Goal: Task Accomplishment & Management: Manage account settings

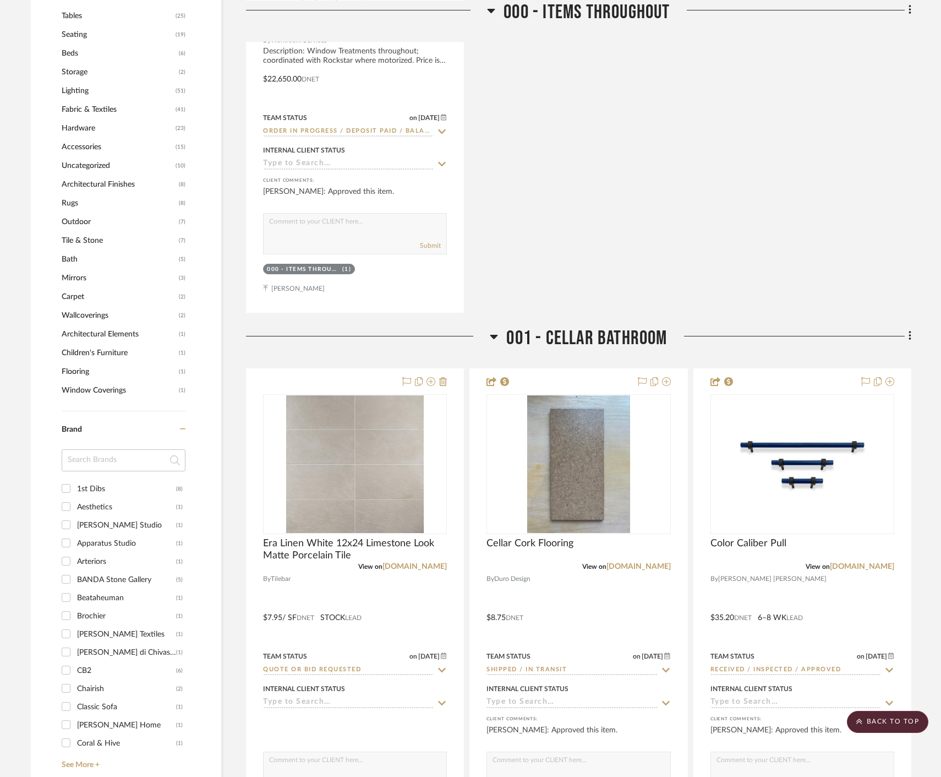
scroll to position [1223, 0]
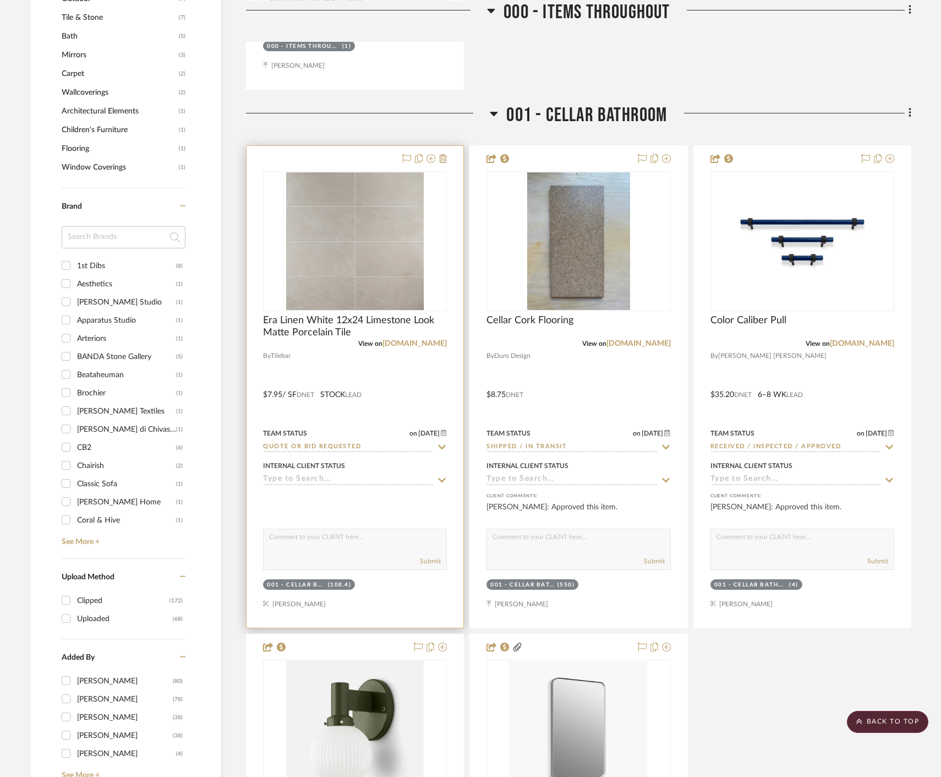
click at [430, 388] on div at bounding box center [355, 387] width 217 height 482
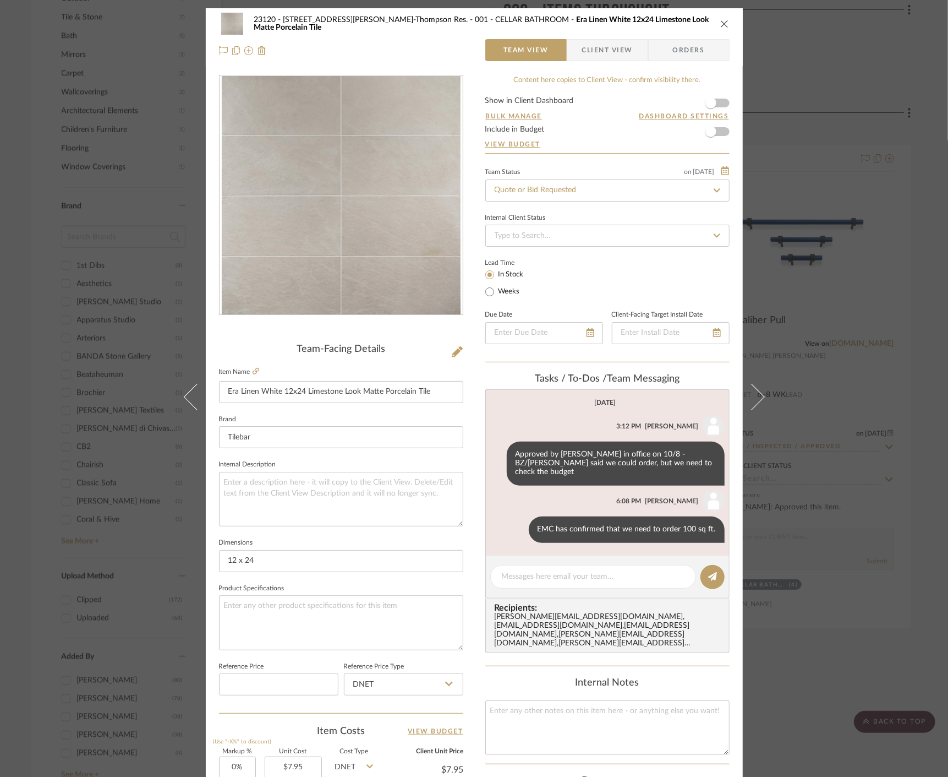
click at [250, 377] on fieldset "Item Name Era Linen White 12x24 Limestone Look Matte Porcelain Tile" at bounding box center [341, 383] width 244 height 39
click at [253, 373] on icon at bounding box center [256, 371] width 7 height 7
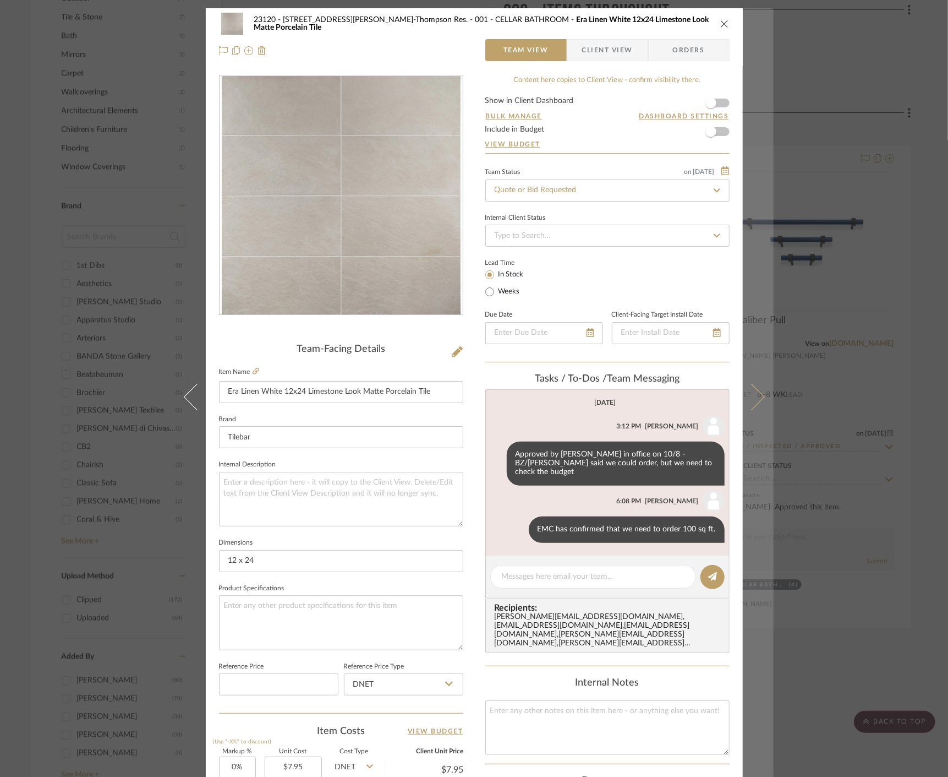
click at [769, 248] on button at bounding box center [758, 396] width 31 height 777
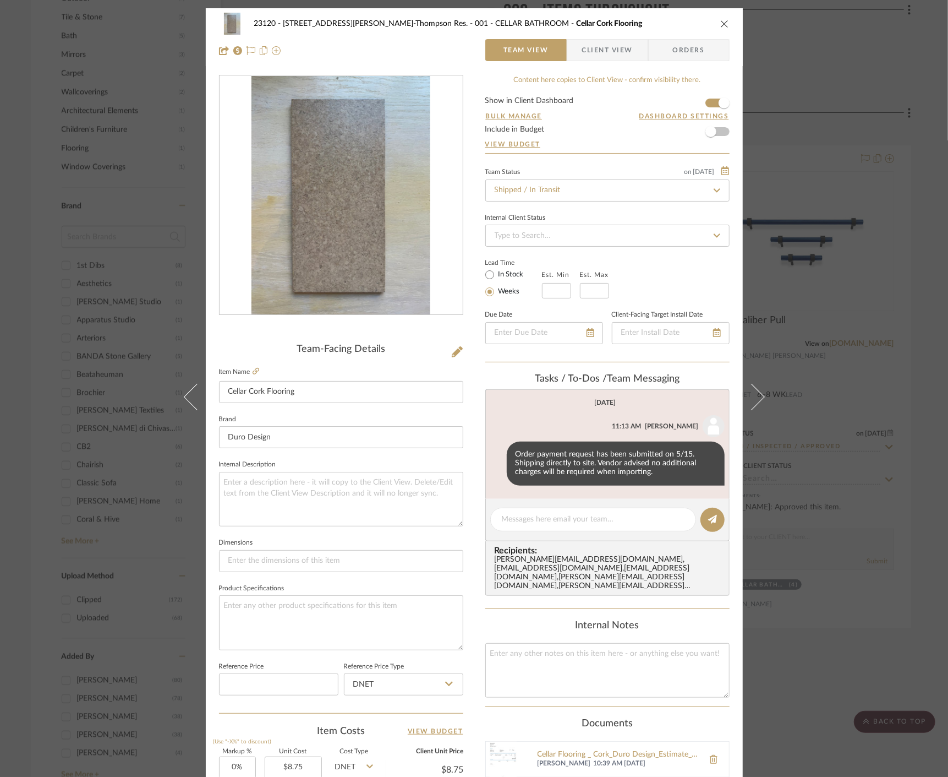
click at [903, 252] on div "23120 - 239 Dean St, Unwin-Thompson Res. 001 - CELLAR BATHROOM Cellar Cork Floo…" at bounding box center [474, 388] width 948 height 777
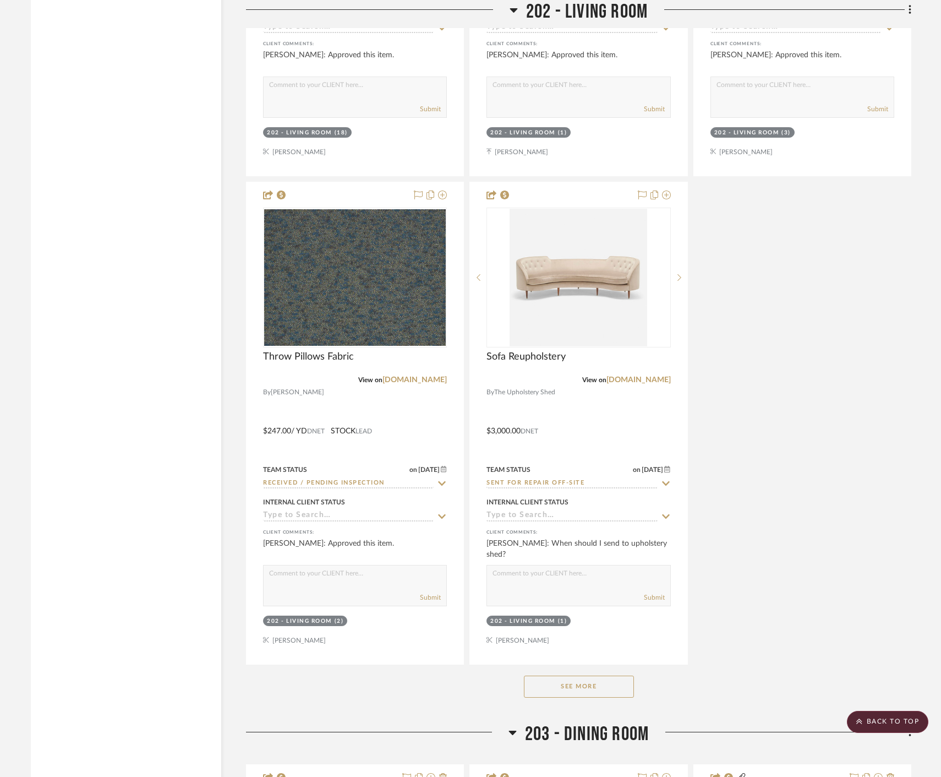
scroll to position [13272, 0]
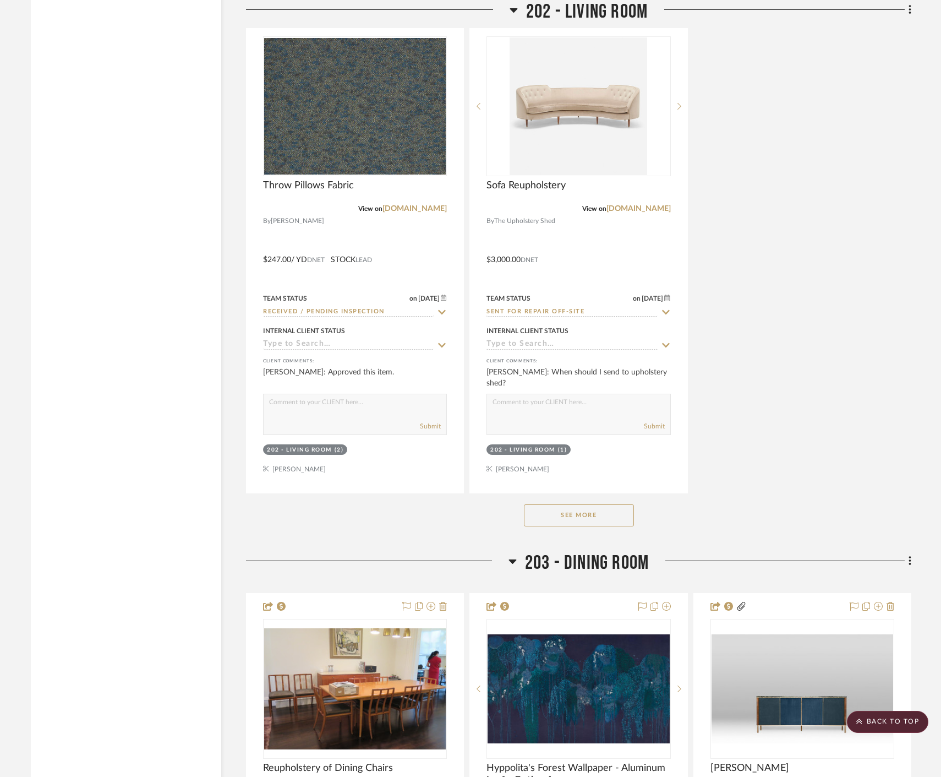
click at [578, 508] on button "See More" at bounding box center [579, 515] width 110 height 22
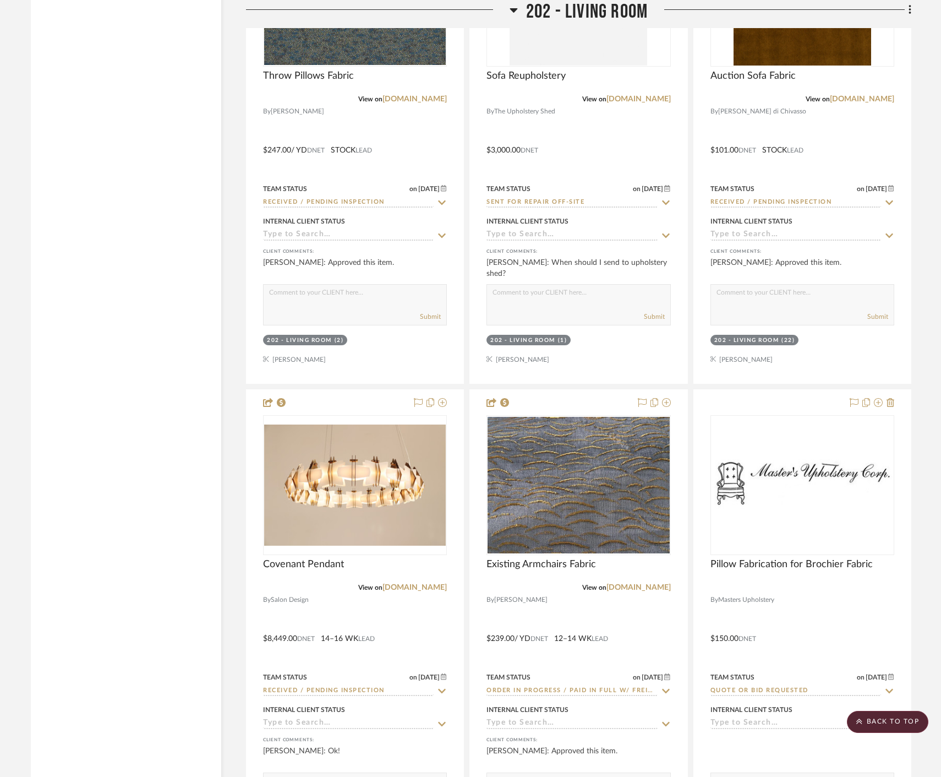
scroll to position [13516, 0]
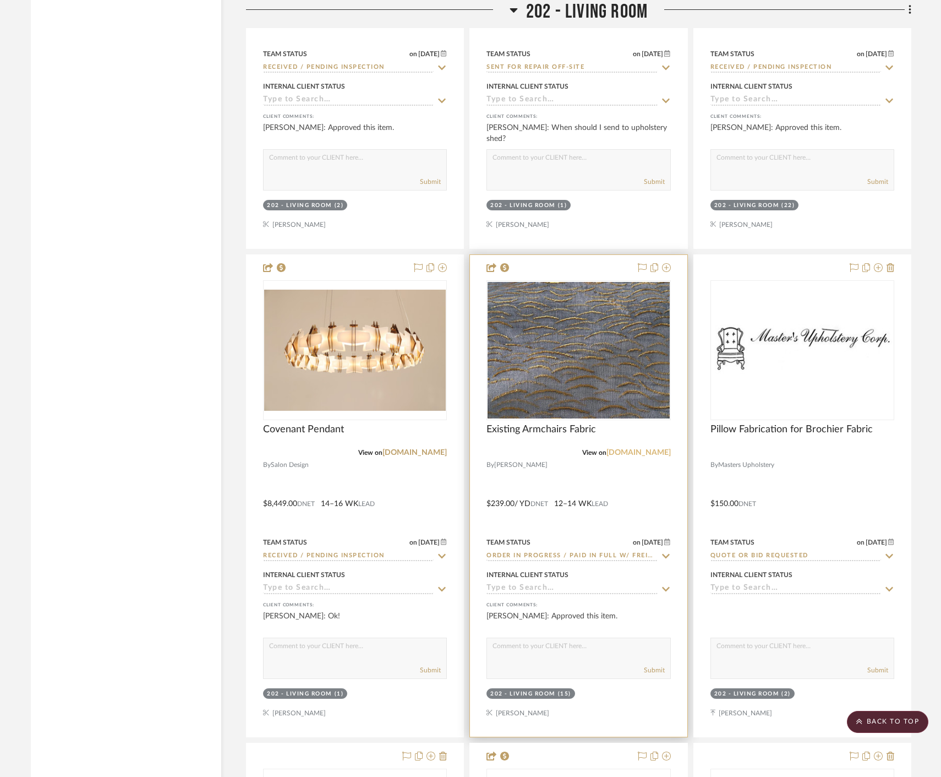
click at [657, 452] on link "[DOMAIN_NAME]" at bounding box center [639, 453] width 64 height 8
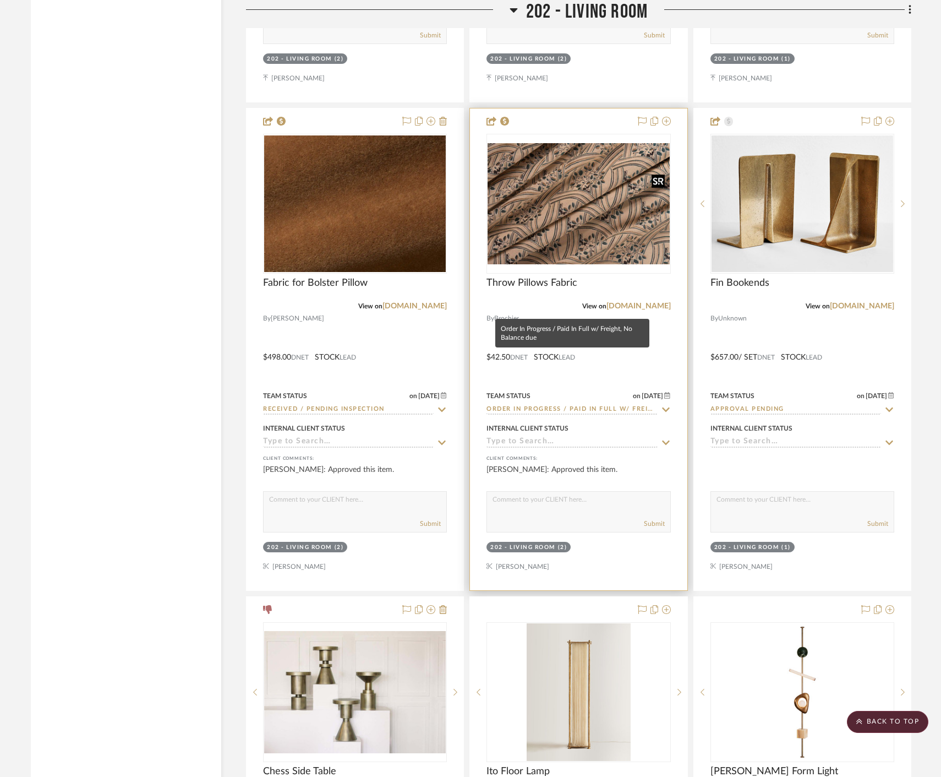
scroll to position [14556, 0]
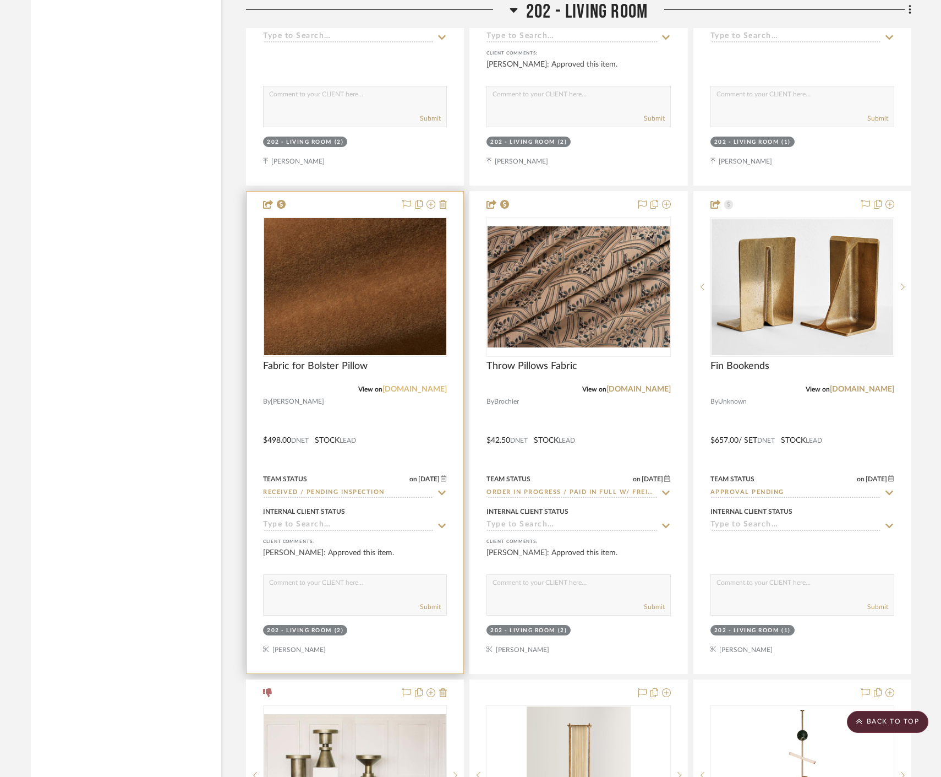
click at [407, 386] on link "[DOMAIN_NAME]" at bounding box center [415, 389] width 64 height 8
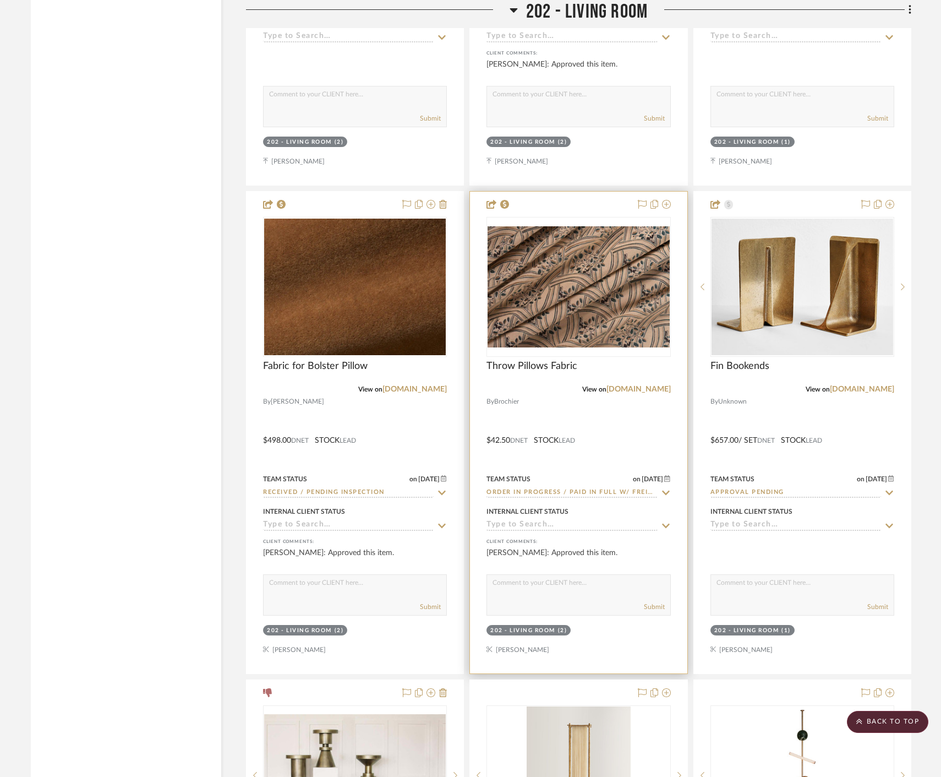
click at [627, 431] on div at bounding box center [578, 433] width 217 height 482
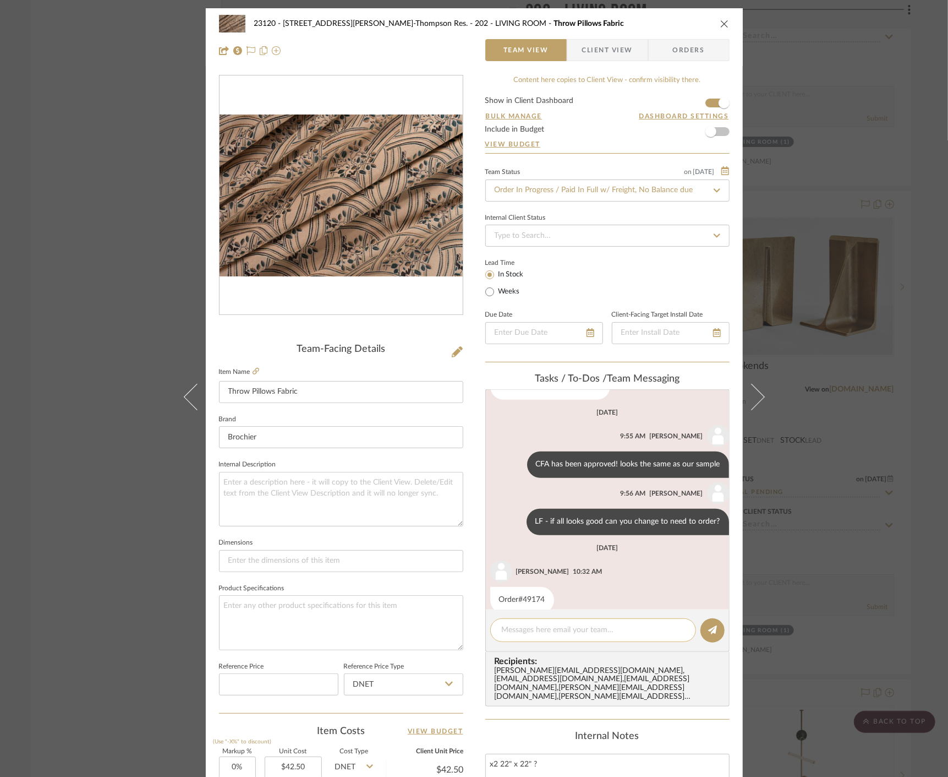
scroll to position [591, 0]
click at [529, 630] on textarea at bounding box center [593, 630] width 183 height 12
type textarea "Currently at our office"
click at [537, 184] on input "Order In Progress / Paid In Full w/ Freight, No Balance due" at bounding box center [607, 190] width 244 height 22
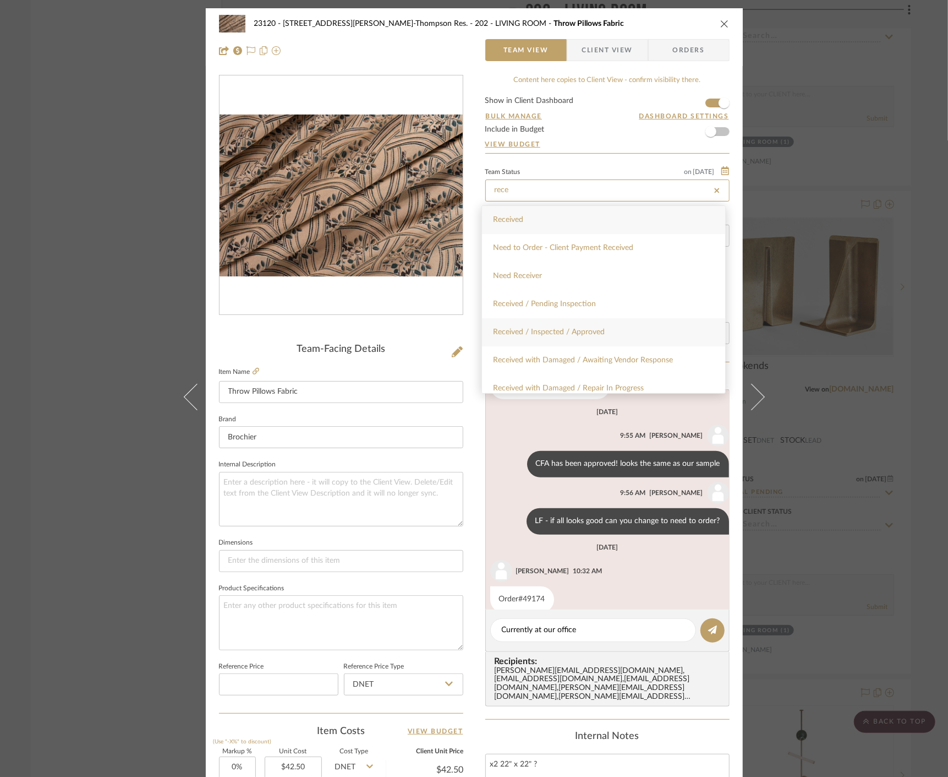
type input "rece"
click at [601, 336] on div "Received / Inspected / Approved" at bounding box center [603, 332] width 243 height 28
type input "[DATE]"
type input "Received / Inspected / Approved"
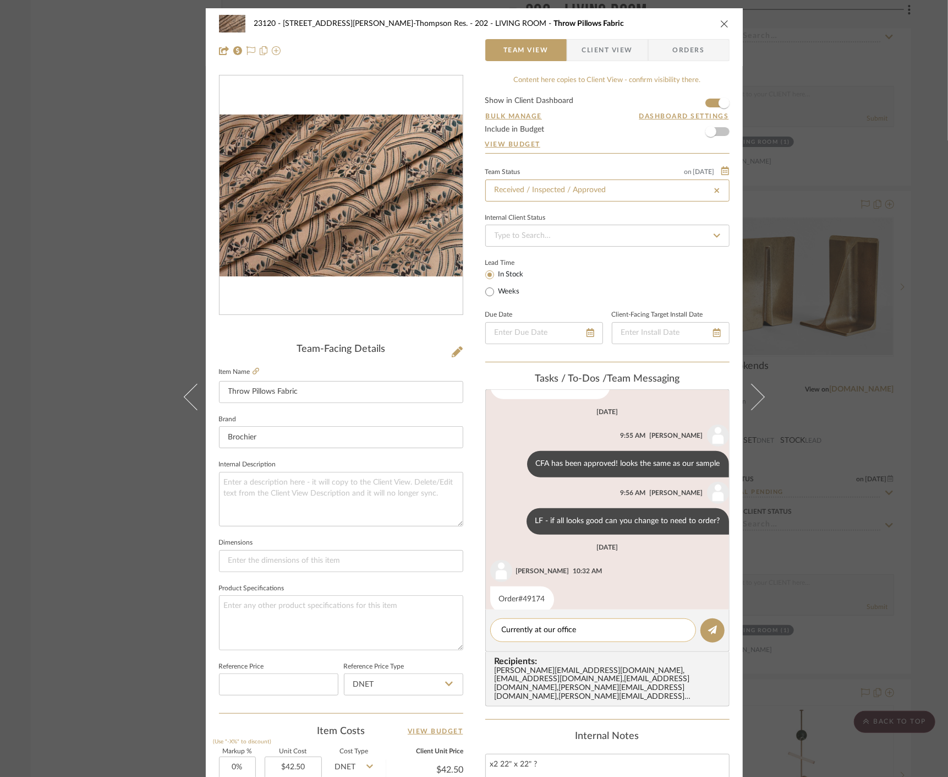
type input "[DATE]"
type input "Received / Inspected / Approved"
click at [611, 623] on div "Currently at our office" at bounding box center [593, 630] width 206 height 24
click at [708, 627] on icon at bounding box center [712, 629] width 9 height 9
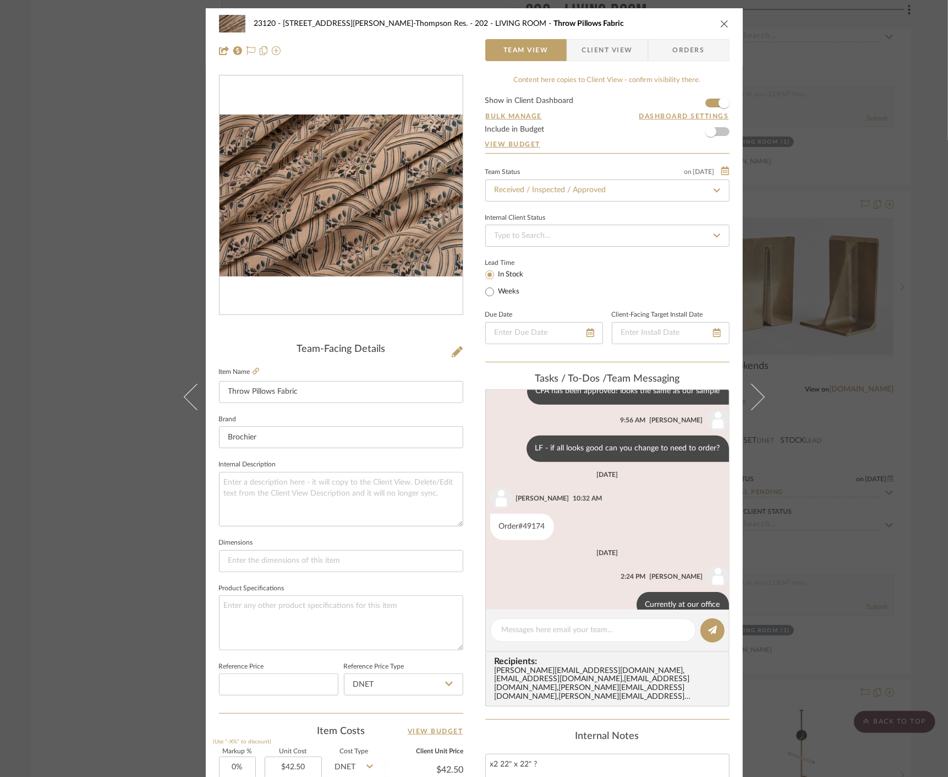
scroll to position [669, 0]
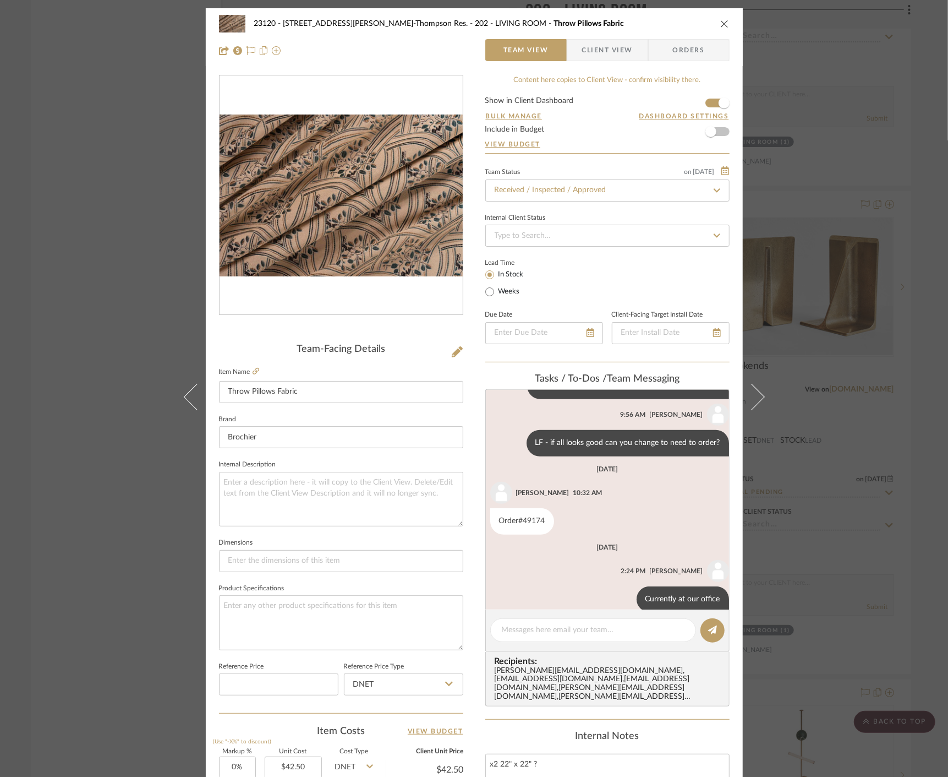
click at [66, 158] on div "23120 - 239 Dean St, Unwin-Thompson Res. 202 - LIVING ROOM Throw Pillows Fabric…" at bounding box center [474, 388] width 948 height 777
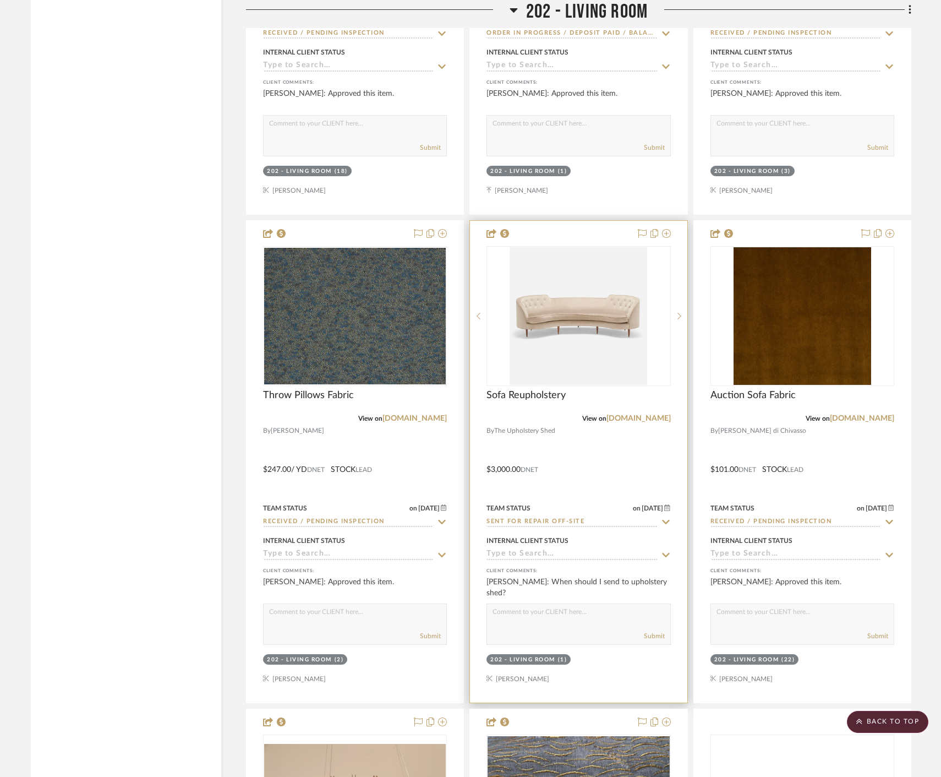
scroll to position [12843, 0]
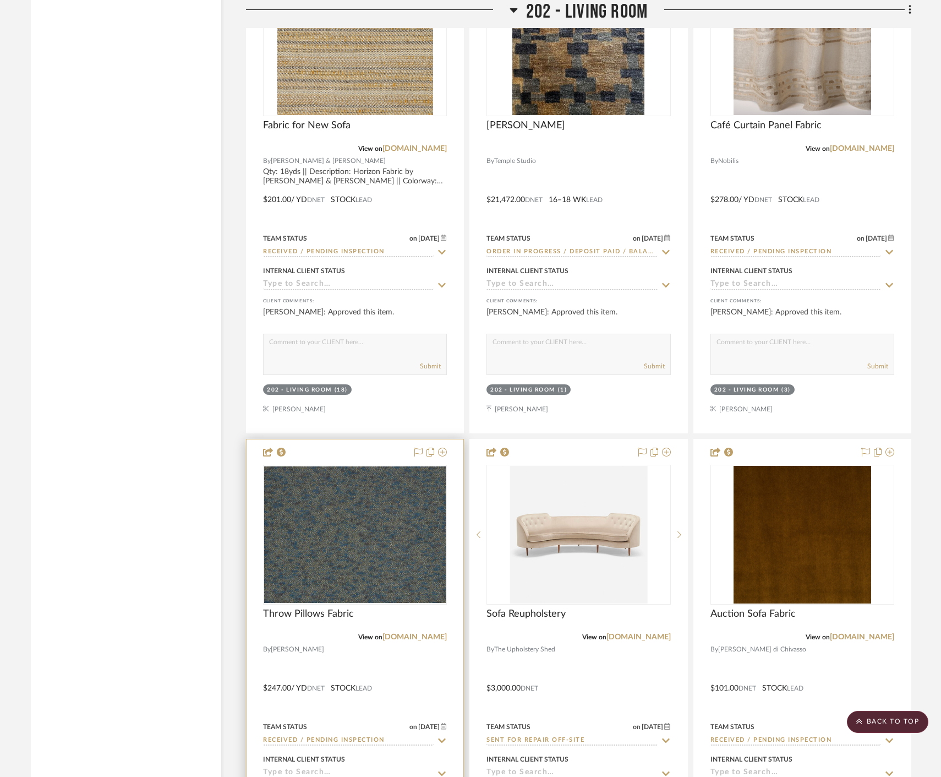
click at [415, 680] on div at bounding box center [355, 680] width 217 height 482
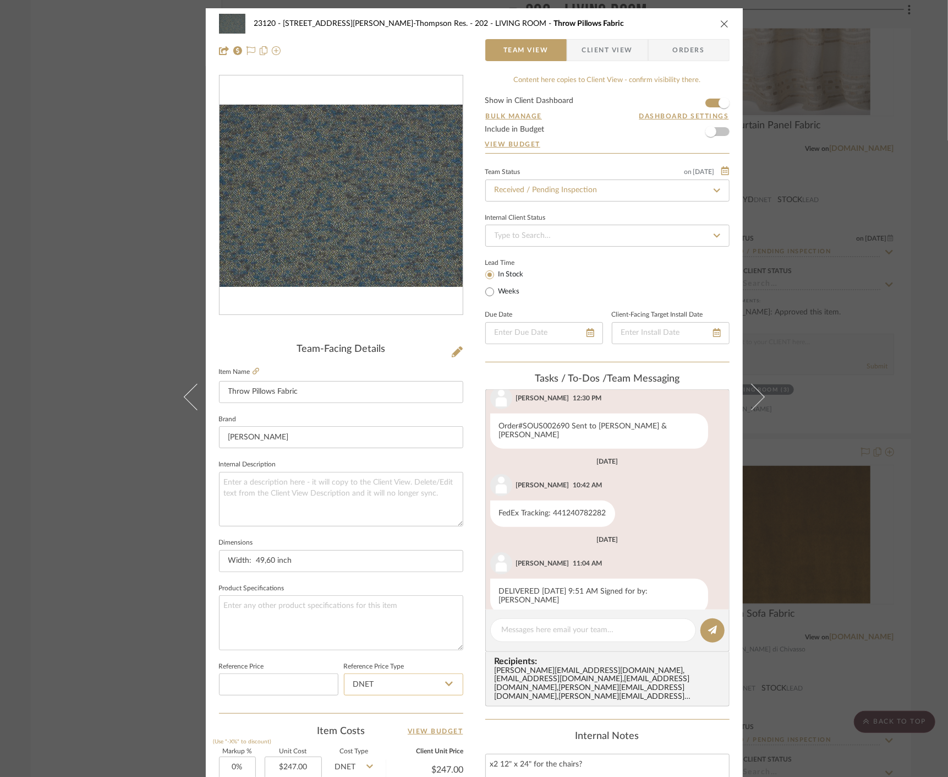
scroll to position [443, 0]
click at [613, 52] on span "Client View" at bounding box center [607, 50] width 51 height 22
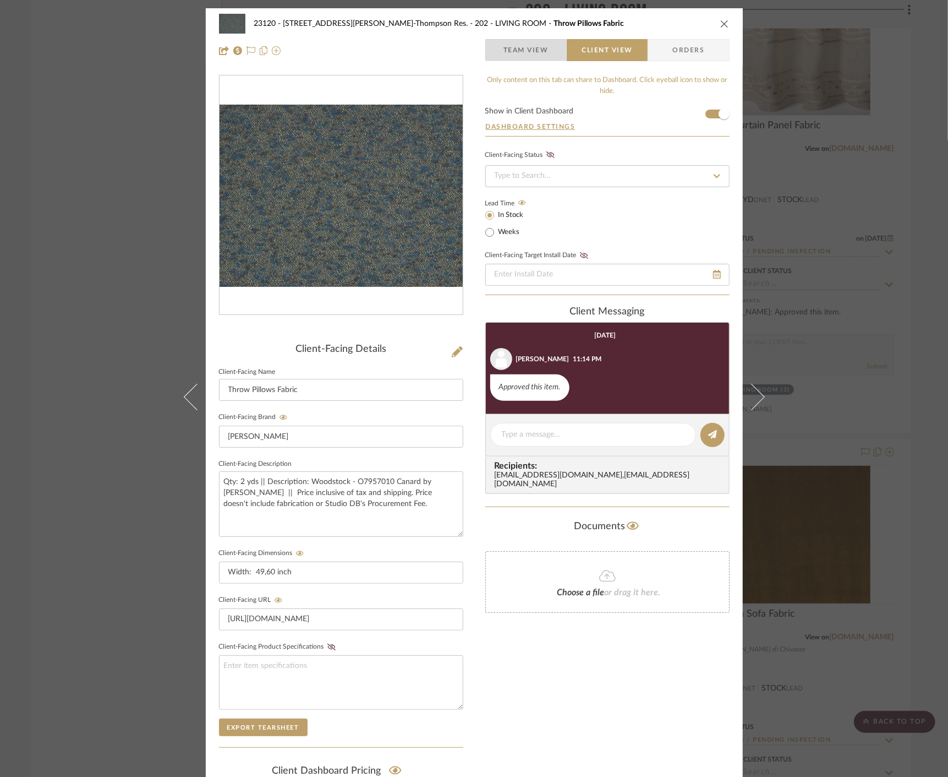
click at [533, 46] on span "Team View" at bounding box center [526, 50] width 45 height 22
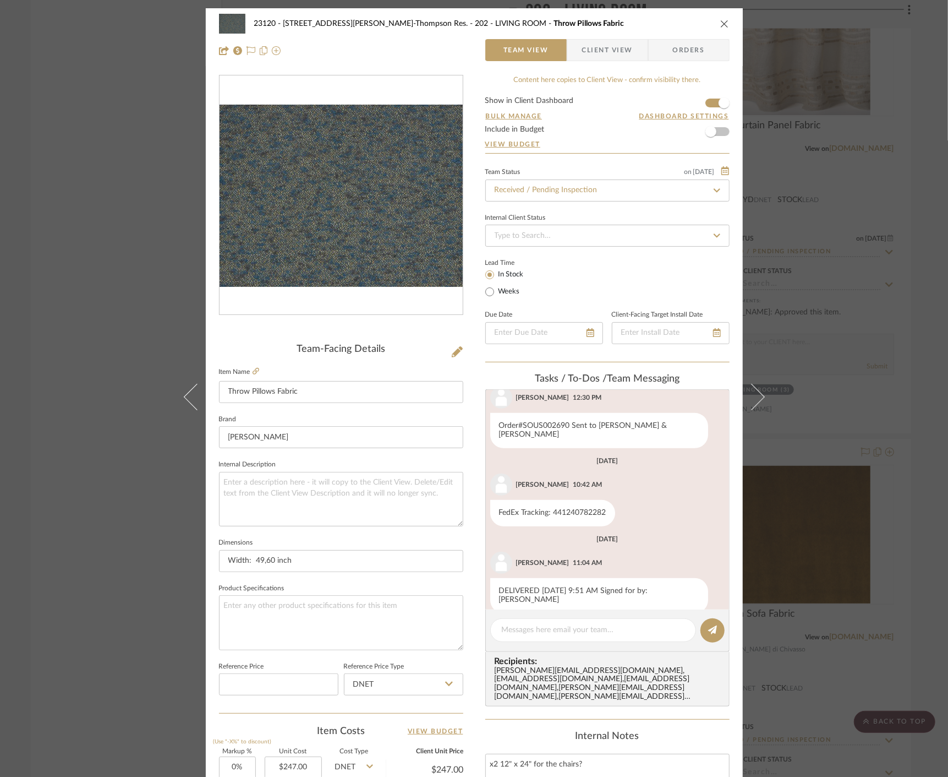
click at [68, 210] on div "23120 - 239 Dean St, Unwin-Thompson Res. 202 - LIVING ROOM Throw Pillows Fabric…" at bounding box center [474, 388] width 948 height 777
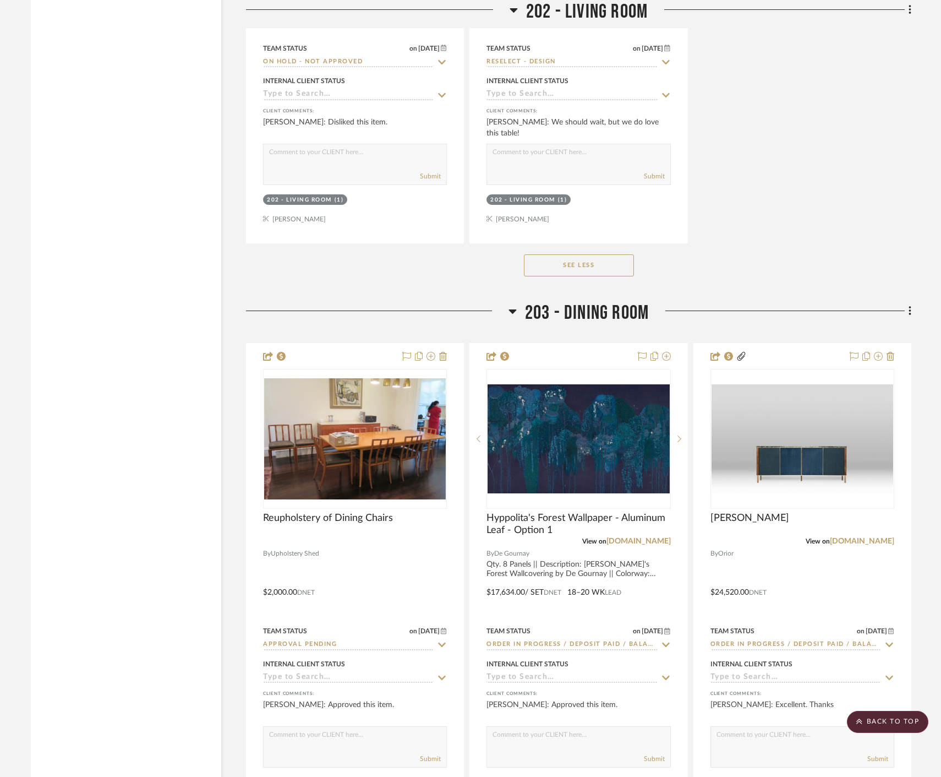
scroll to position [16451, 0]
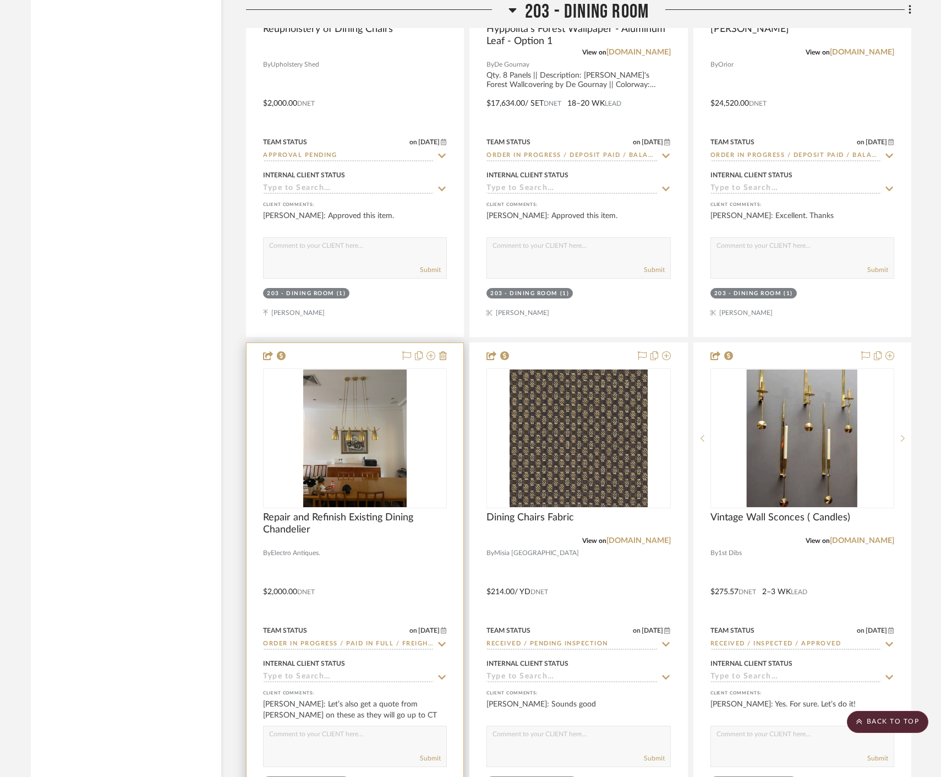
click at [424, 583] on div at bounding box center [355, 584] width 217 height 482
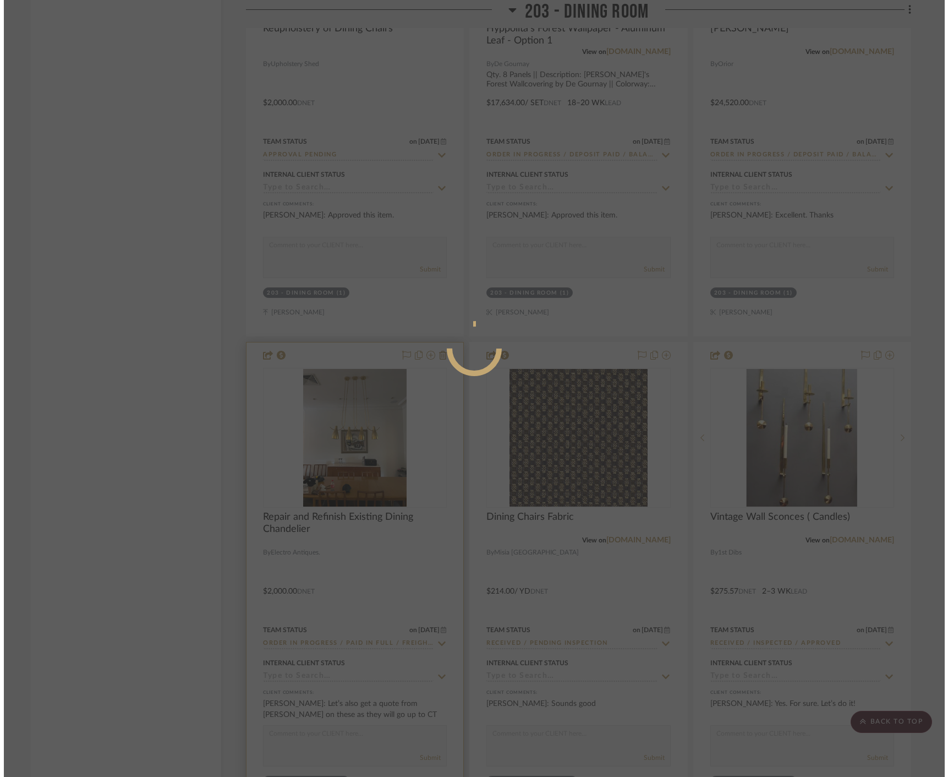
scroll to position [0, 0]
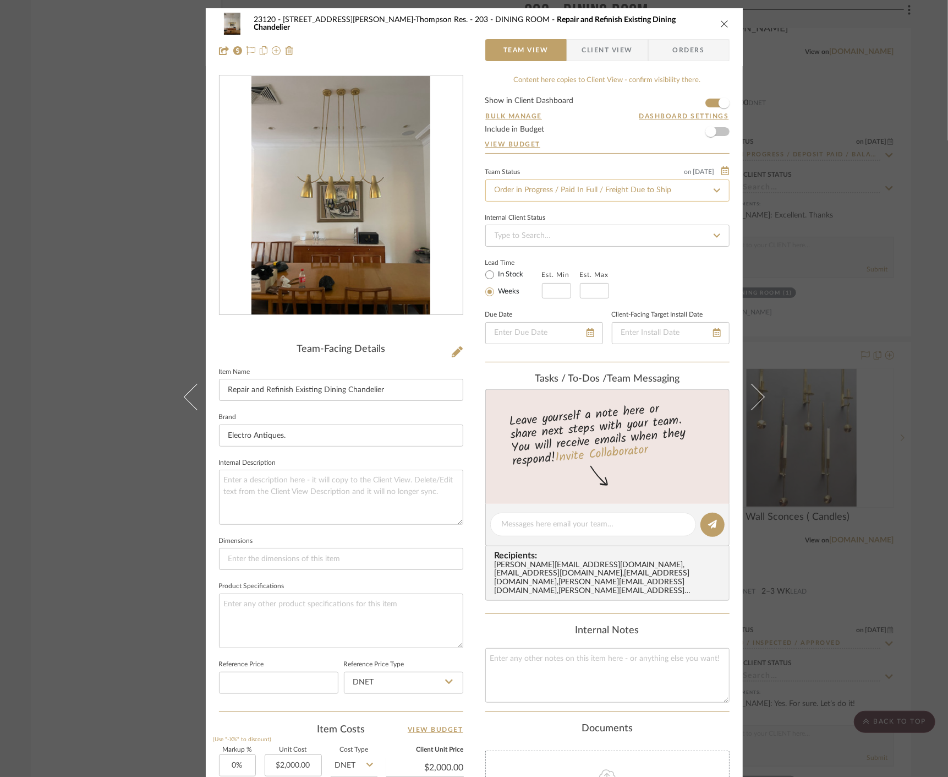
click at [559, 193] on input "Order in Progress / Paid In Full / Freight Due to Ship" at bounding box center [607, 190] width 244 height 22
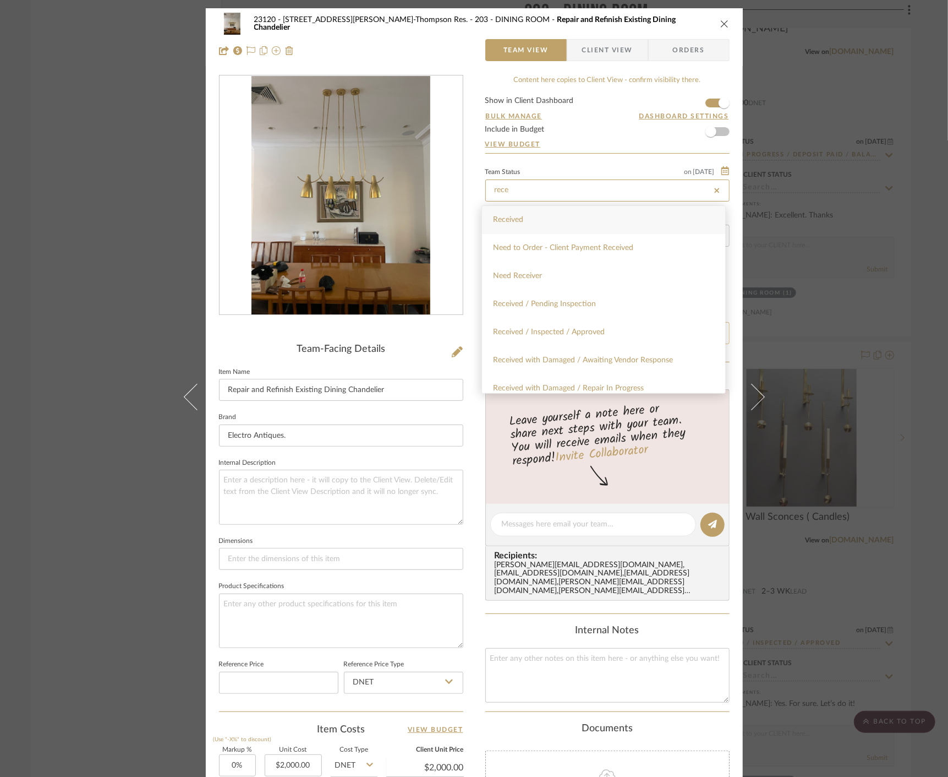
type input "rece"
click at [615, 331] on div "Received / Inspected / Approved" at bounding box center [603, 332] width 243 height 28
type input "[DATE]"
type input "Received / Inspected / Approved"
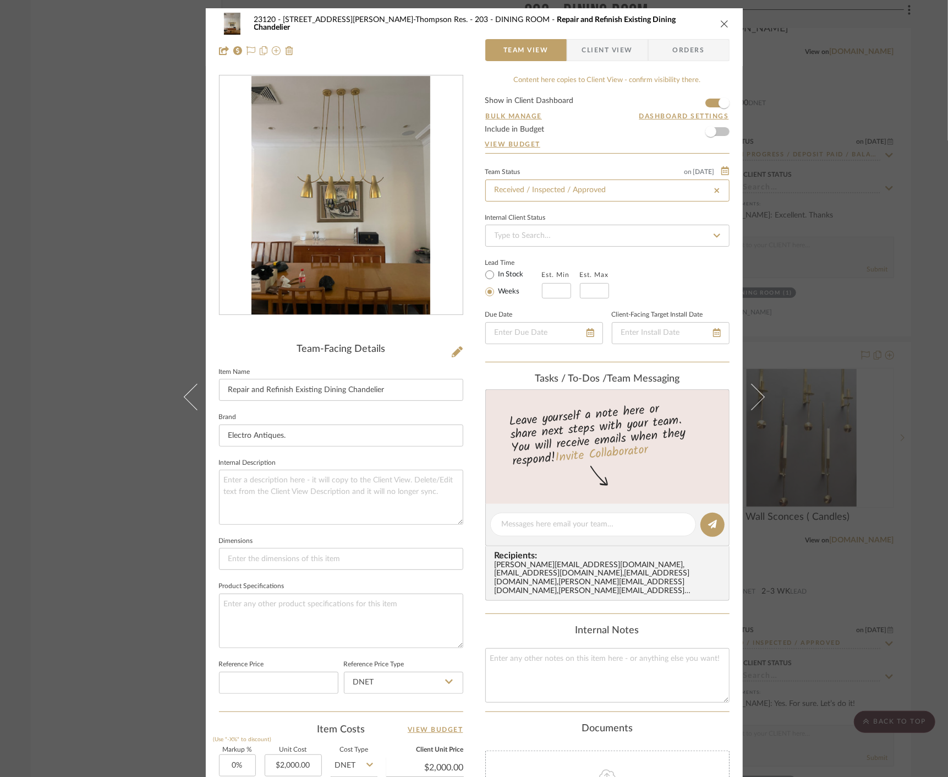
type input "[DATE]"
type input "Received / Inspected / Approved"
click at [100, 101] on div "23120 - 239 Dean St, Unwin-Thompson Res. 203 - DINING ROOM Repair and Refinish …" at bounding box center [474, 388] width 948 height 777
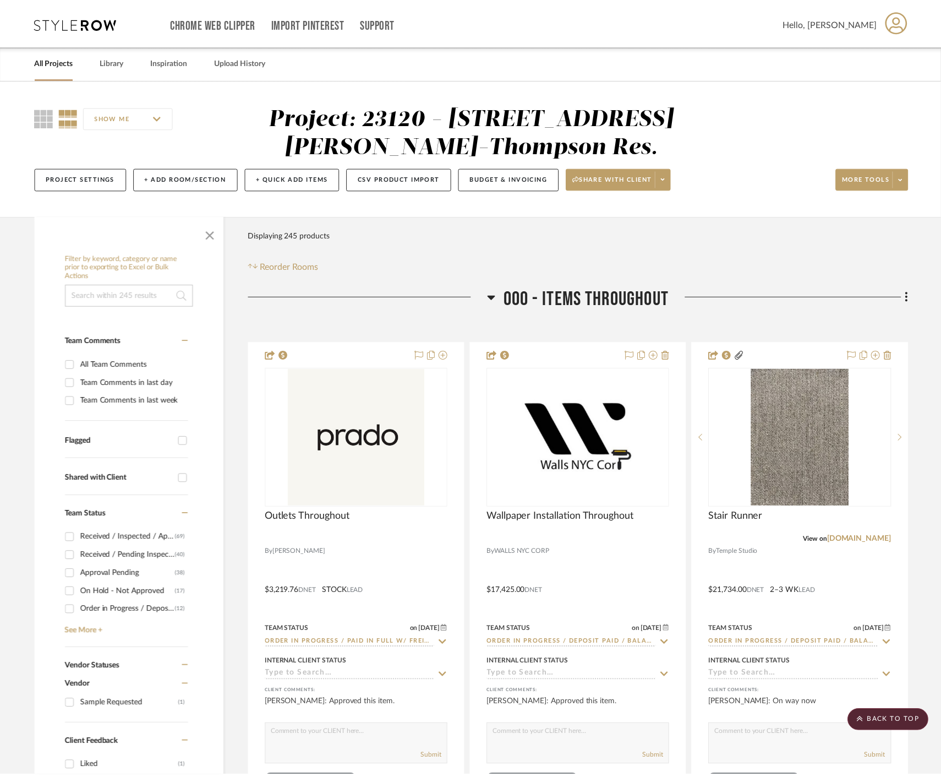
scroll to position [16451, 0]
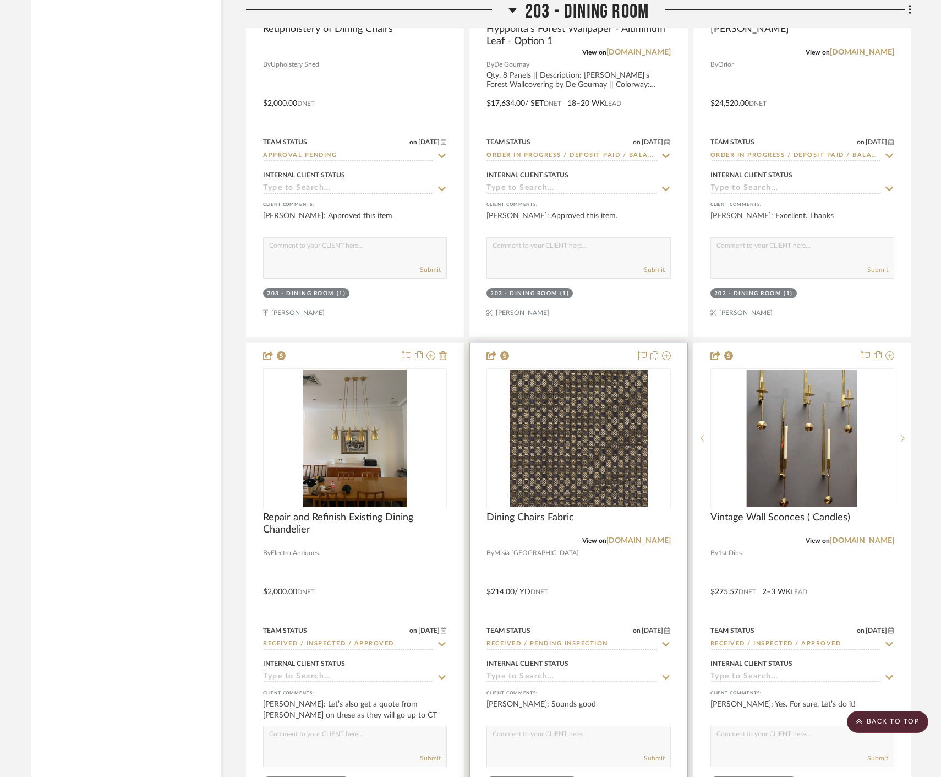
click at [602, 598] on div at bounding box center [578, 584] width 217 height 482
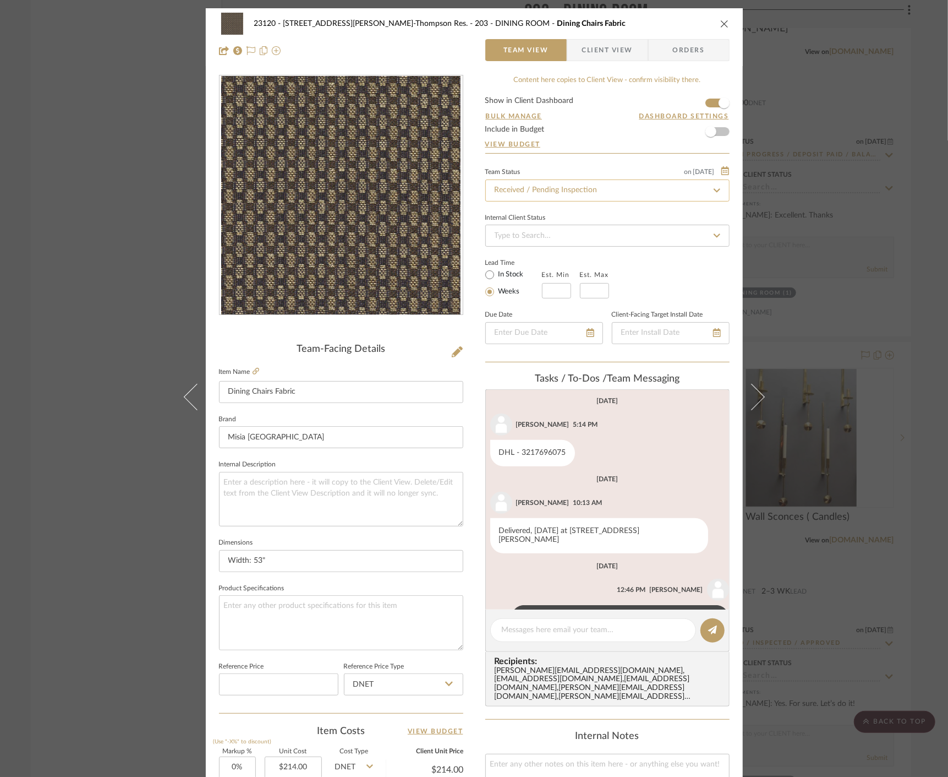
scroll to position [552, 0]
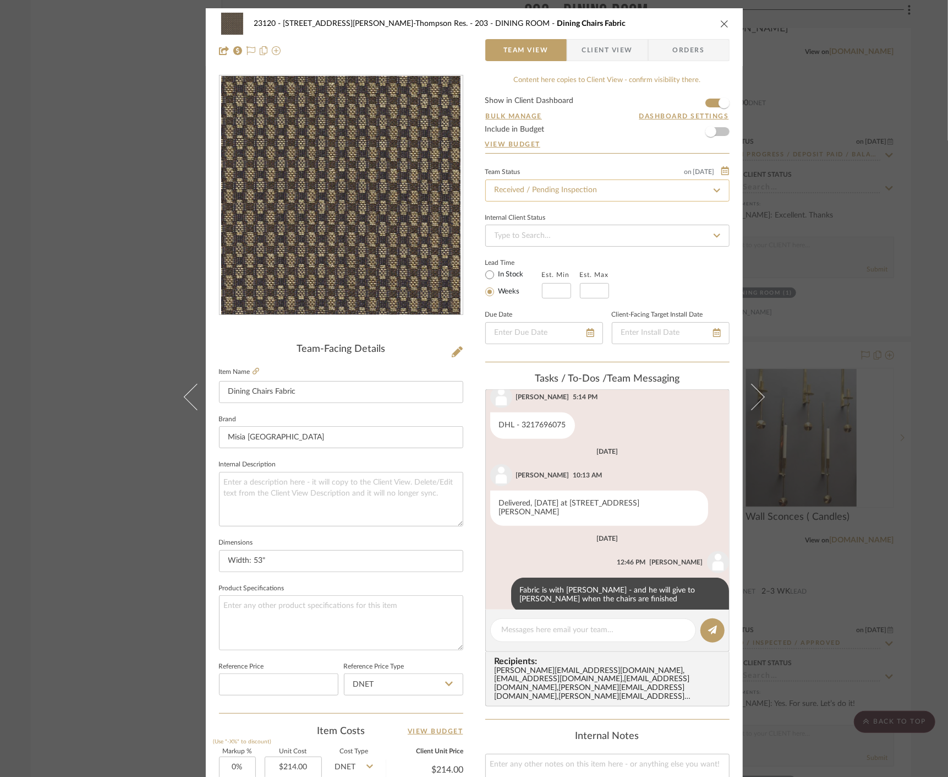
click at [584, 188] on input "Received / Pending Inspection" at bounding box center [607, 190] width 244 height 22
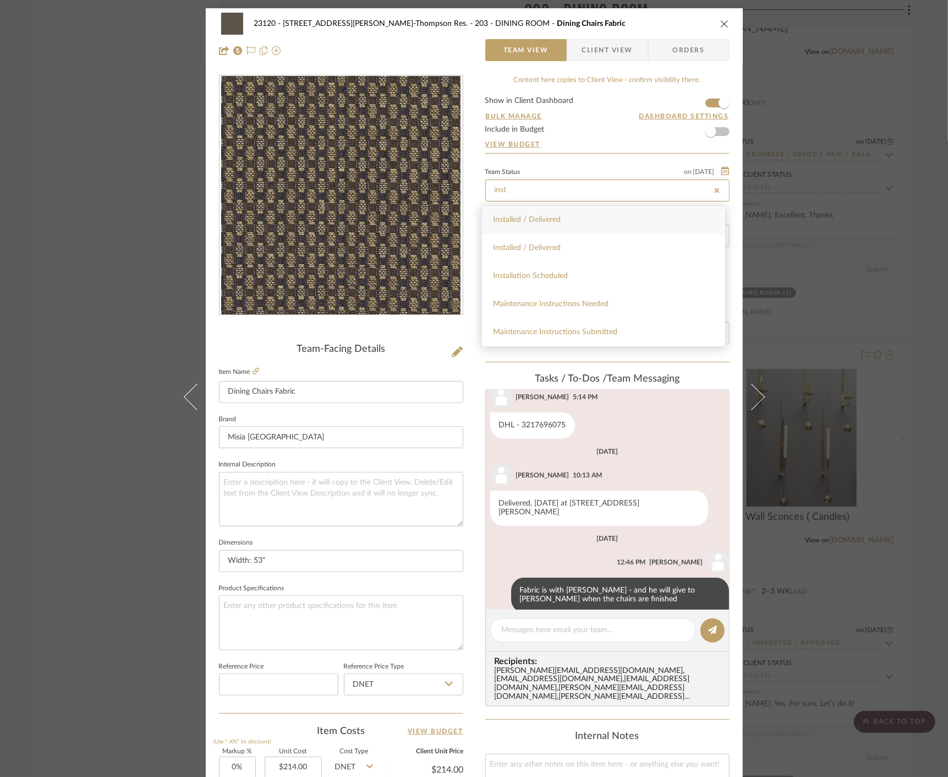
type input "Received / Pending Inspection"
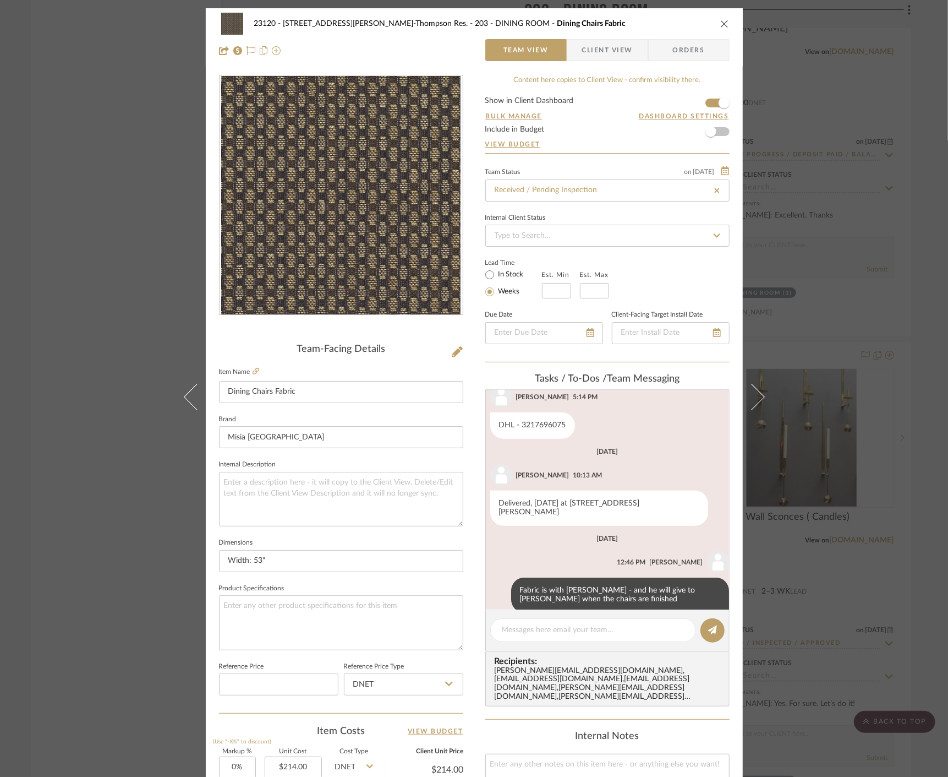
click at [42, 106] on div "23120 - 239 Dean St, Unwin-Thompson Res. 203 - DINING ROOM Dining Chairs Fabric…" at bounding box center [474, 388] width 948 height 777
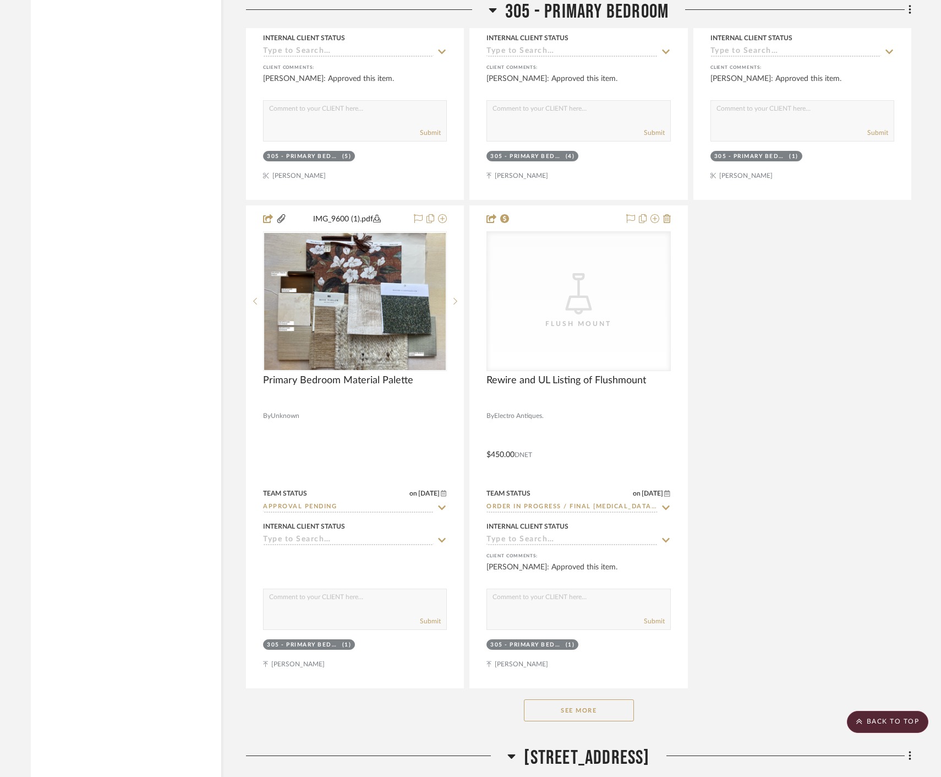
scroll to position [25442, 0]
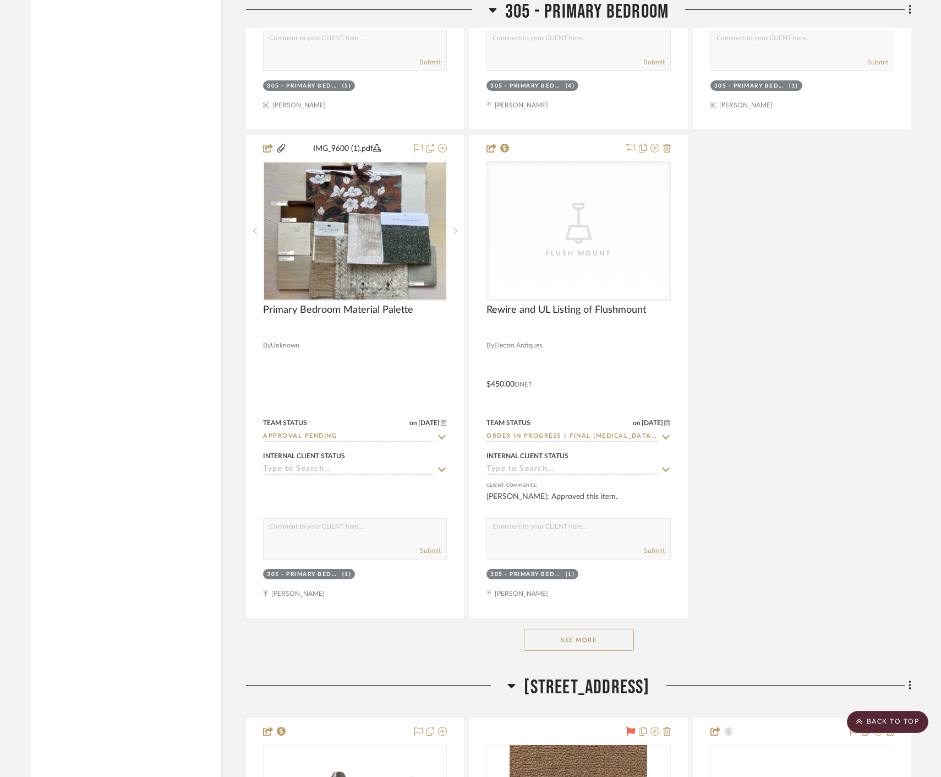
click at [593, 647] on button "See More" at bounding box center [579, 640] width 110 height 22
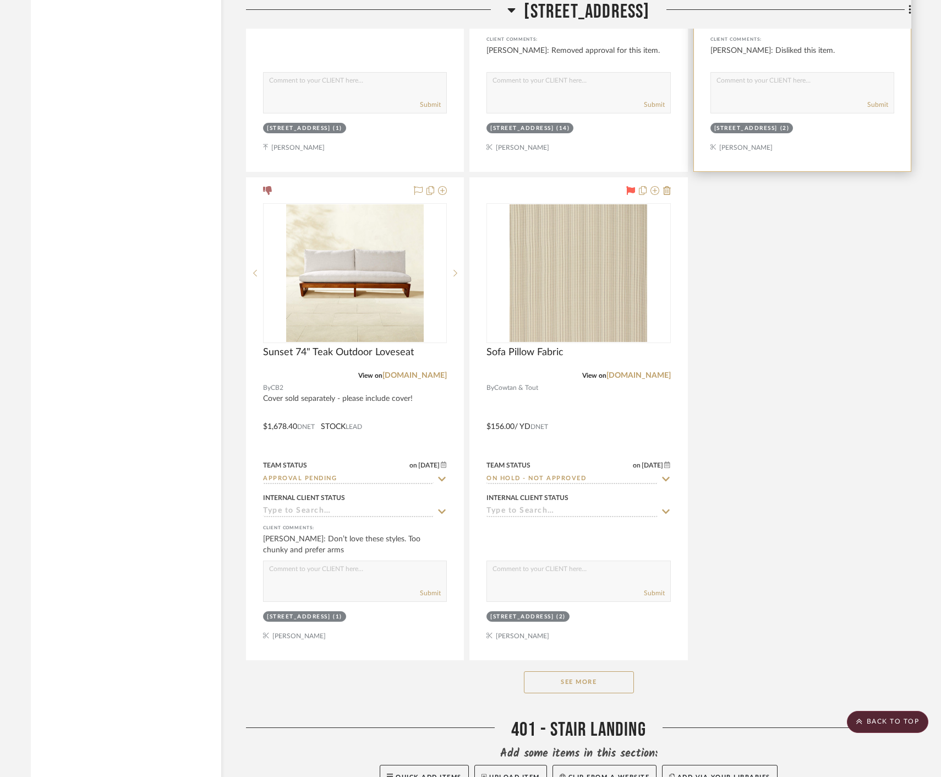
scroll to position [28934, 0]
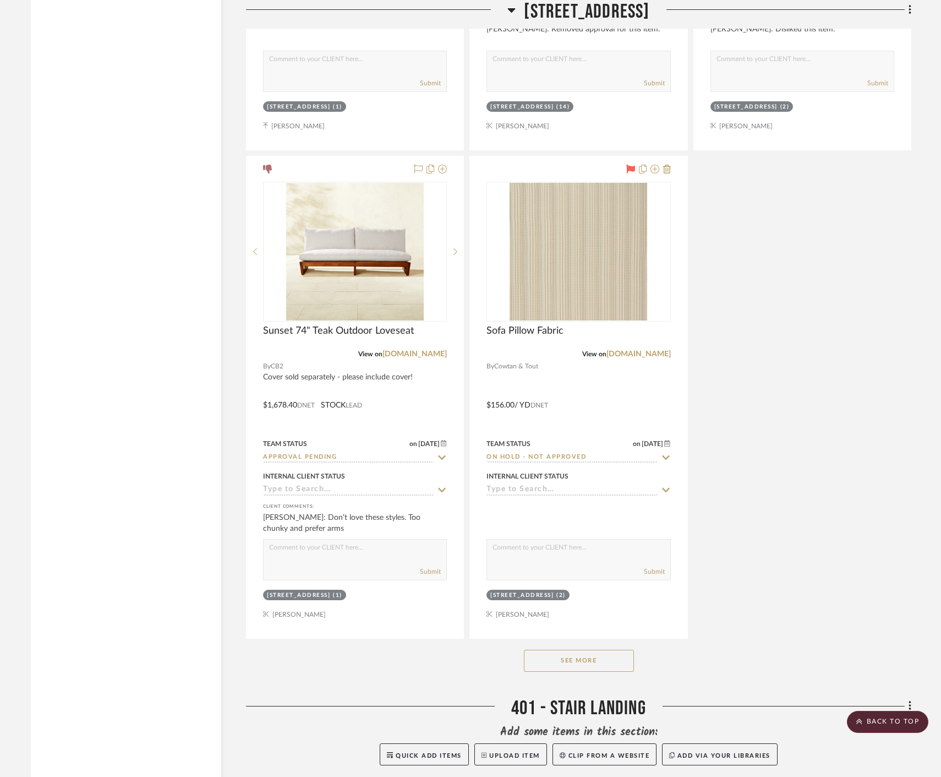
click at [604, 663] on button "See More" at bounding box center [579, 661] width 110 height 22
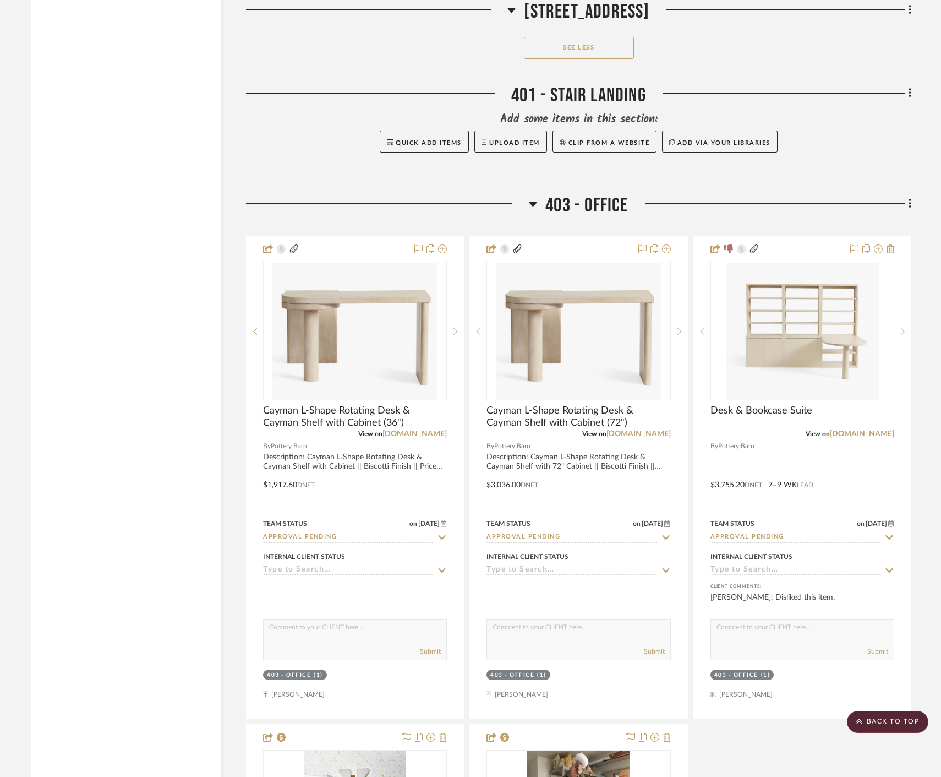
scroll to position [30157, 0]
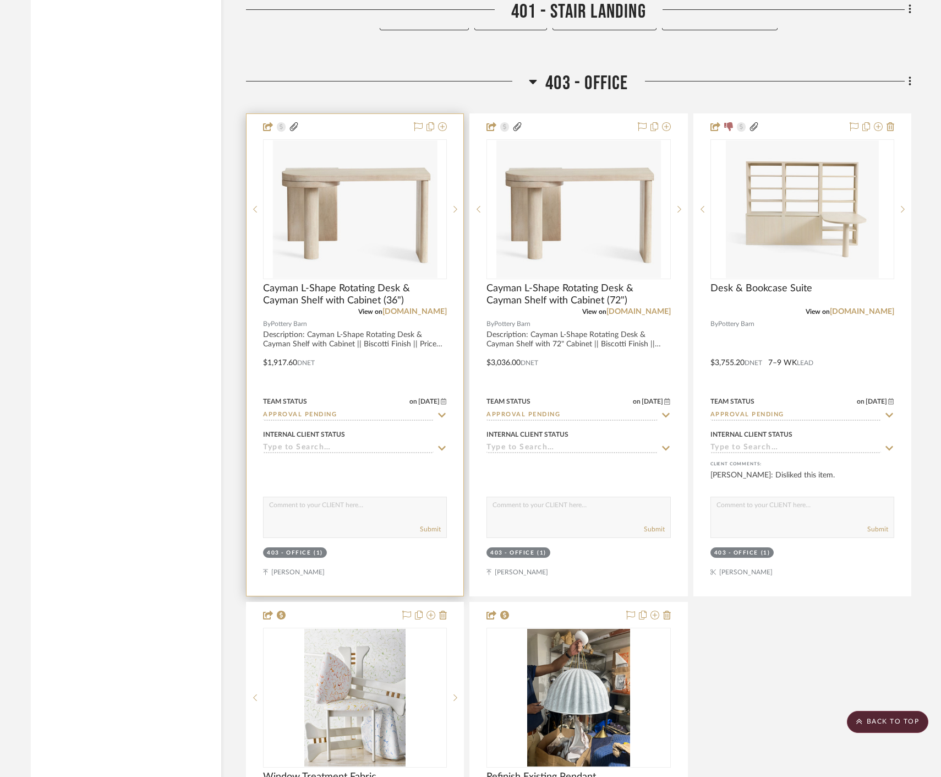
click at [413, 128] on div at bounding box center [428, 127] width 37 height 13
click at [417, 128] on icon at bounding box center [418, 126] width 9 height 9
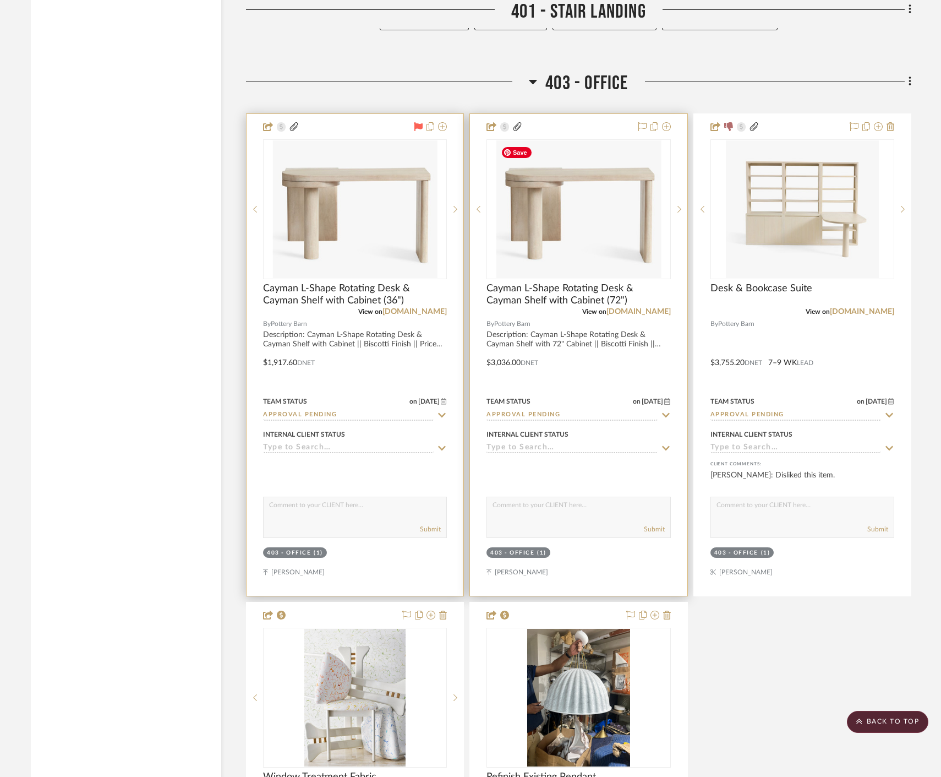
click at [636, 125] on div at bounding box center [652, 127] width 37 height 13
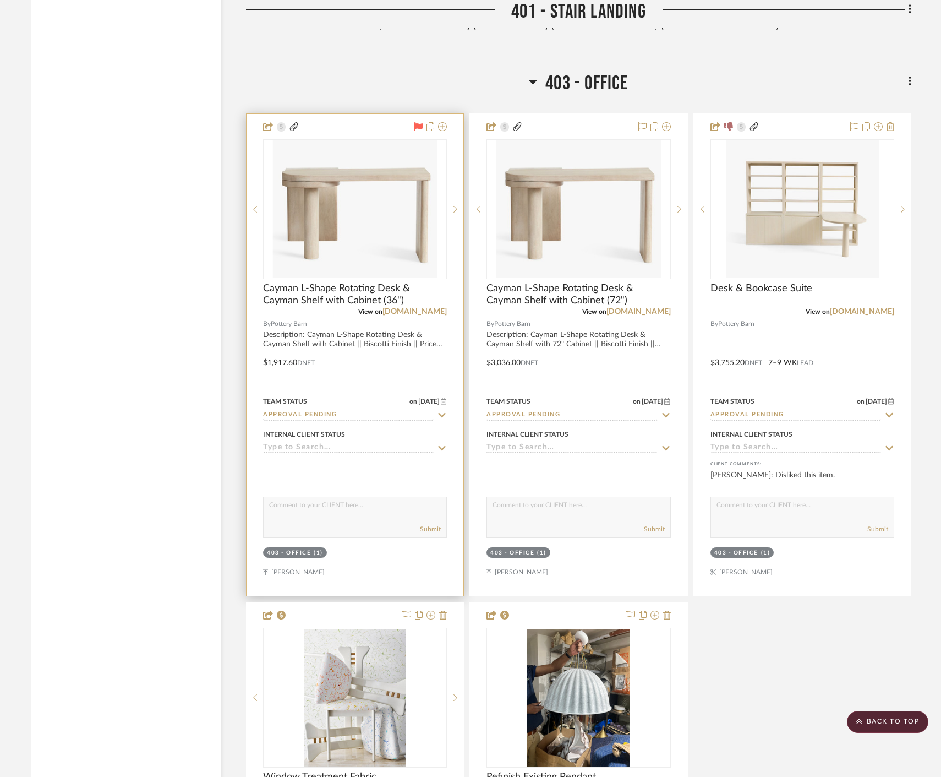
click at [418, 125] on icon at bounding box center [418, 126] width 9 height 9
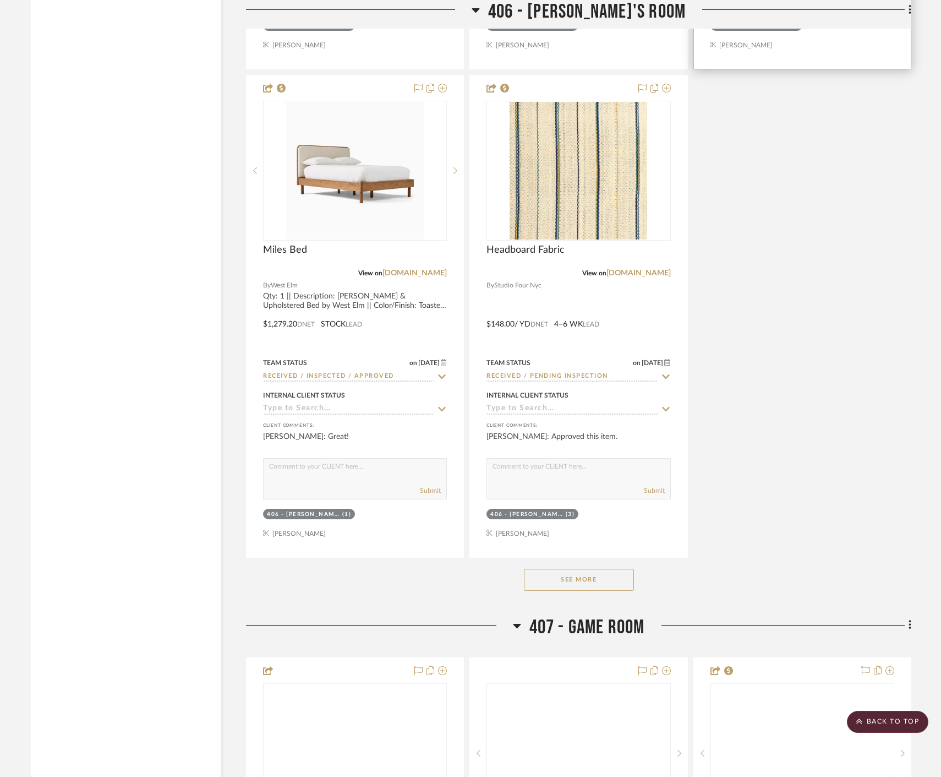
scroll to position [34927, 0]
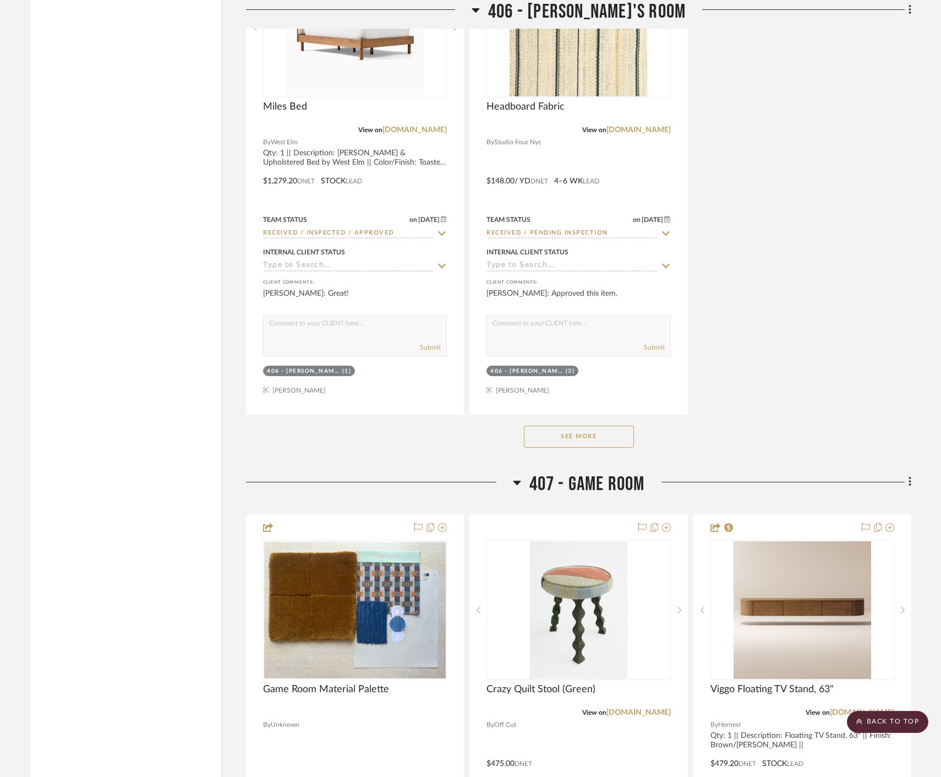
click at [590, 444] on button "See More" at bounding box center [579, 436] width 110 height 22
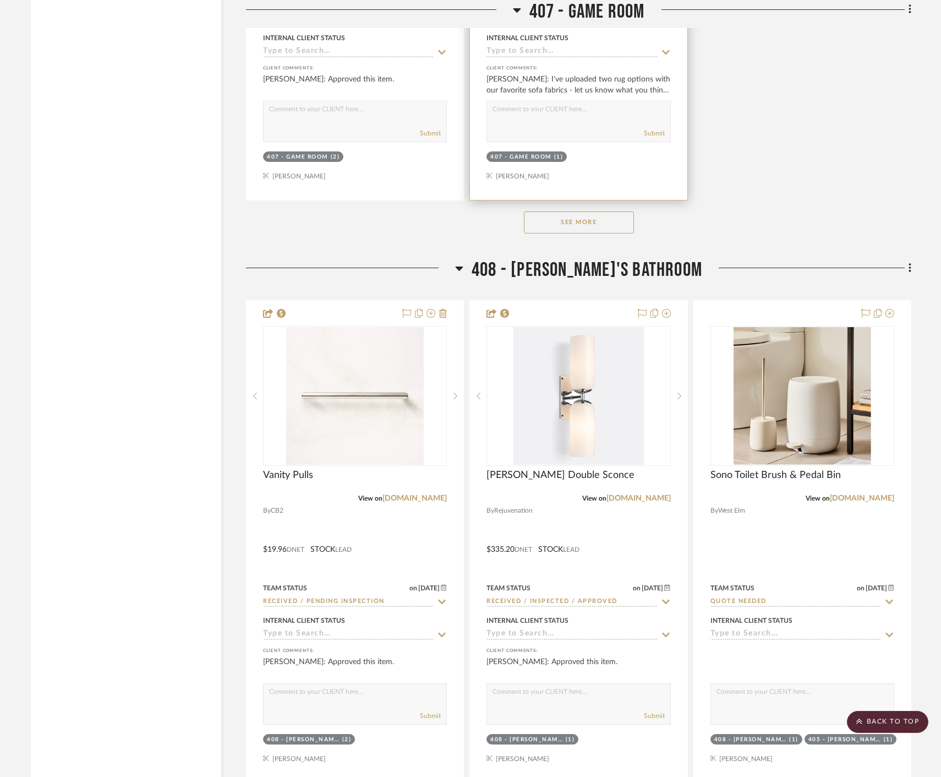
scroll to position [38047, 0]
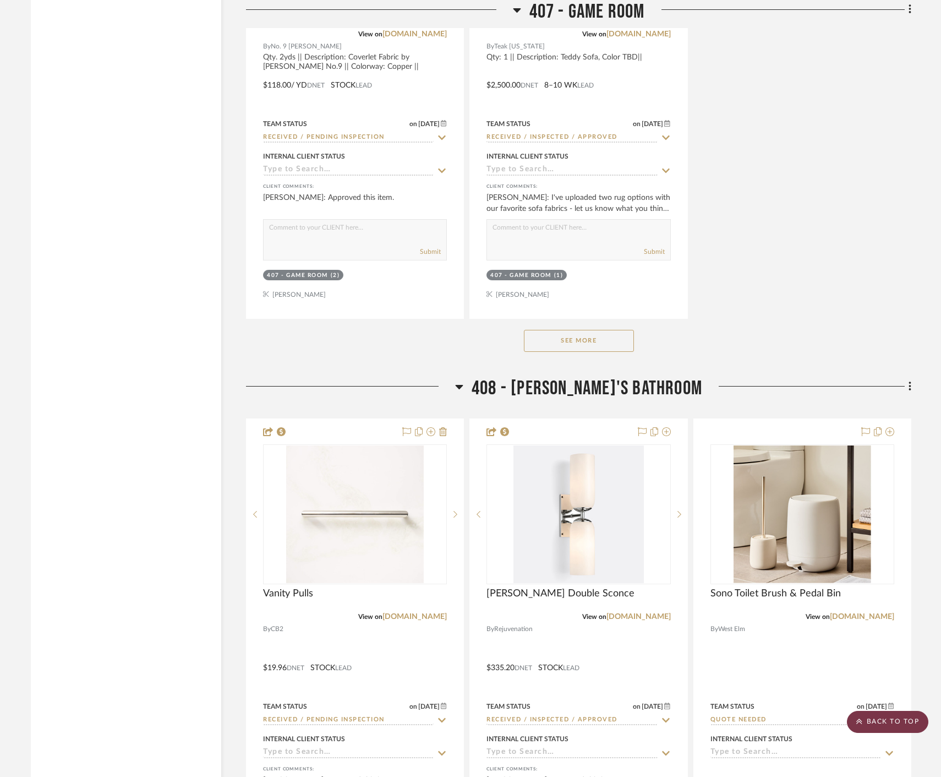
click at [893, 723] on scroll-to-top-button "BACK TO TOP" at bounding box center [887, 722] width 81 height 22
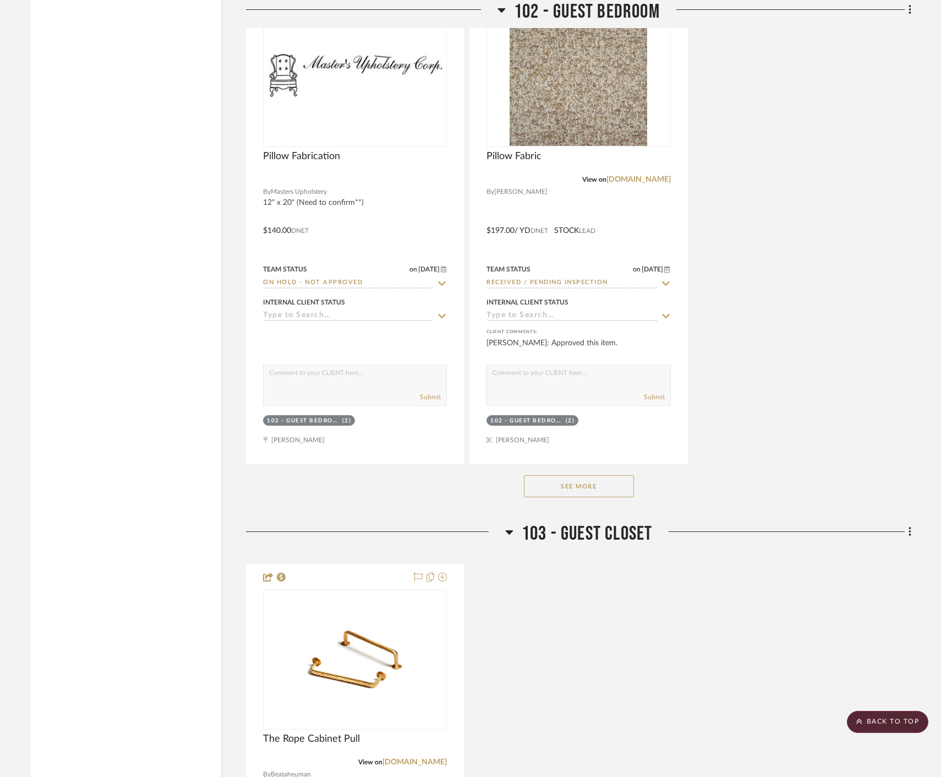
scroll to position [4954, 0]
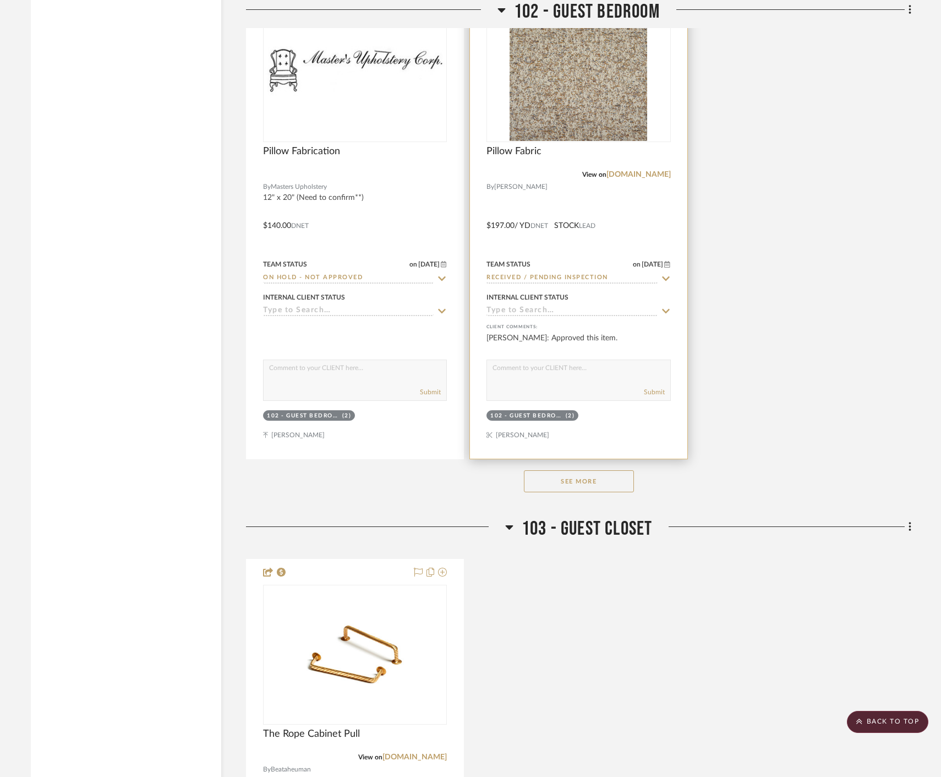
click at [662, 221] on div at bounding box center [578, 218] width 217 height 482
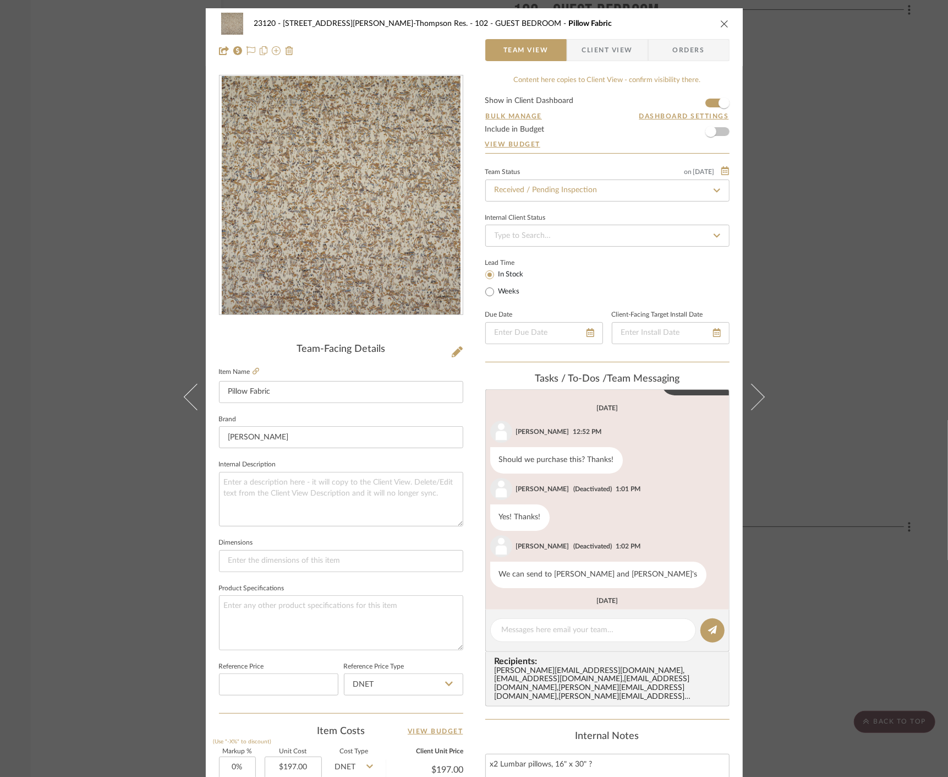
scroll to position [244, 0]
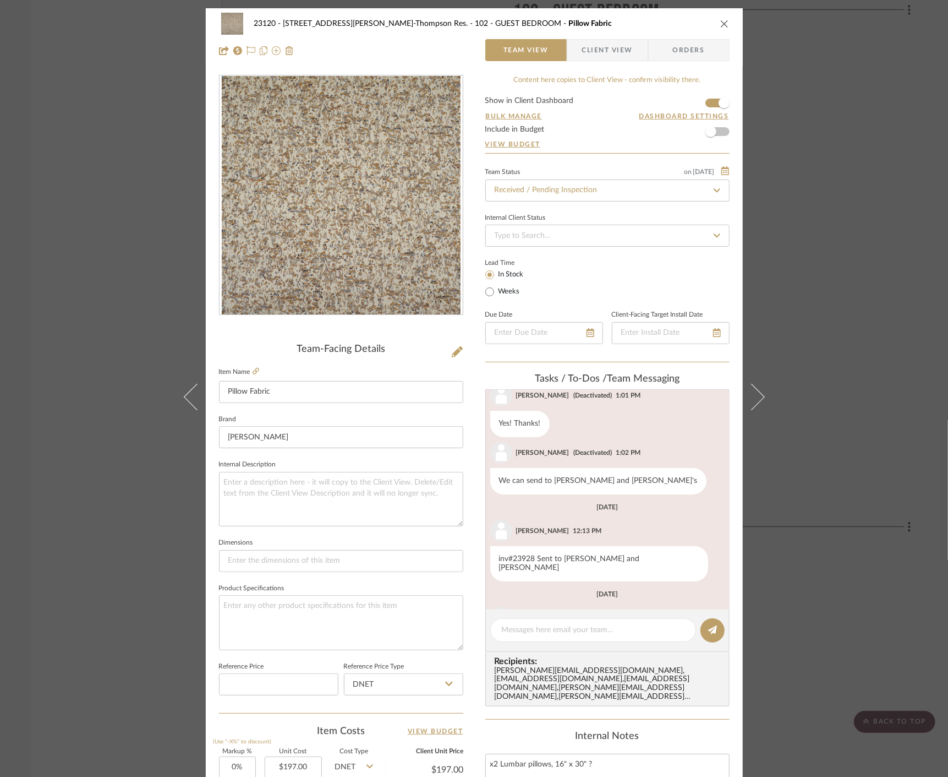
click at [100, 162] on div "23120 - 239 Dean St, Unwin-Thompson Res. 102 - GUEST BEDROOM Pillow Fabric Team…" at bounding box center [474, 388] width 948 height 777
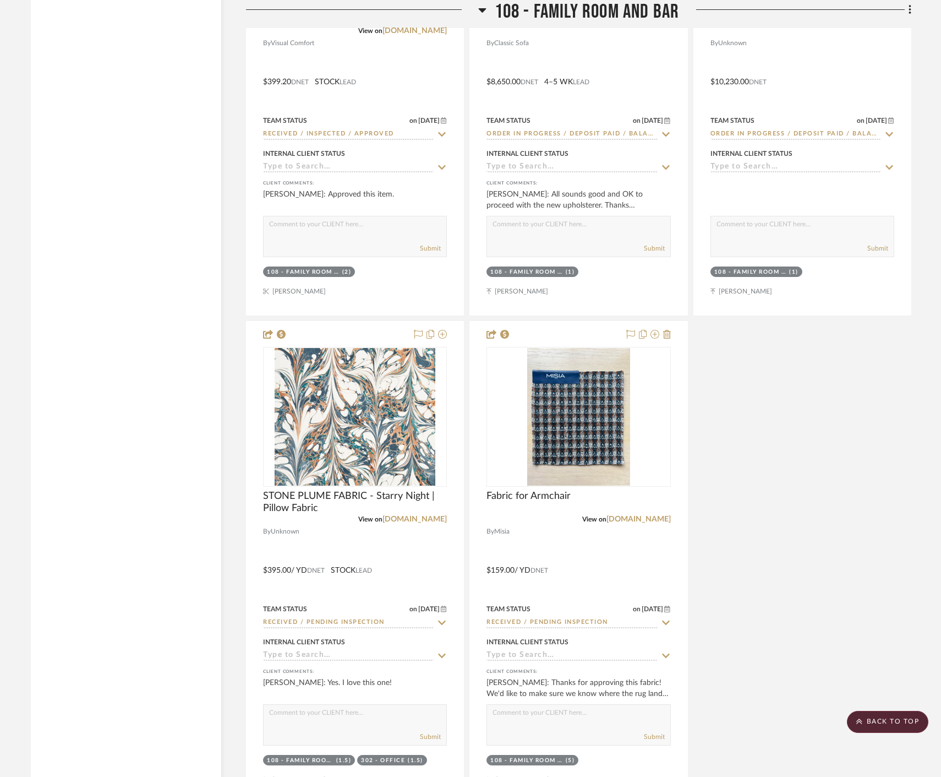
scroll to position [9112, 0]
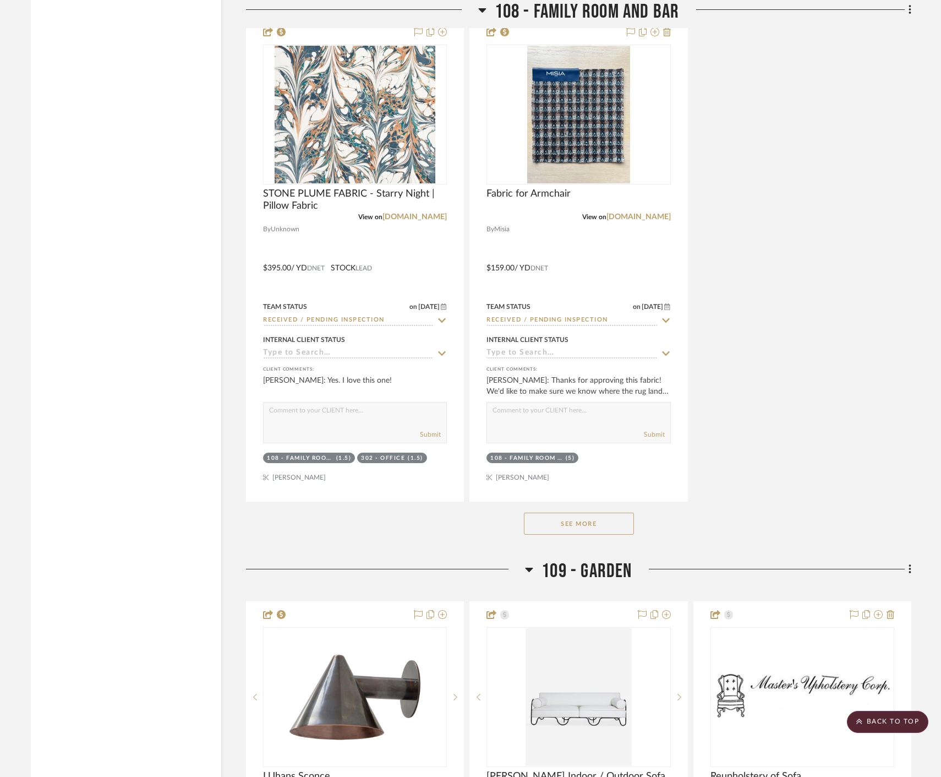
click at [558, 520] on button "See More" at bounding box center [579, 523] width 110 height 22
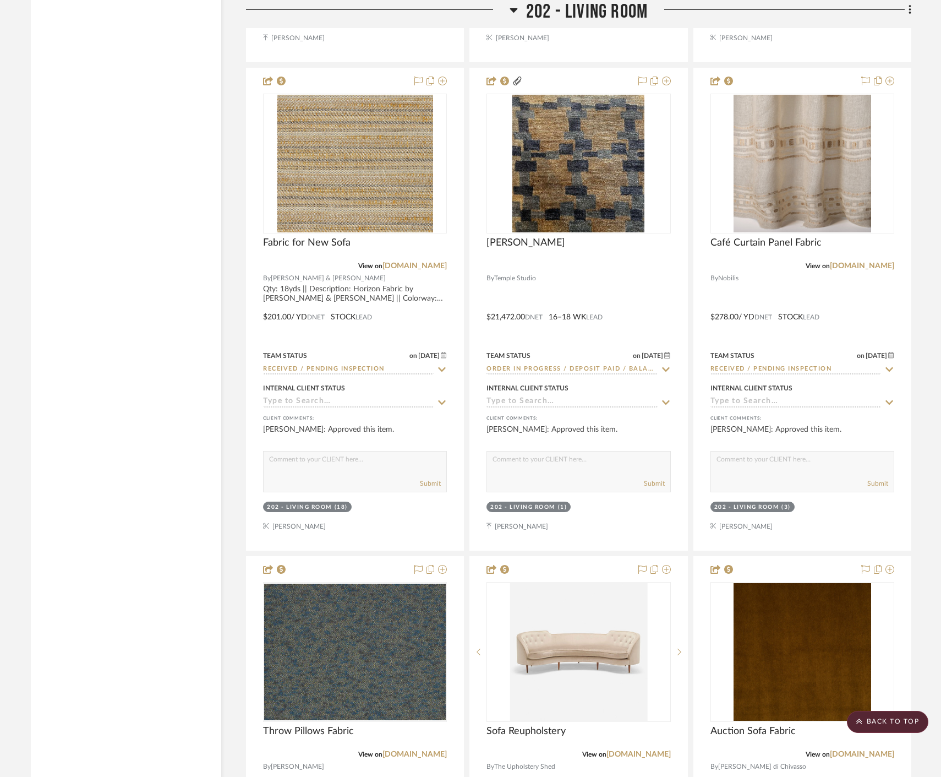
scroll to position [15595, 0]
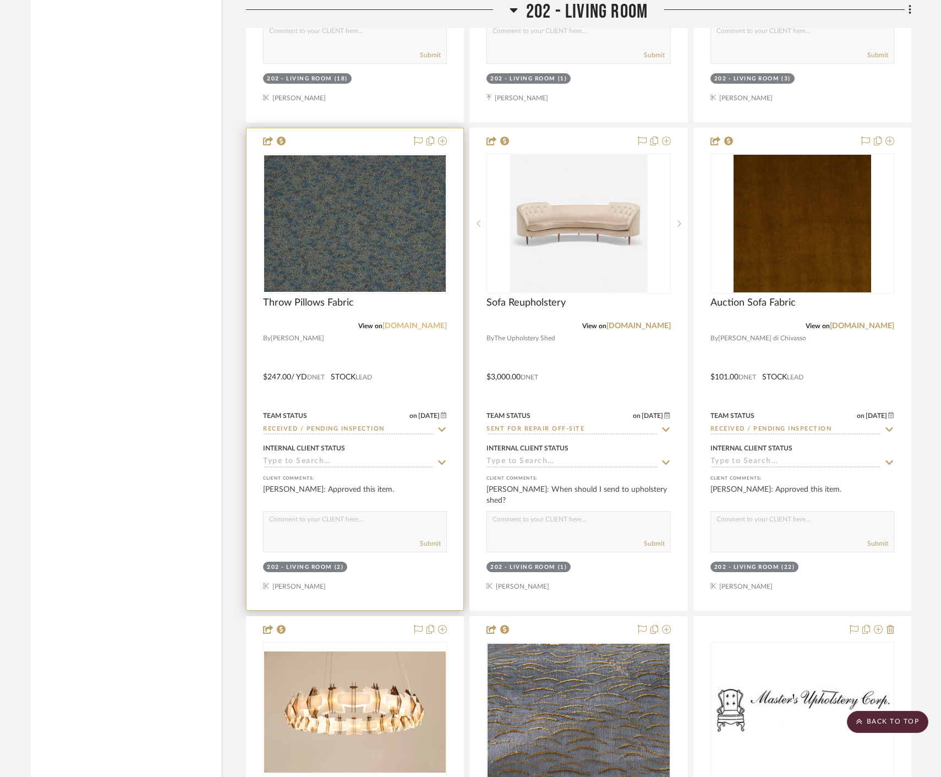
click at [423, 322] on link "[DOMAIN_NAME]" at bounding box center [415, 326] width 64 height 8
click at [400, 359] on div at bounding box center [355, 369] width 217 height 482
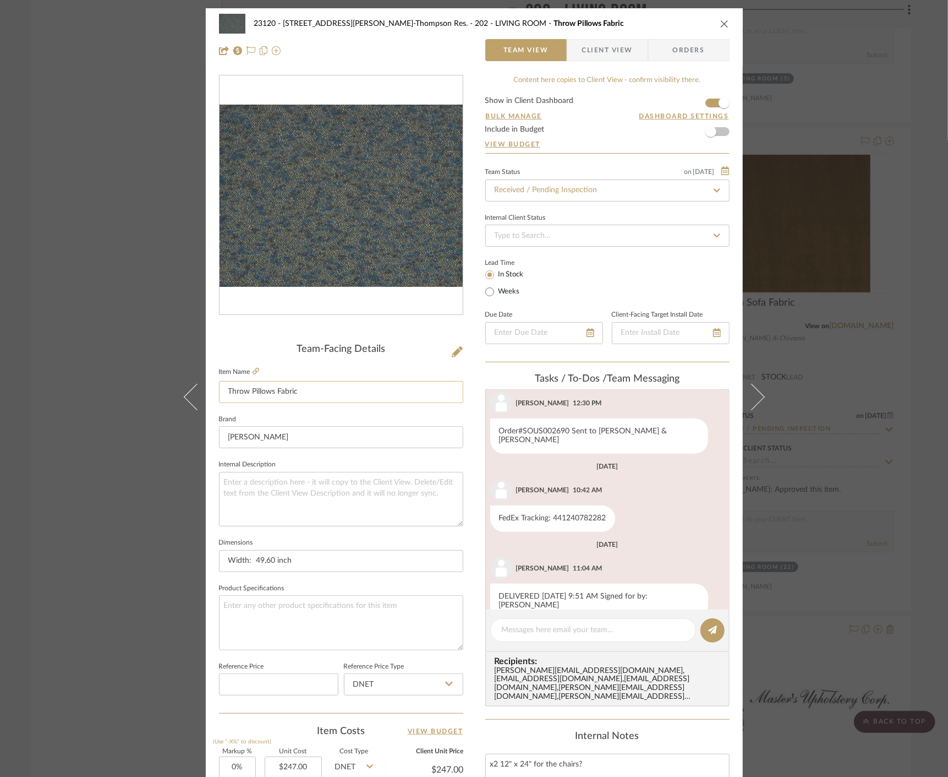
scroll to position [443, 0]
click at [253, 370] on icon at bounding box center [256, 371] width 7 height 7
click at [94, 190] on div "23120 - 239 Dean St, Unwin-Thompson Res. 202 - LIVING ROOM Throw Pillows Fabric…" at bounding box center [474, 388] width 948 height 777
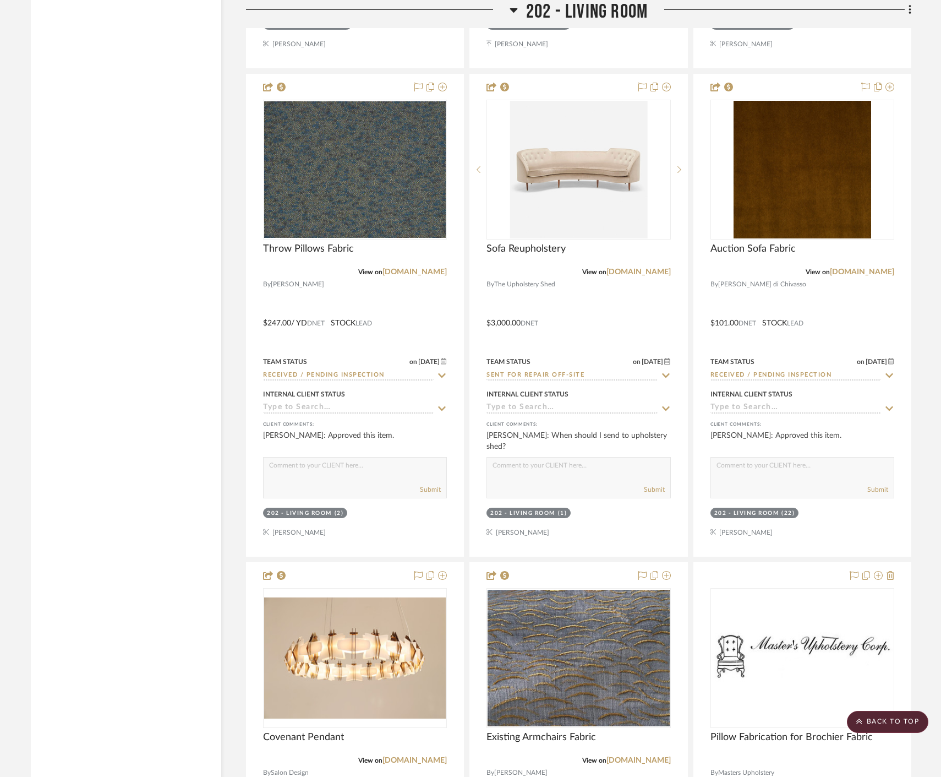
scroll to position [15718, 0]
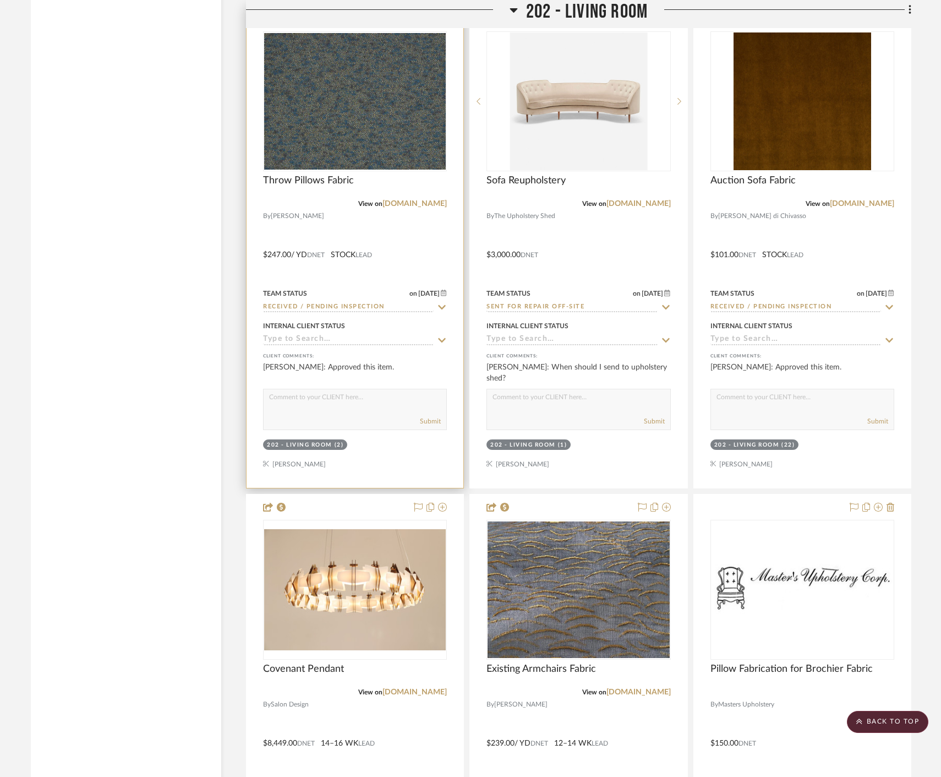
click at [414, 243] on div at bounding box center [355, 247] width 217 height 482
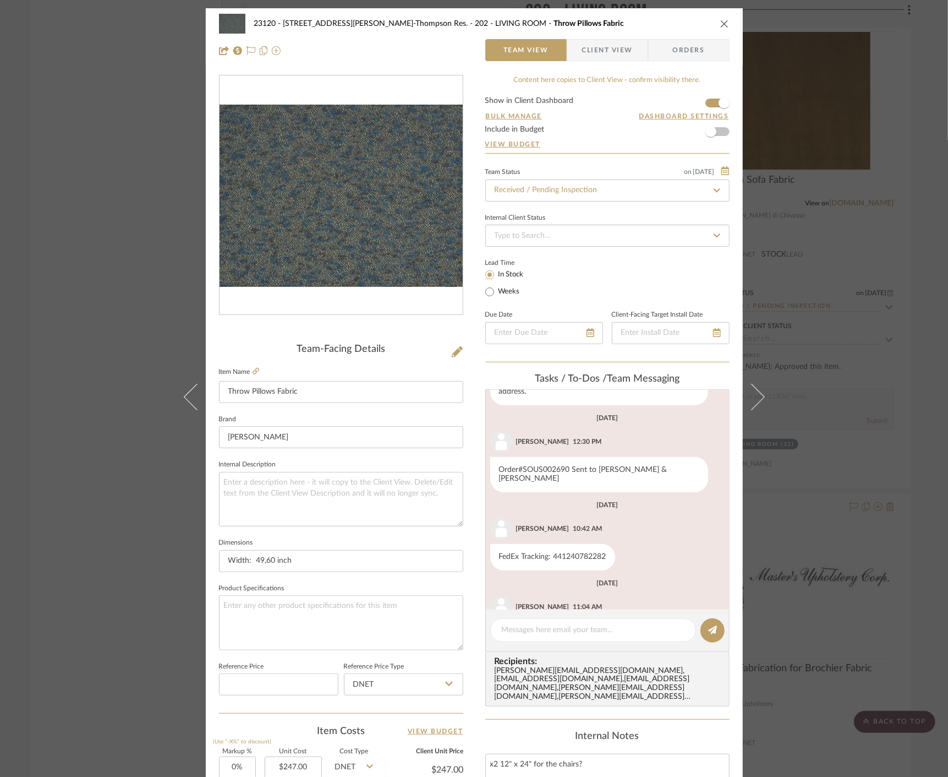
scroll to position [443, 0]
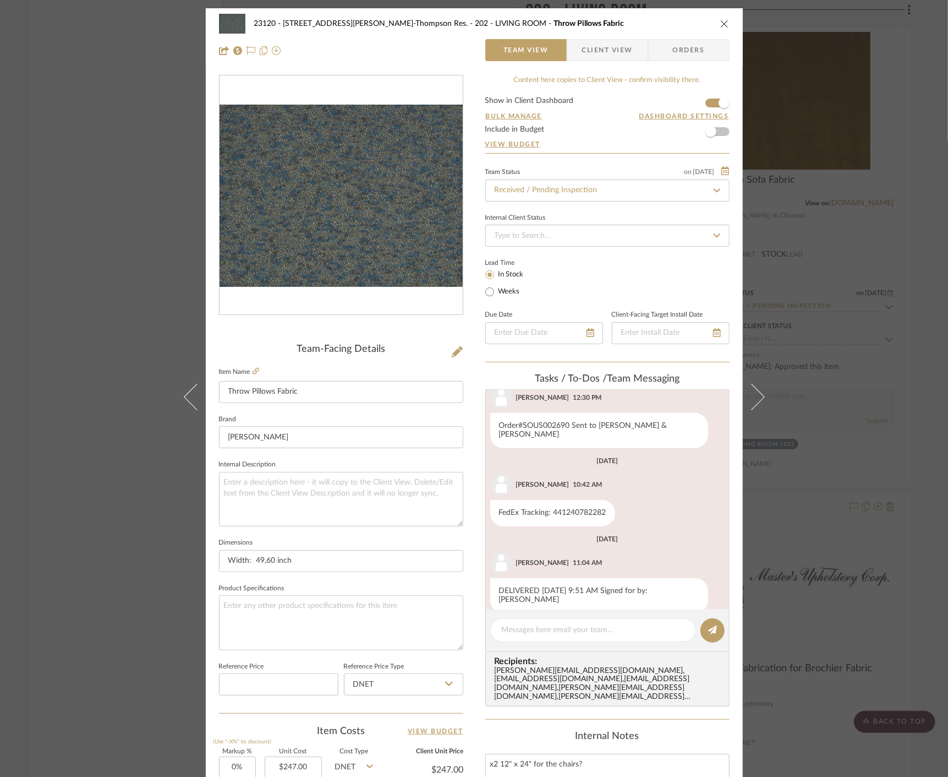
click at [602, 46] on span "Client View" at bounding box center [607, 50] width 51 height 22
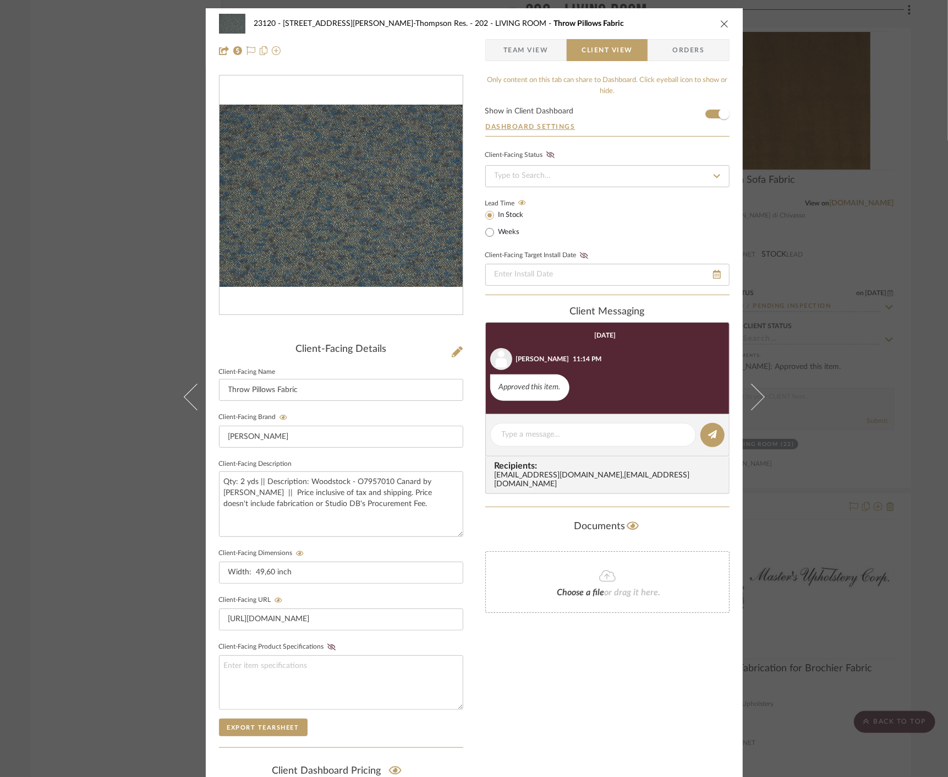
click at [113, 264] on div "23120 - 239 Dean St, Unwin-Thompson Res. 202 - LIVING ROOM Throw Pillows Fabric…" at bounding box center [474, 388] width 948 height 777
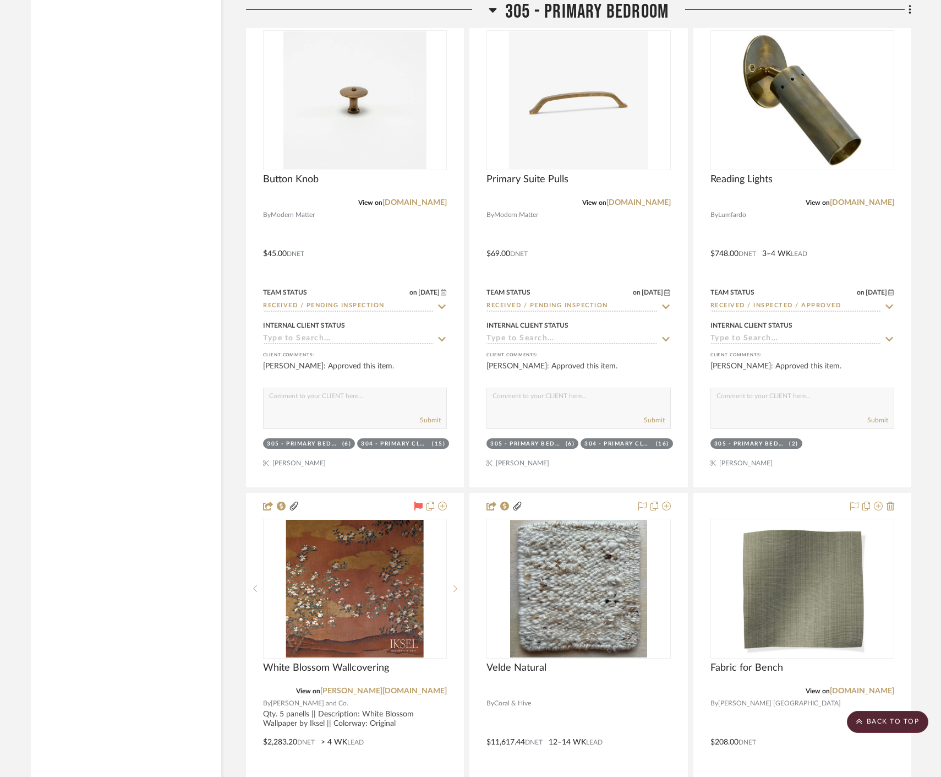
scroll to position [29846, 0]
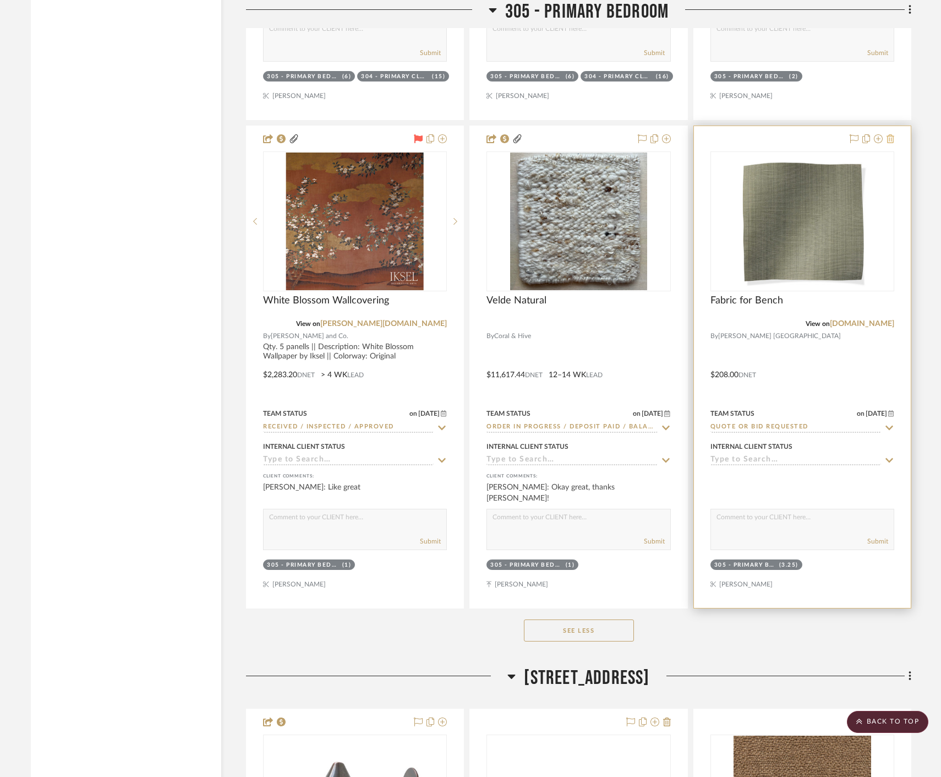
click at [892, 140] on icon at bounding box center [891, 138] width 8 height 9
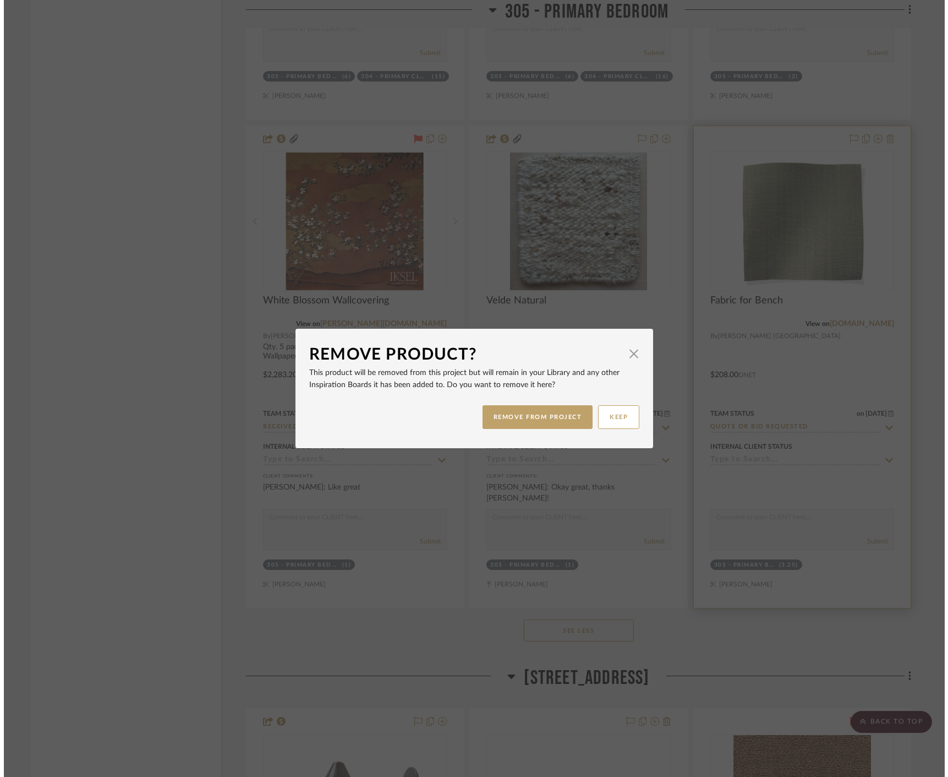
scroll to position [0, 0]
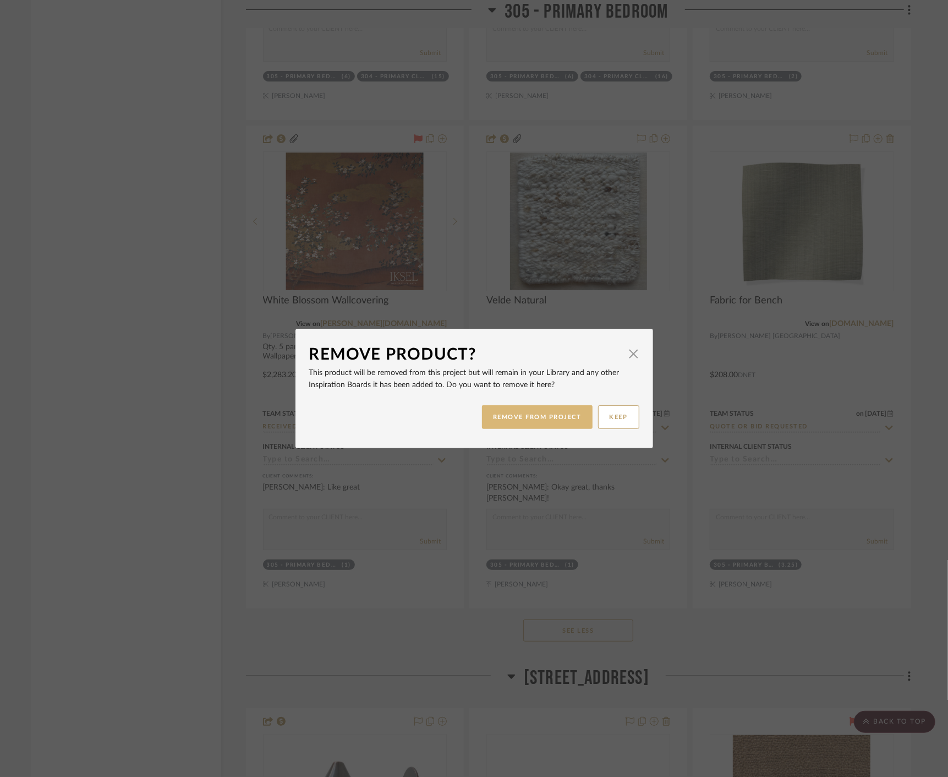
click at [524, 411] on button "REMOVE FROM PROJECT" at bounding box center [537, 417] width 111 height 24
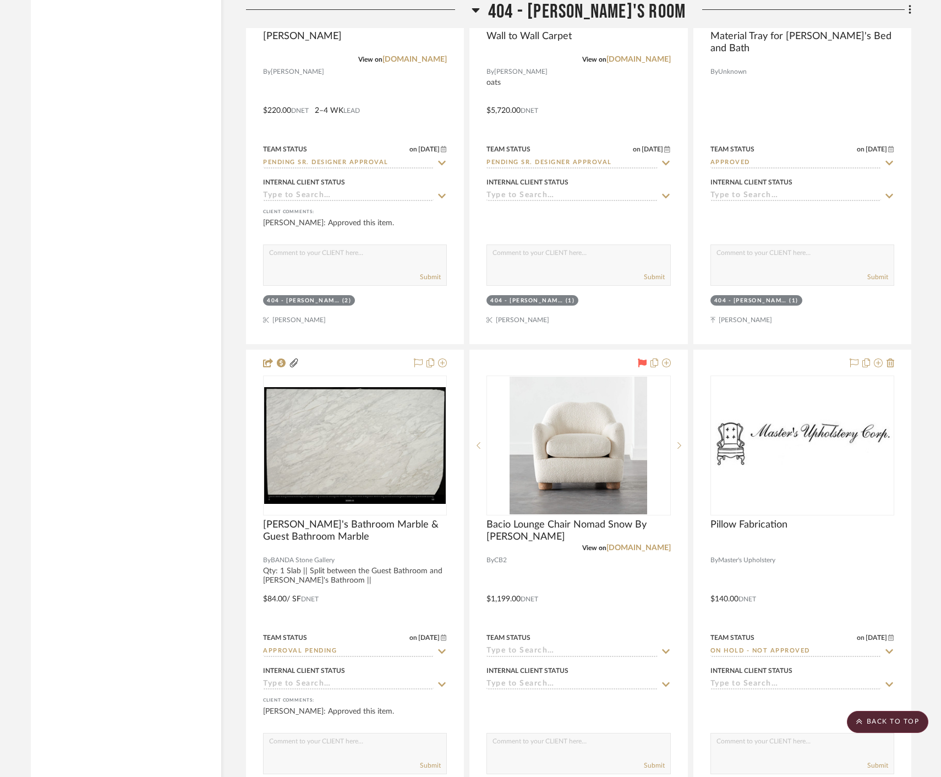
scroll to position [34488, 0]
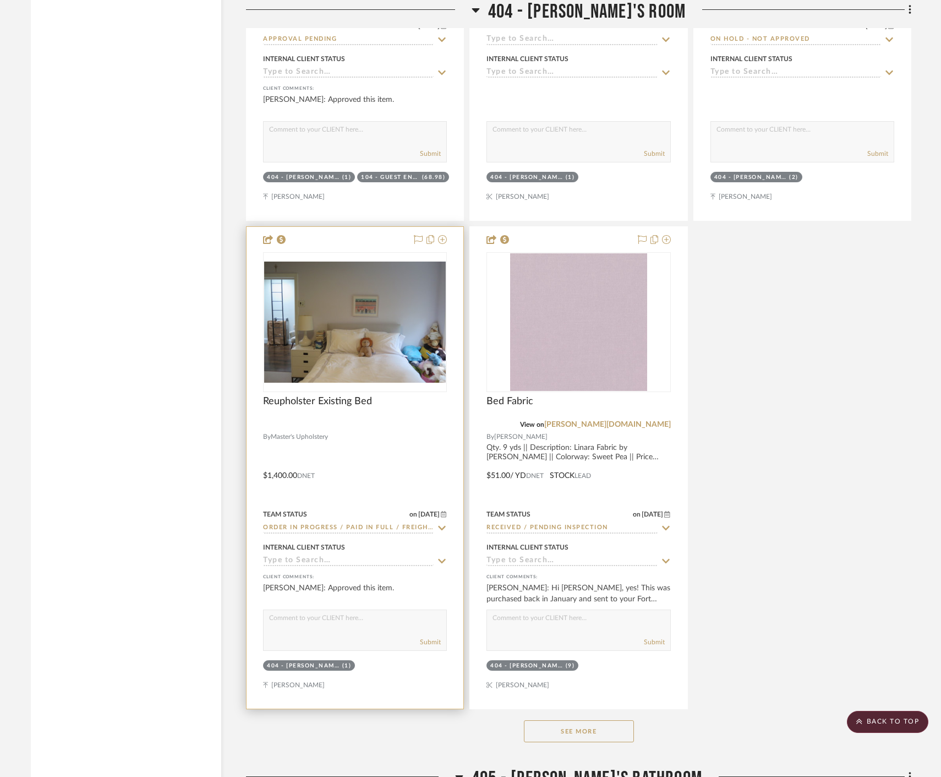
click at [548, 728] on button "See More" at bounding box center [579, 731] width 110 height 22
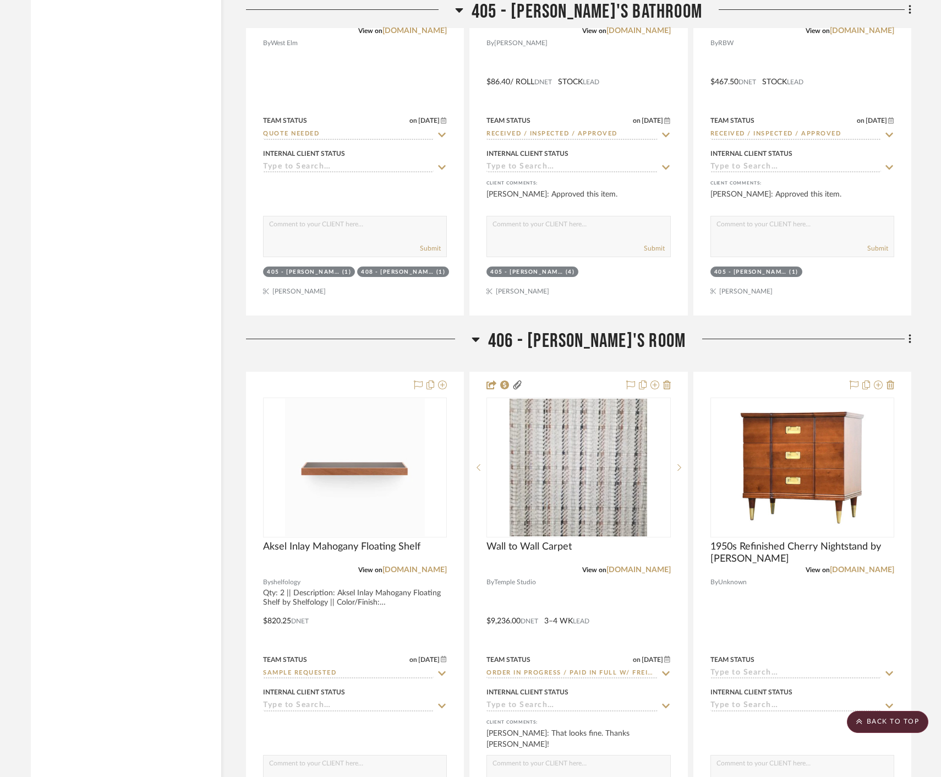
scroll to position [37057, 0]
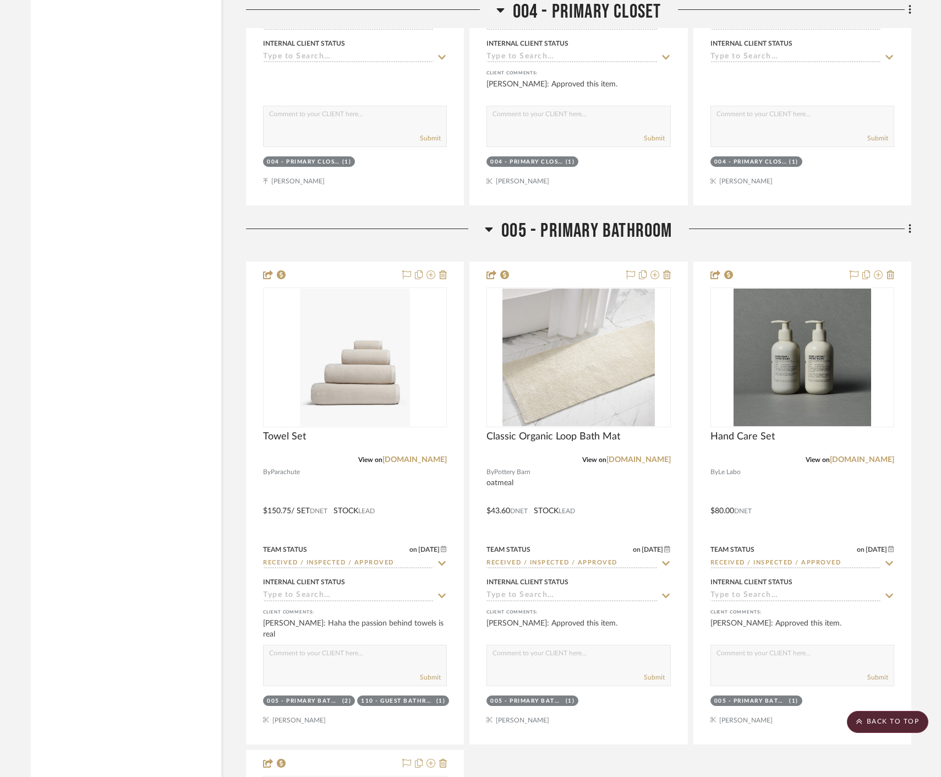
scroll to position [5259, 0]
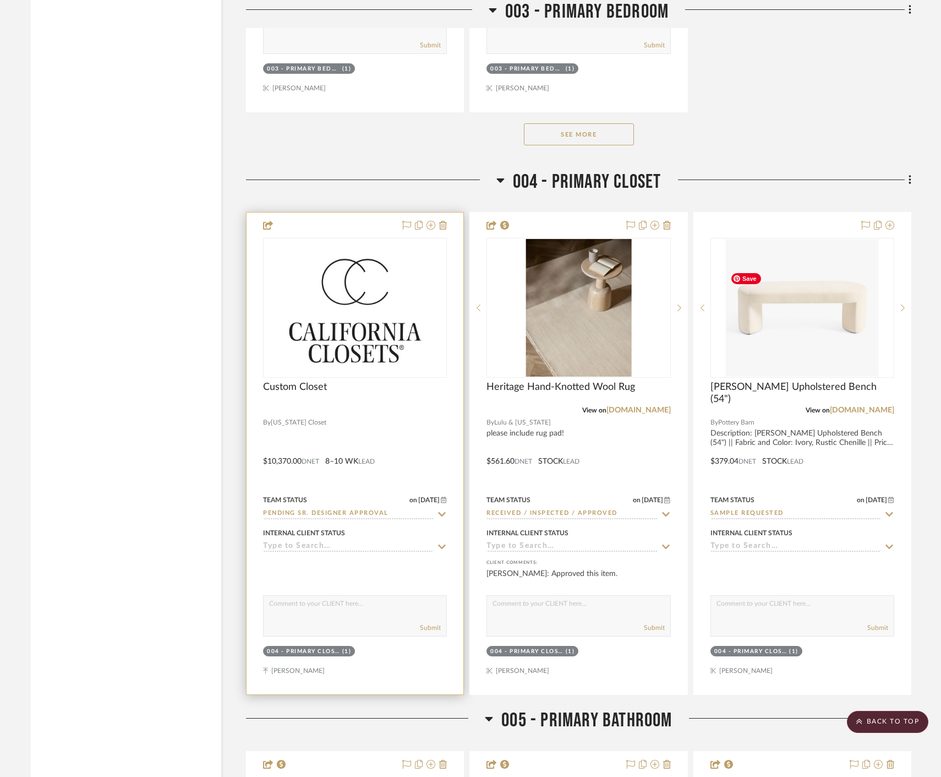
click at [397, 465] on div at bounding box center [355, 453] width 217 height 482
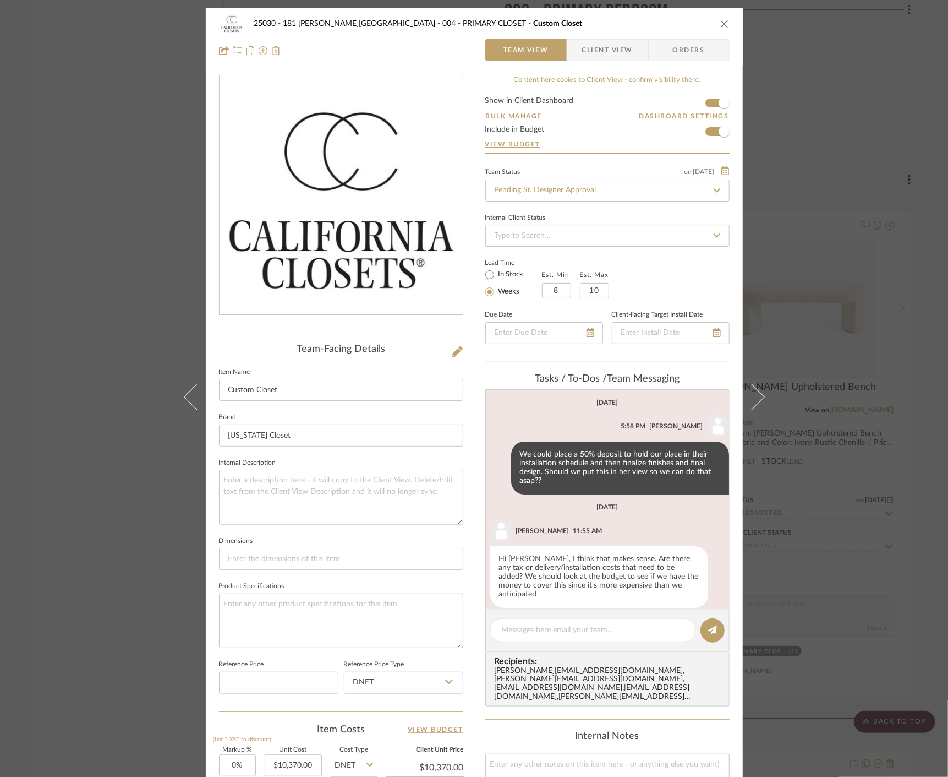
scroll to position [262, 0]
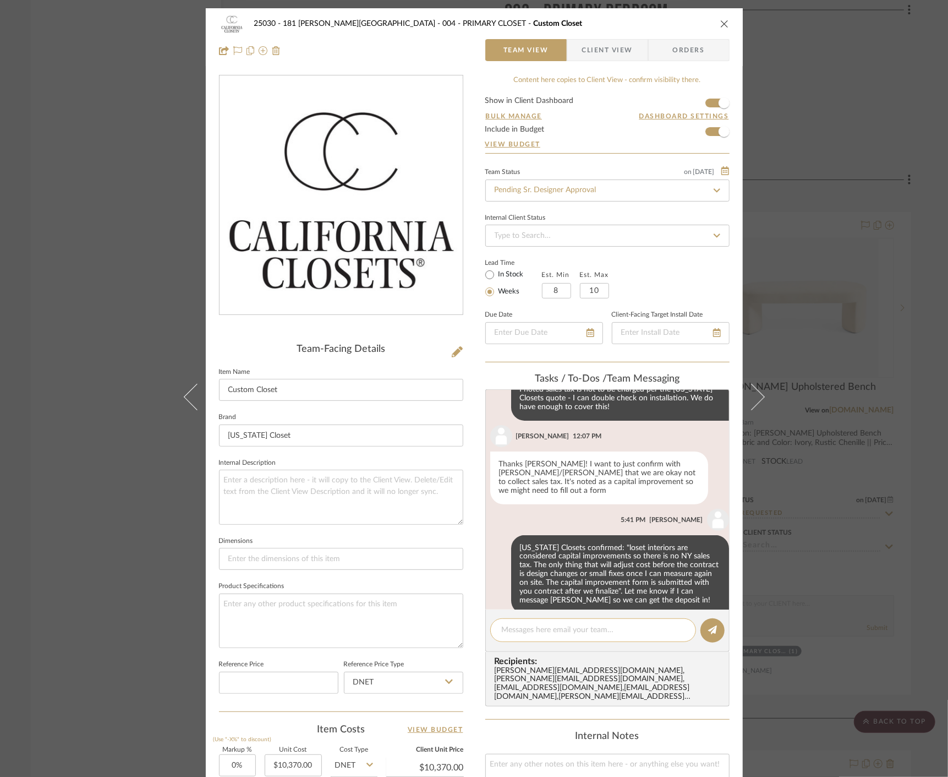
click at [604, 629] on textarea at bounding box center [593, 630] width 183 height 12
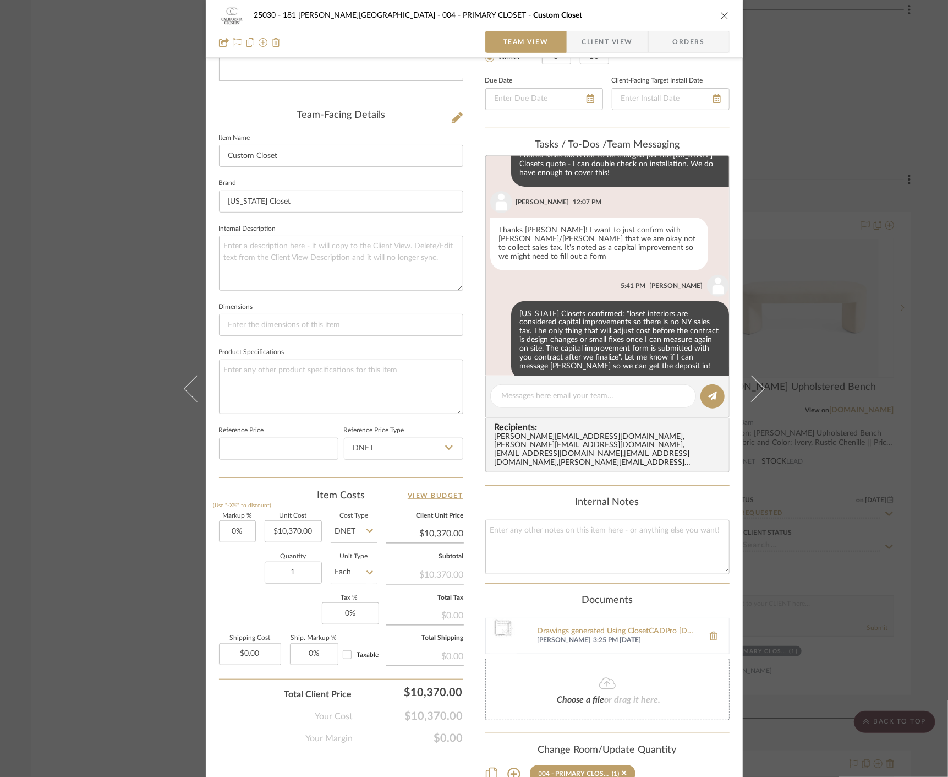
scroll to position [293, 0]
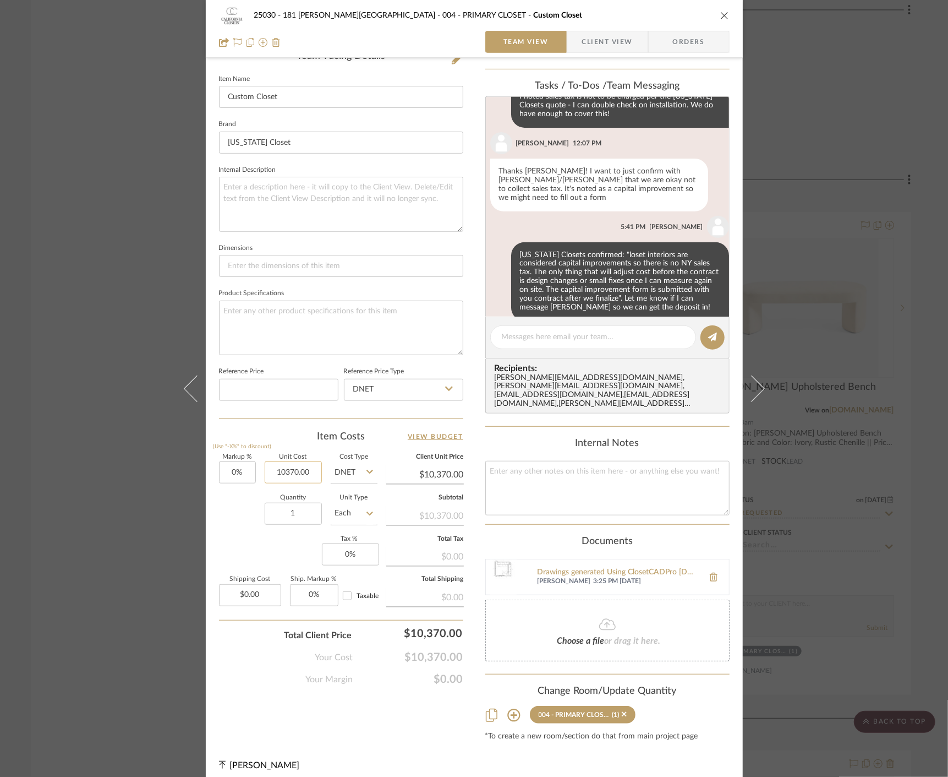
click at [295, 466] on input "10370.00" at bounding box center [293, 472] width 57 height 22
click at [295, 471] on input "10370.00" at bounding box center [293, 472] width 57 height 22
click at [298, 472] on input "10370985.00" at bounding box center [293, 472] width 57 height 22
type input "$9,855.00"
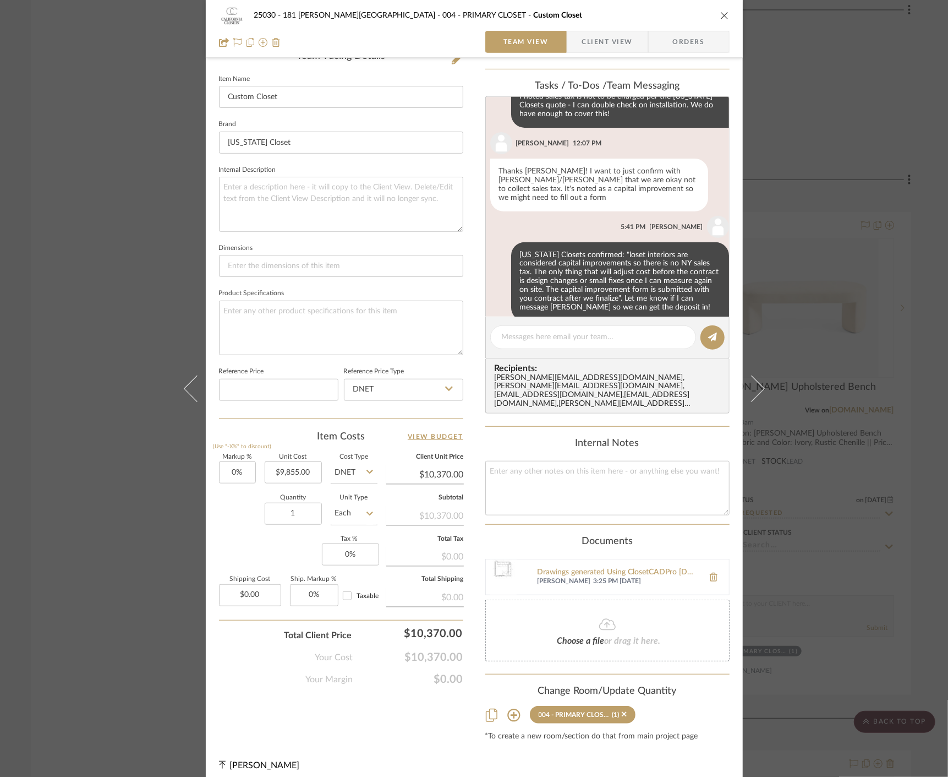
click at [235, 536] on div "Markup % (Use "-X%" to discount) 0% Unit Cost $9,855.00 Cost Type DNET Client U…" at bounding box center [341, 534] width 244 height 161
type input "$9,855.00"
click at [563, 337] on textarea at bounding box center [593, 337] width 183 height 12
click at [563, 336] on textarea "Th" at bounding box center [593, 337] width 183 height 12
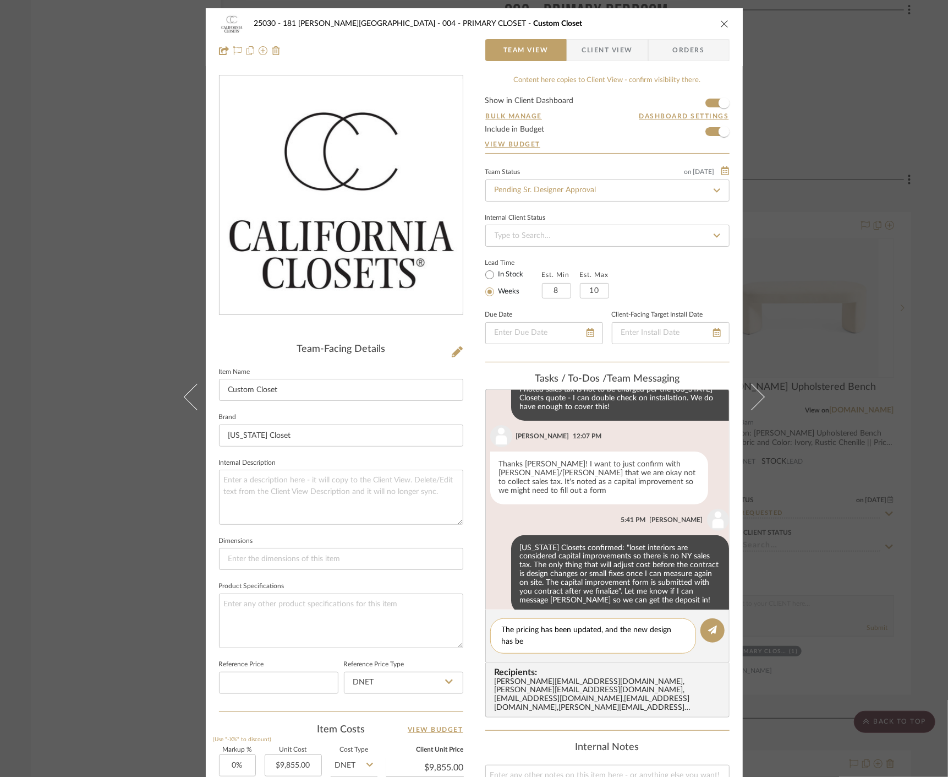
scroll to position [0, 0]
click at [623, 636] on textarea "The pricing has been updated, and the new design has been uploaded to documents." at bounding box center [593, 635] width 183 height 23
click at [625, 642] on textarea "The pricing has been updated, and the new design has been uploaded to documents." at bounding box center [593, 635] width 183 height 23
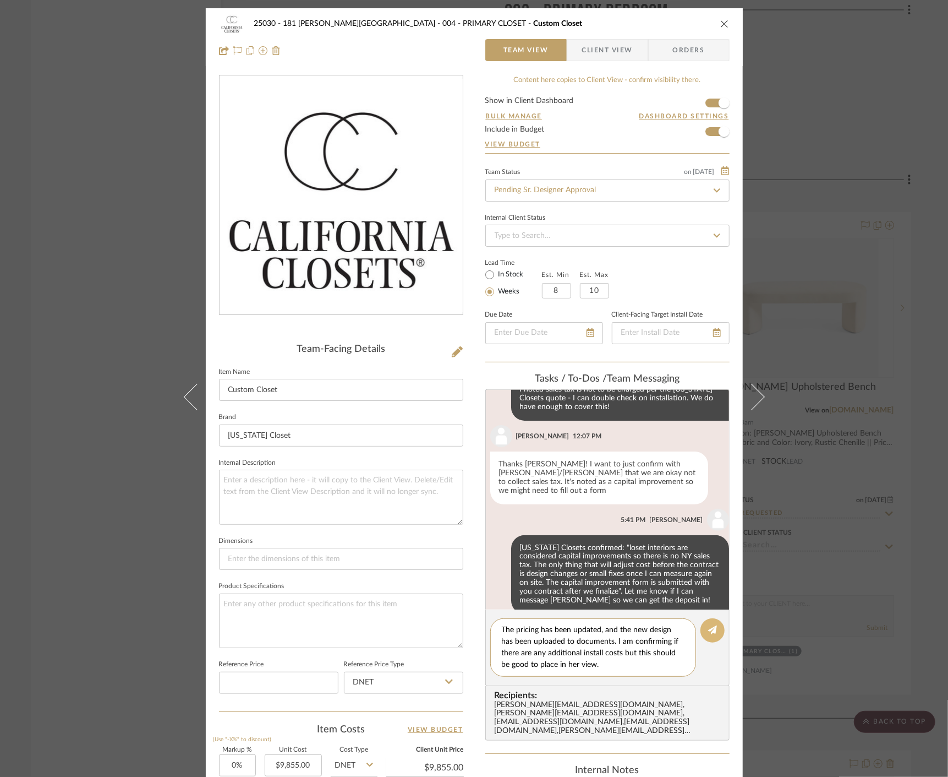
type textarea "The pricing has been updated, and the new design has been uploaded to documents…"
click at [701, 628] on button at bounding box center [713, 630] width 24 height 24
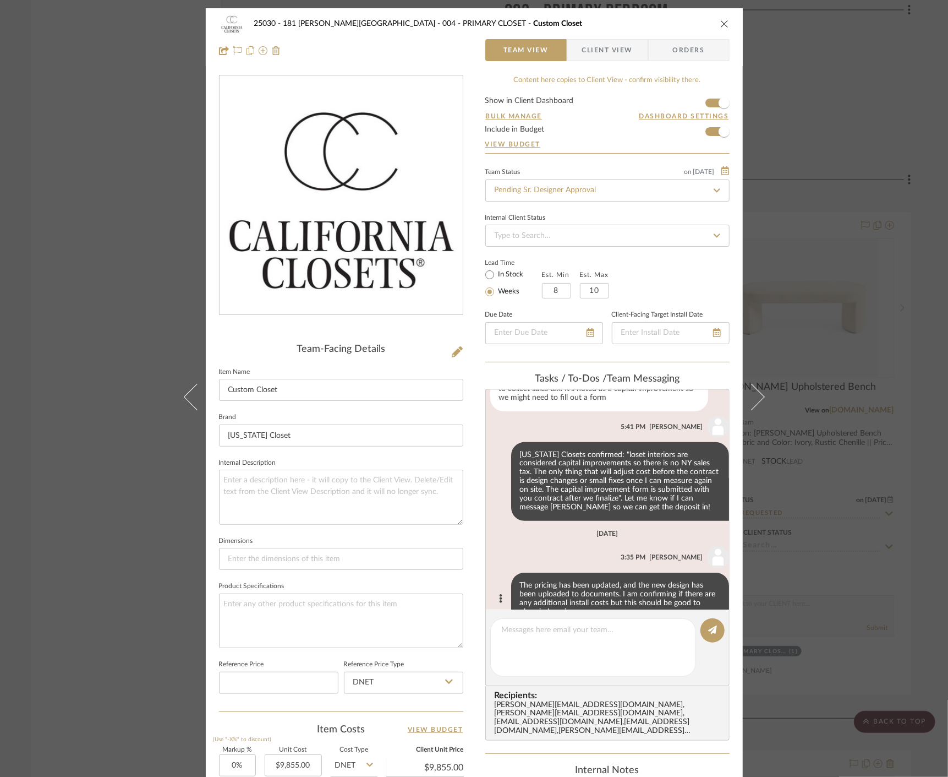
scroll to position [367, 0]
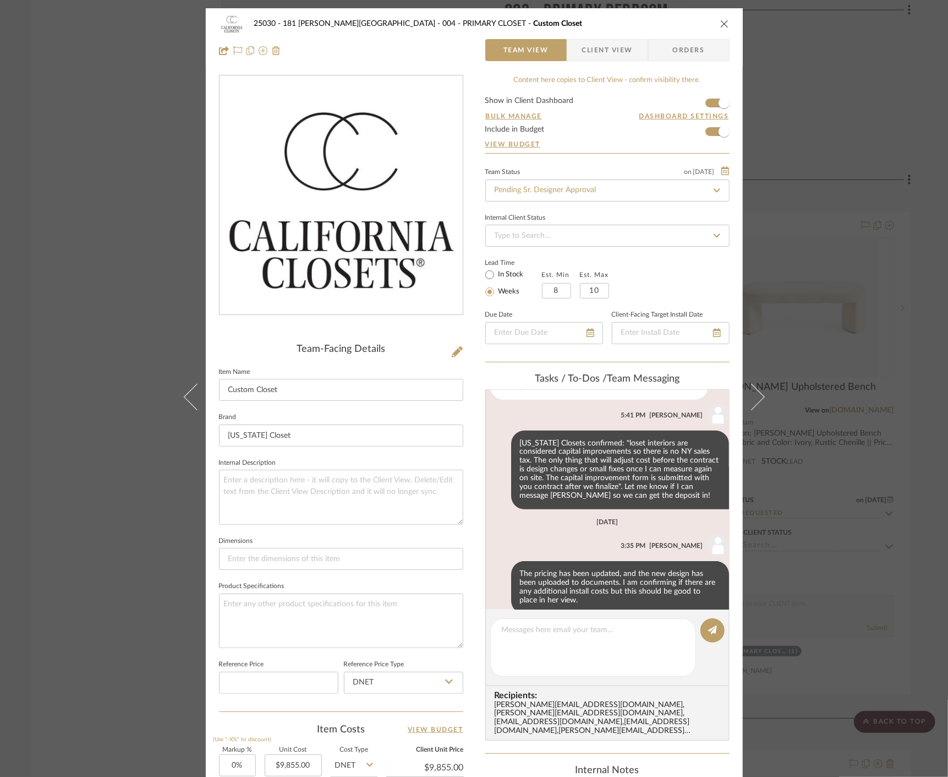
click at [112, 168] on div "25030 - 181 MacDougal - Baribeau 004 - PRIMARY CLOSET Custom Closet Team View C…" at bounding box center [474, 388] width 948 height 777
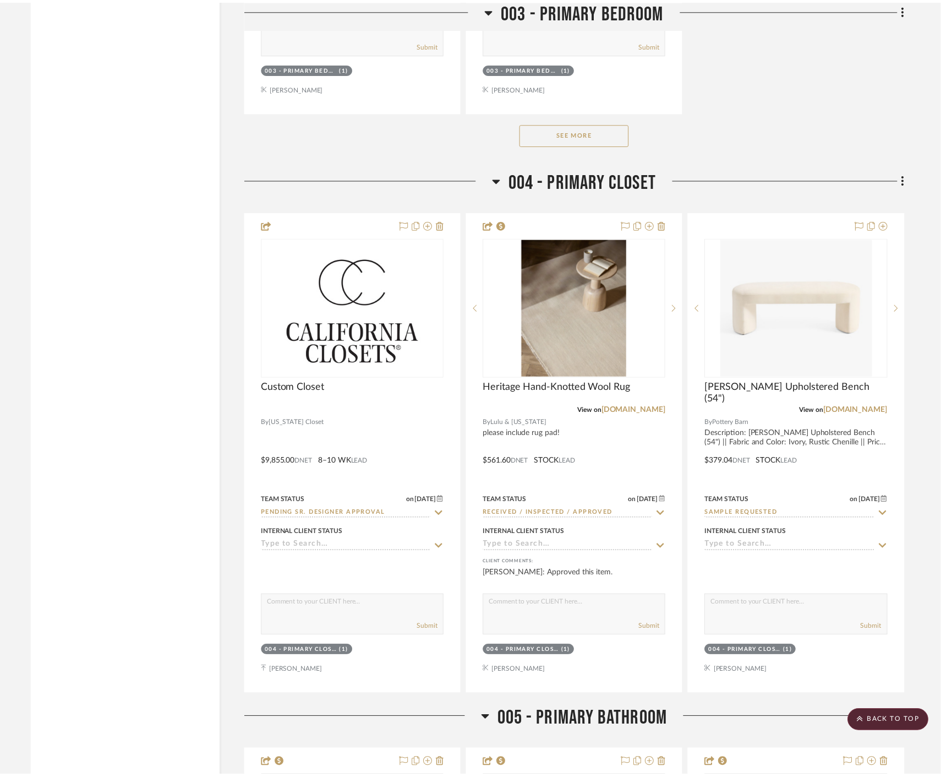
scroll to position [5259, 0]
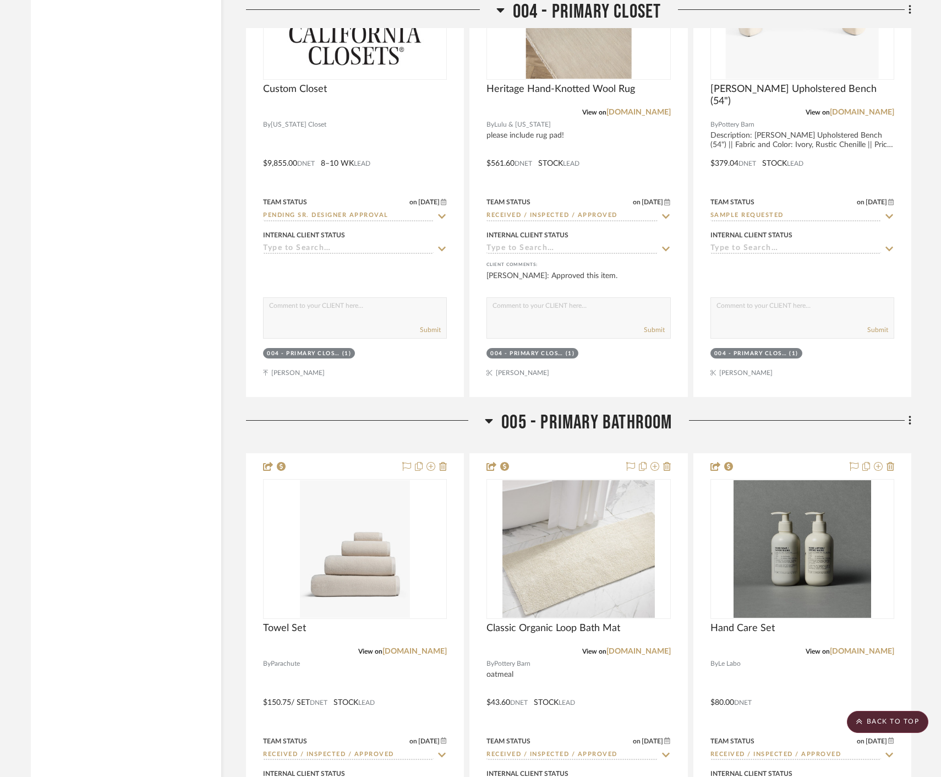
scroll to position [5749, 0]
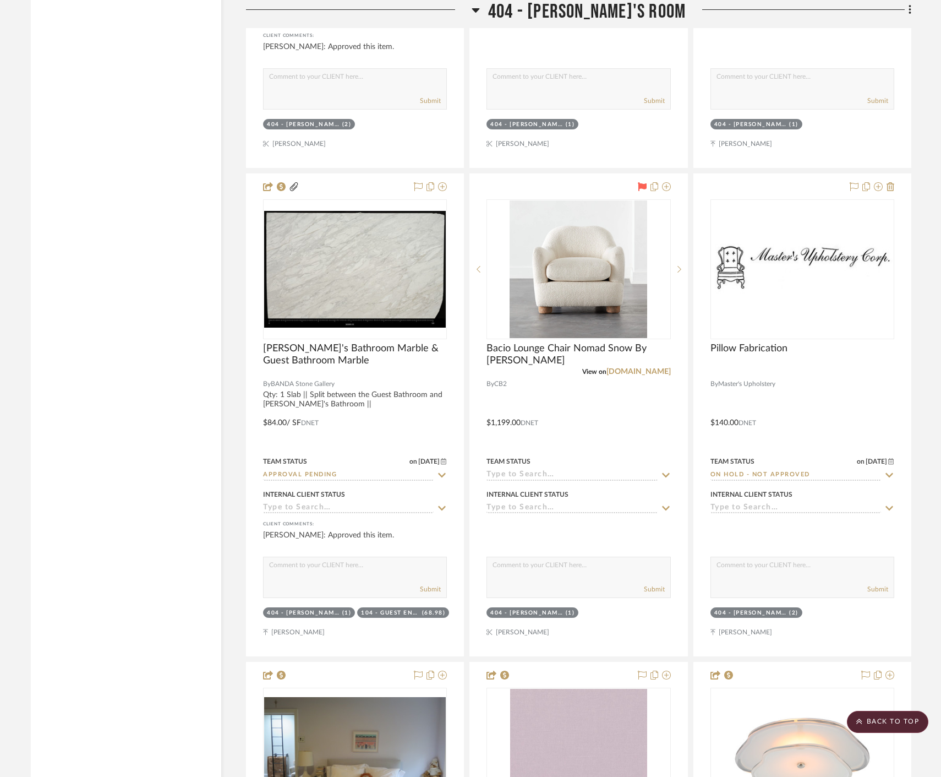
scroll to position [33624, 0]
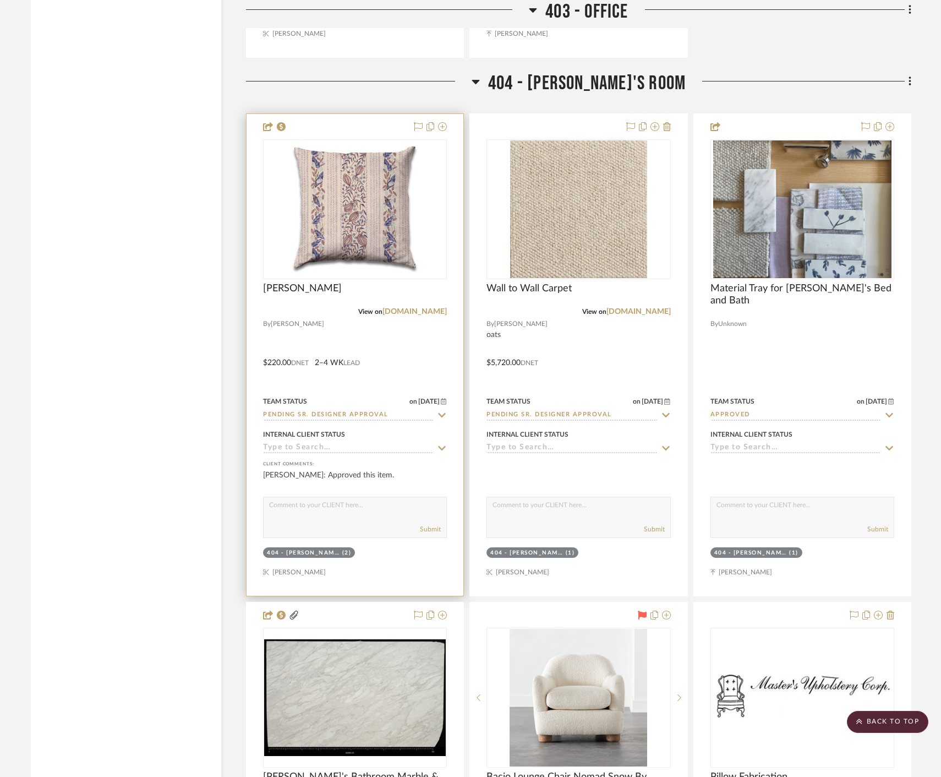
click at [387, 353] on div at bounding box center [355, 355] width 217 height 482
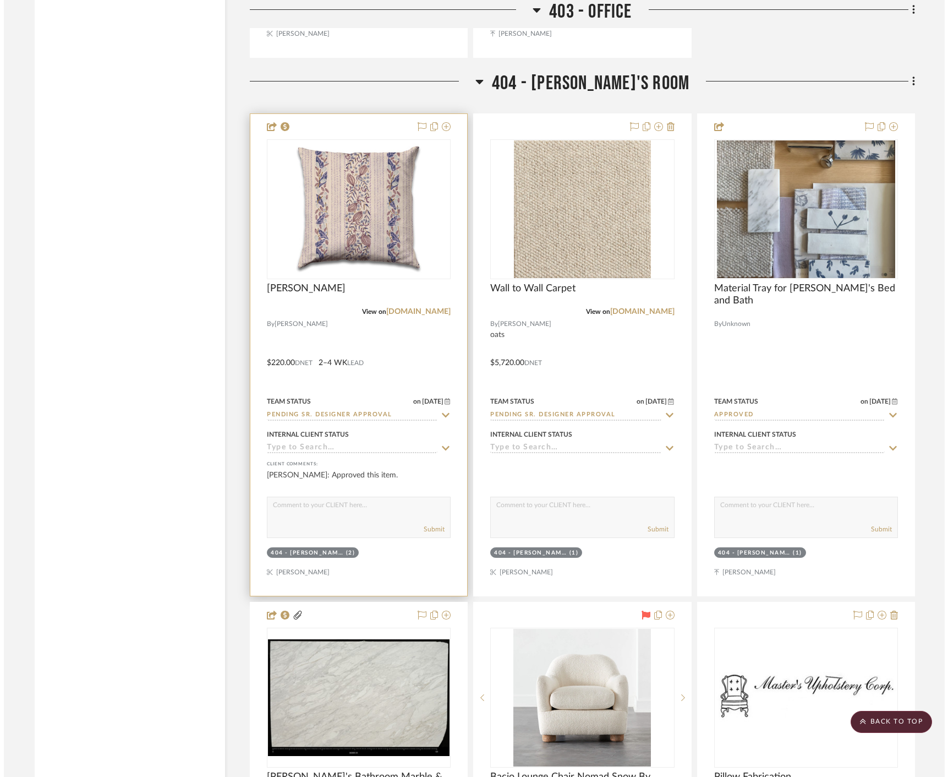
scroll to position [0, 0]
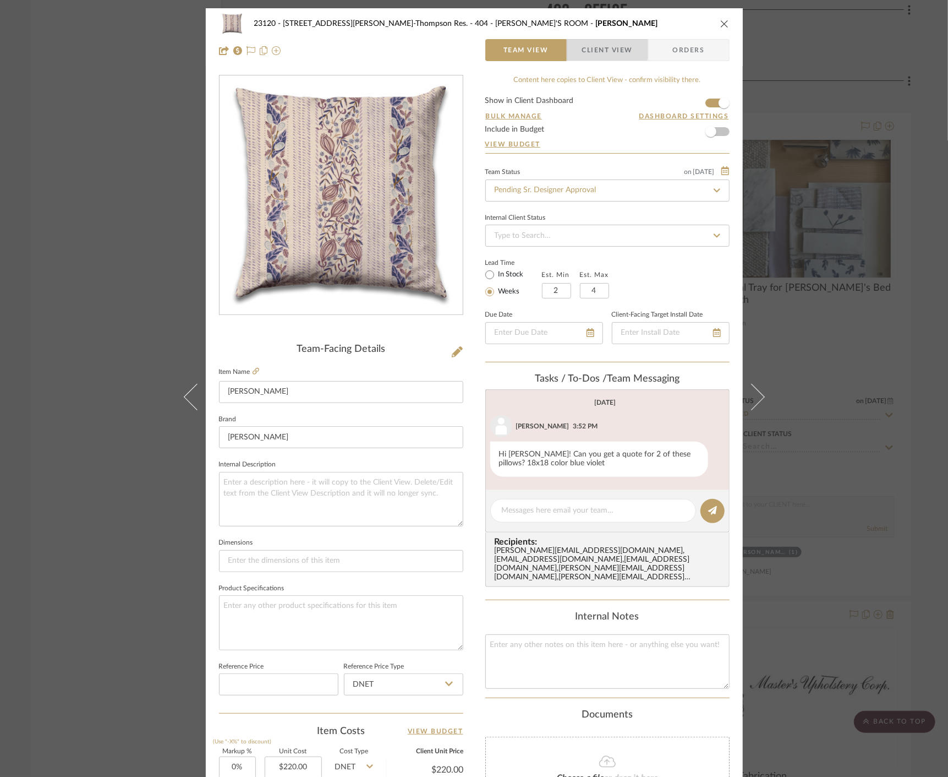
click at [597, 46] on span "Client View" at bounding box center [607, 50] width 51 height 22
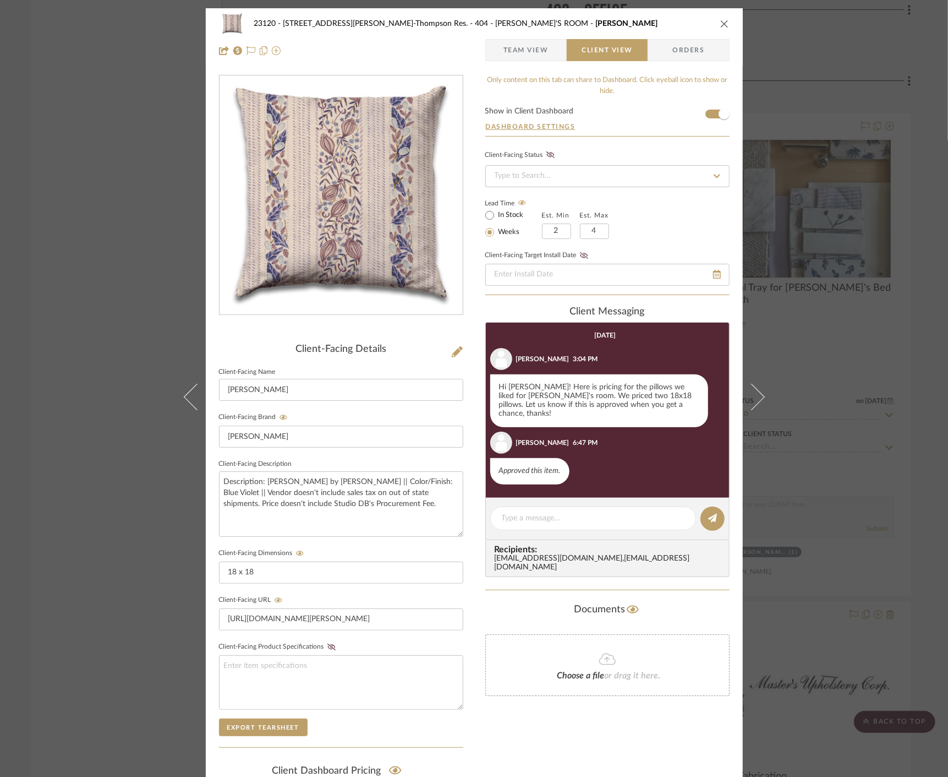
click at [107, 254] on div "23120 - [STREET_ADDRESS][PERSON_NAME], [PERSON_NAME] Res. 404 - [PERSON_NAME]'S…" at bounding box center [474, 388] width 948 height 777
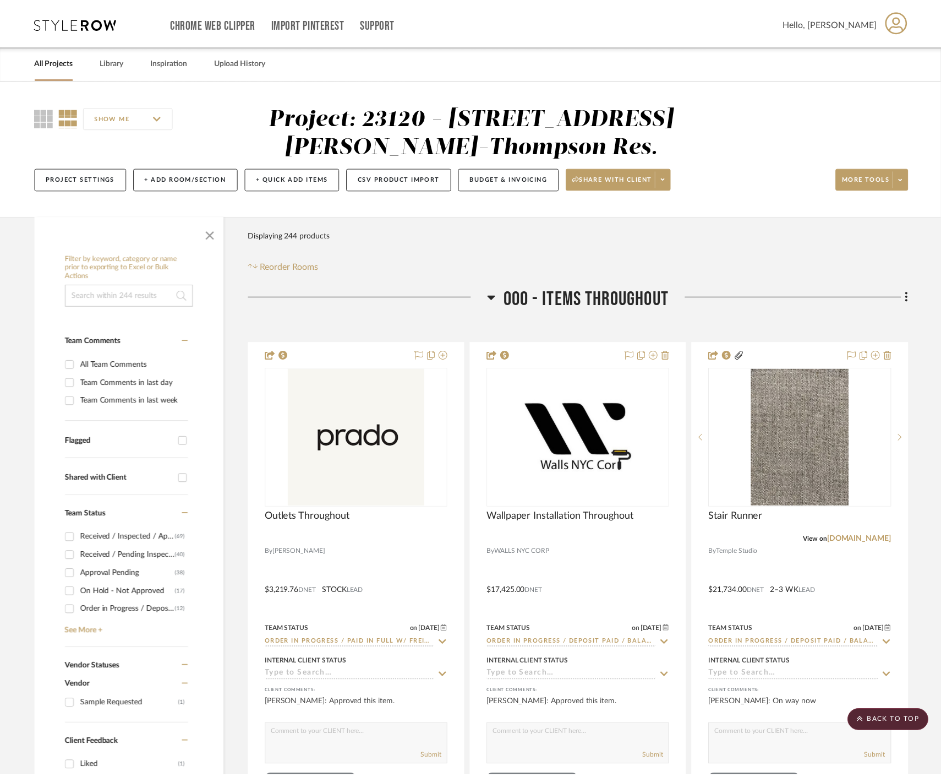
scroll to position [33624, 0]
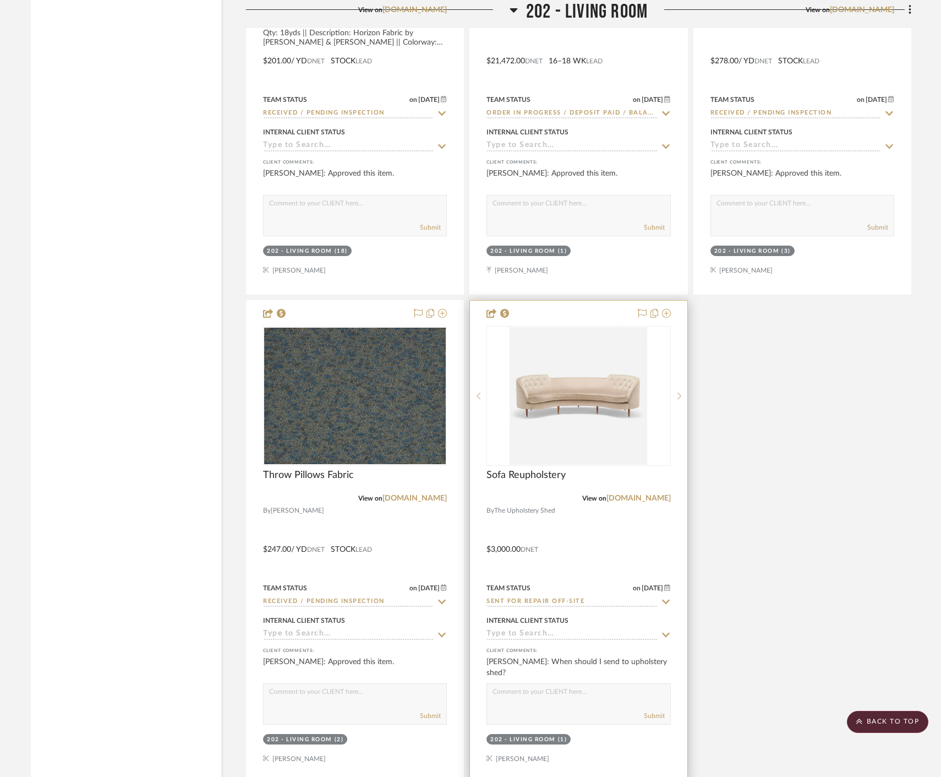
scroll to position [13225, 0]
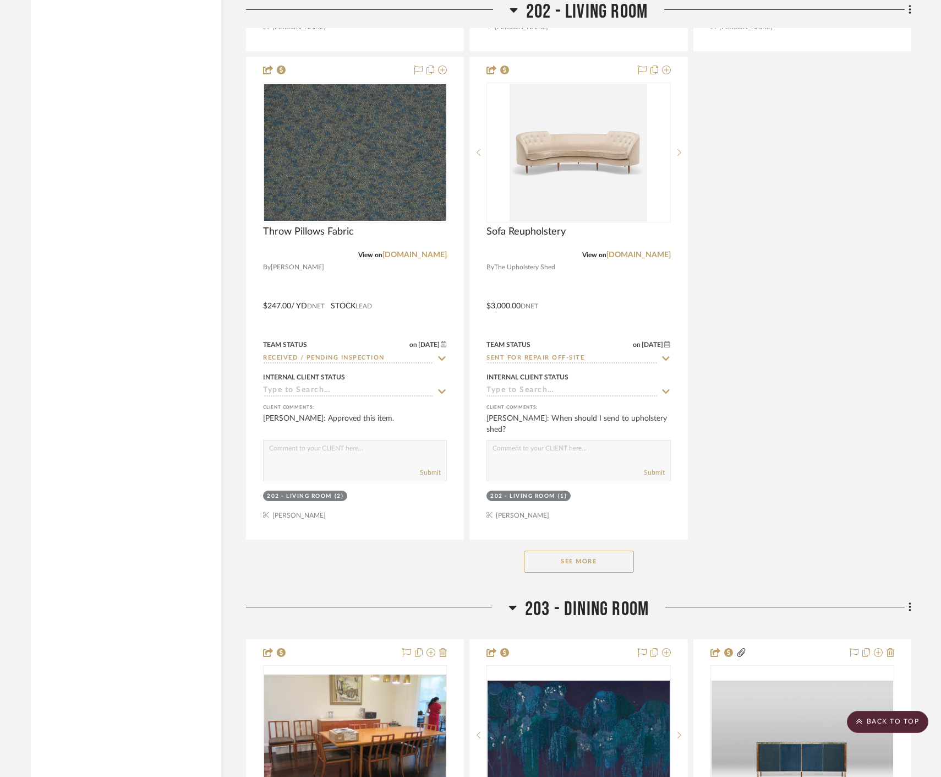
click at [576, 571] on button "See More" at bounding box center [579, 561] width 110 height 22
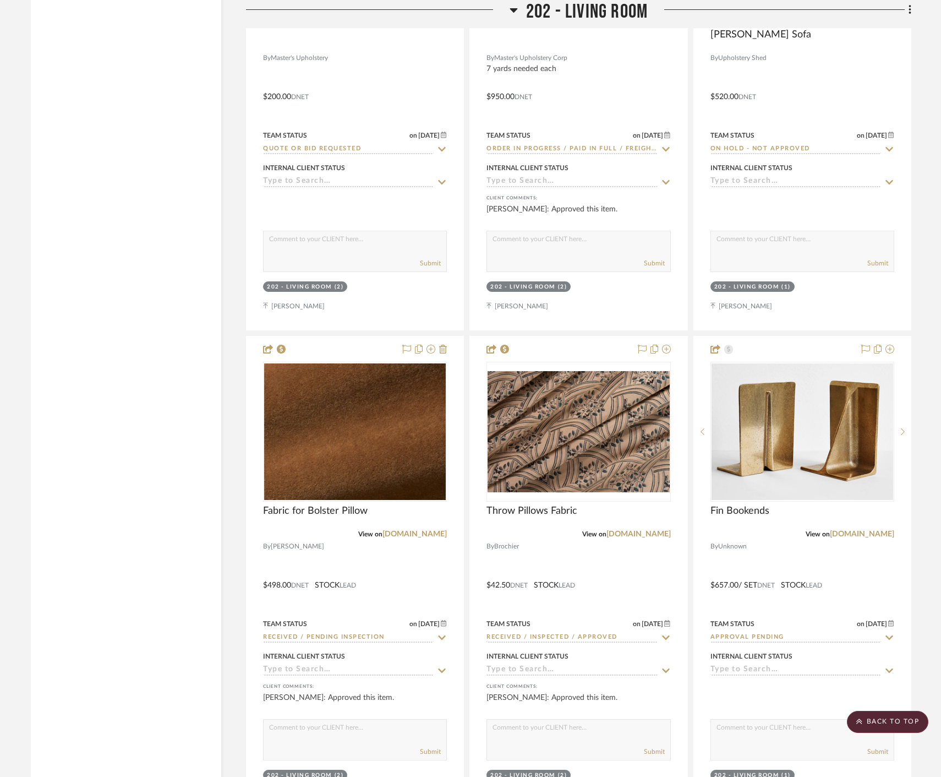
scroll to position [14693, 0]
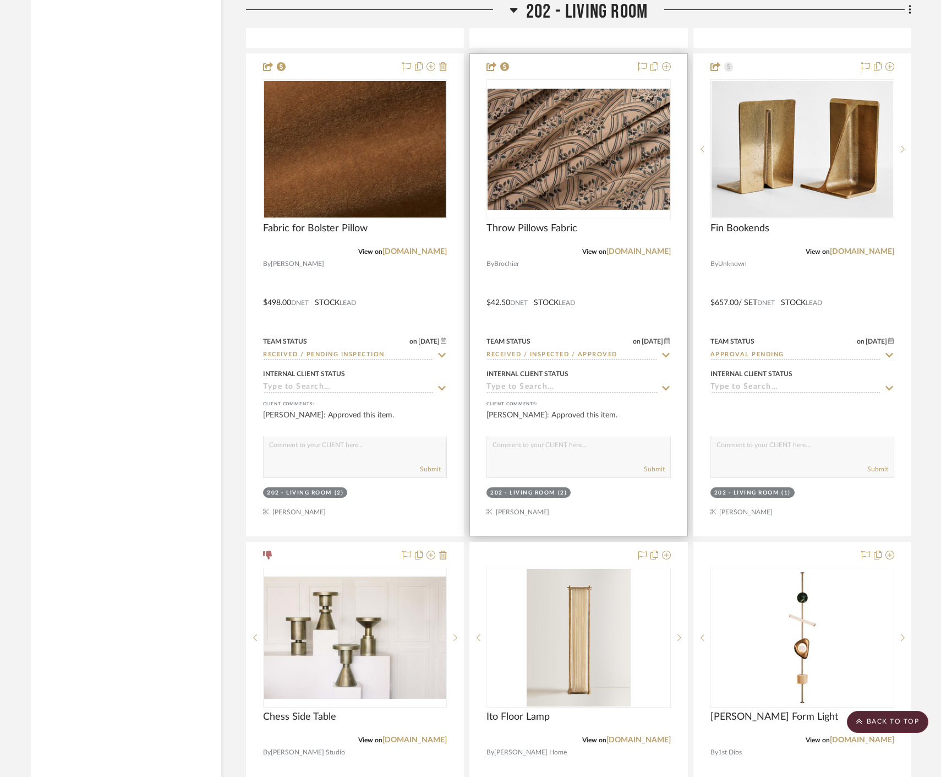
click at [644, 282] on div at bounding box center [578, 295] width 217 height 482
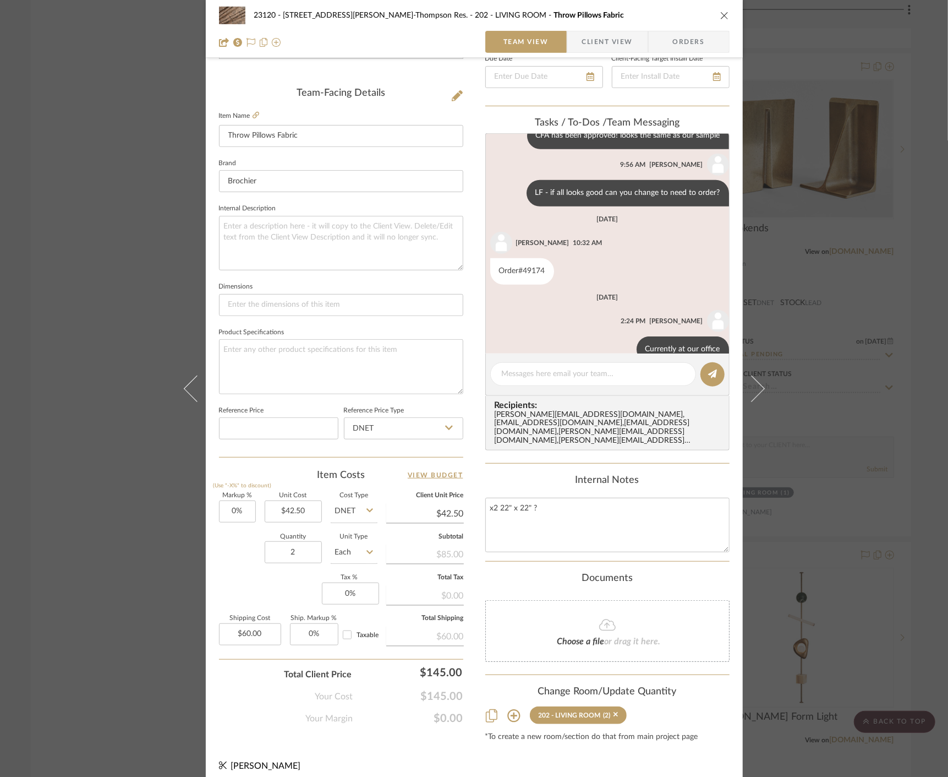
scroll to position [669, 0]
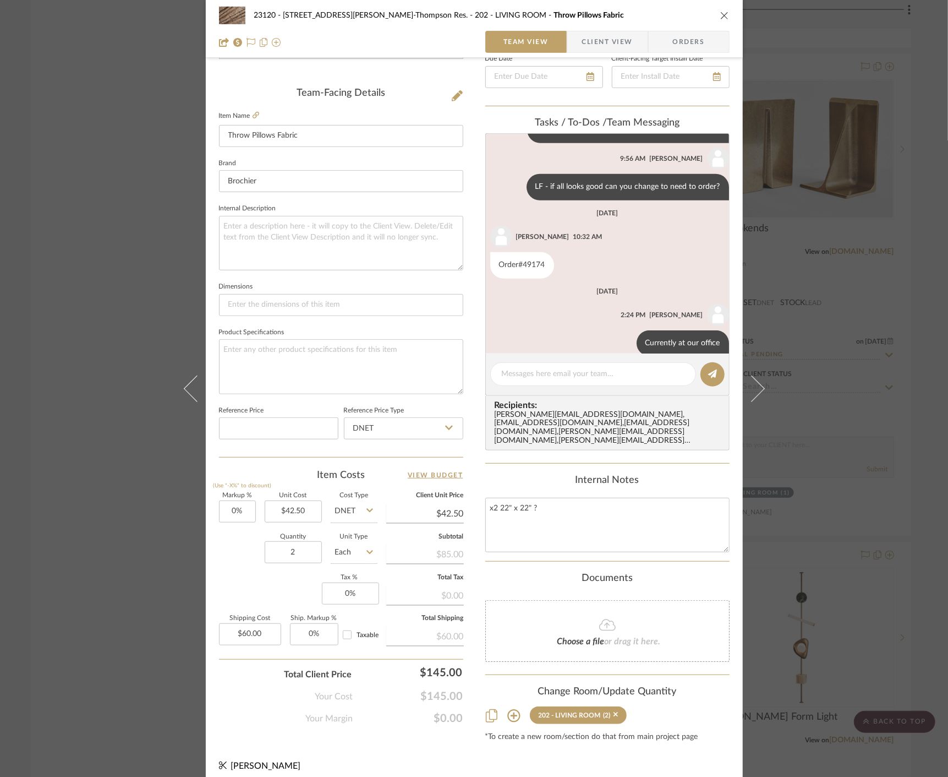
click at [832, 261] on div "23120 - 239 Dean St, Unwin-Thompson Res. 202 - LIVING ROOM Throw Pillows Fabric…" at bounding box center [474, 388] width 948 height 777
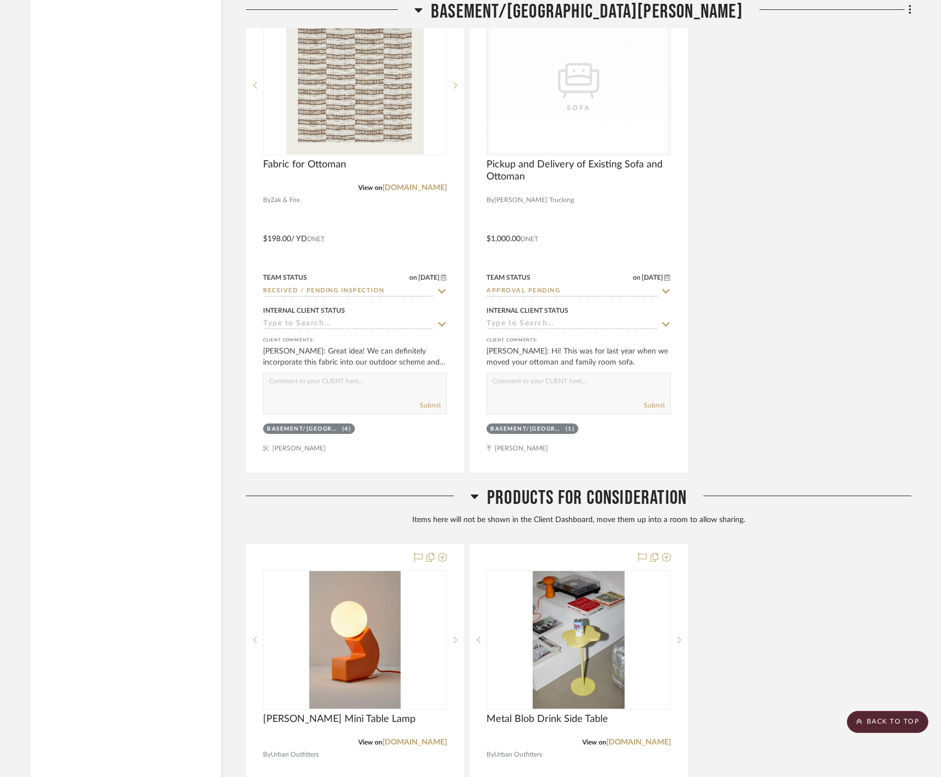
scroll to position [34634, 0]
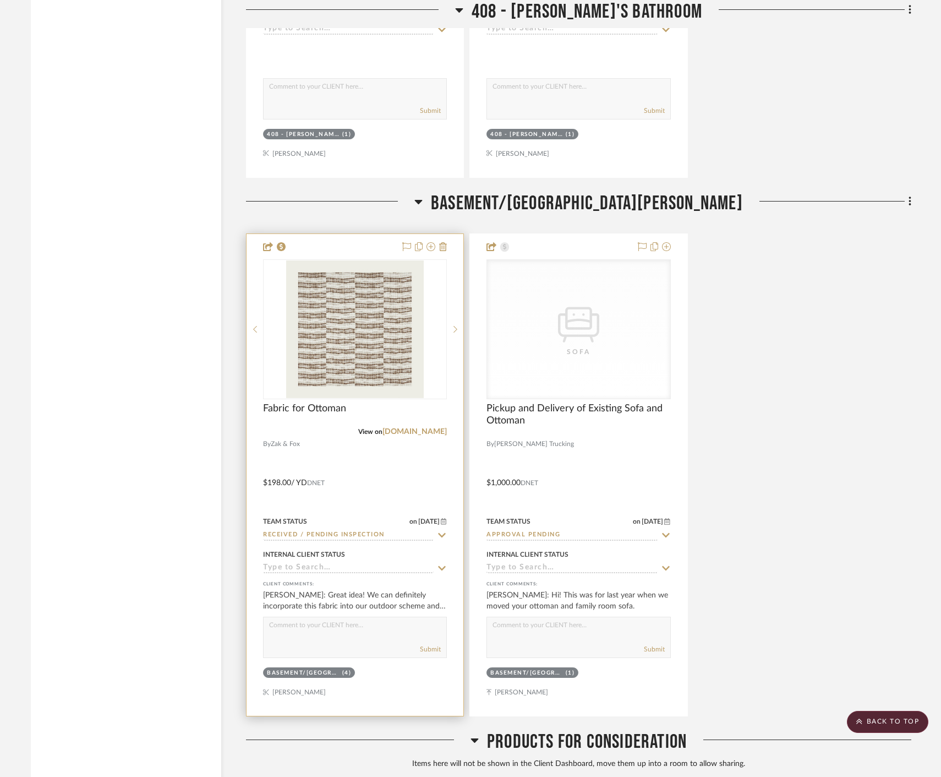
click at [386, 479] on div at bounding box center [355, 475] width 217 height 482
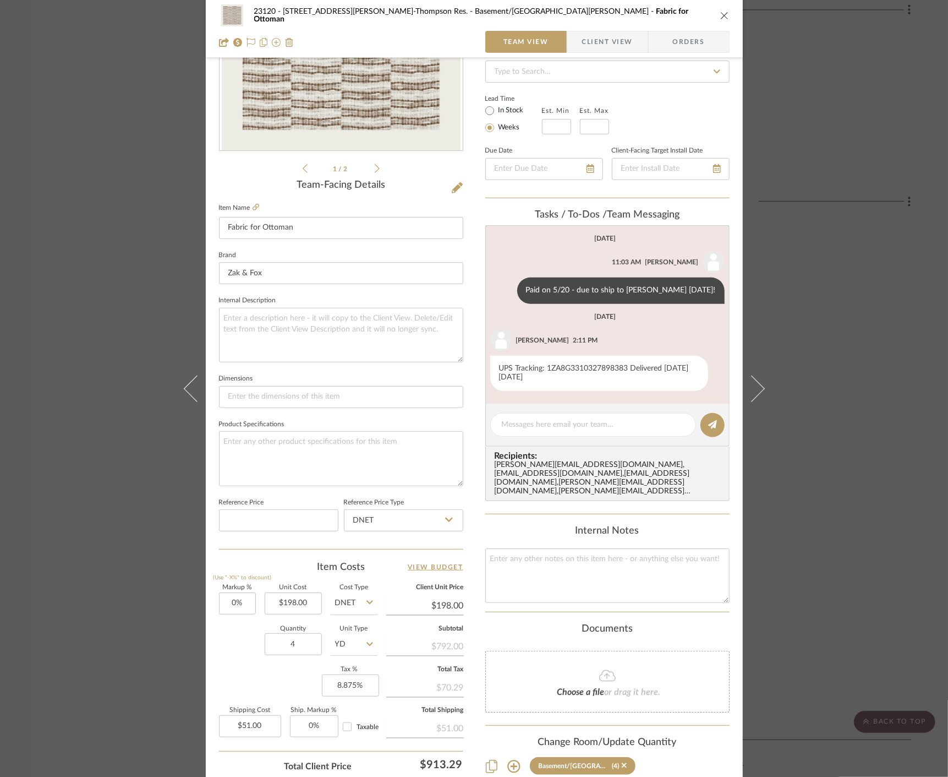
scroll to position [248, 0]
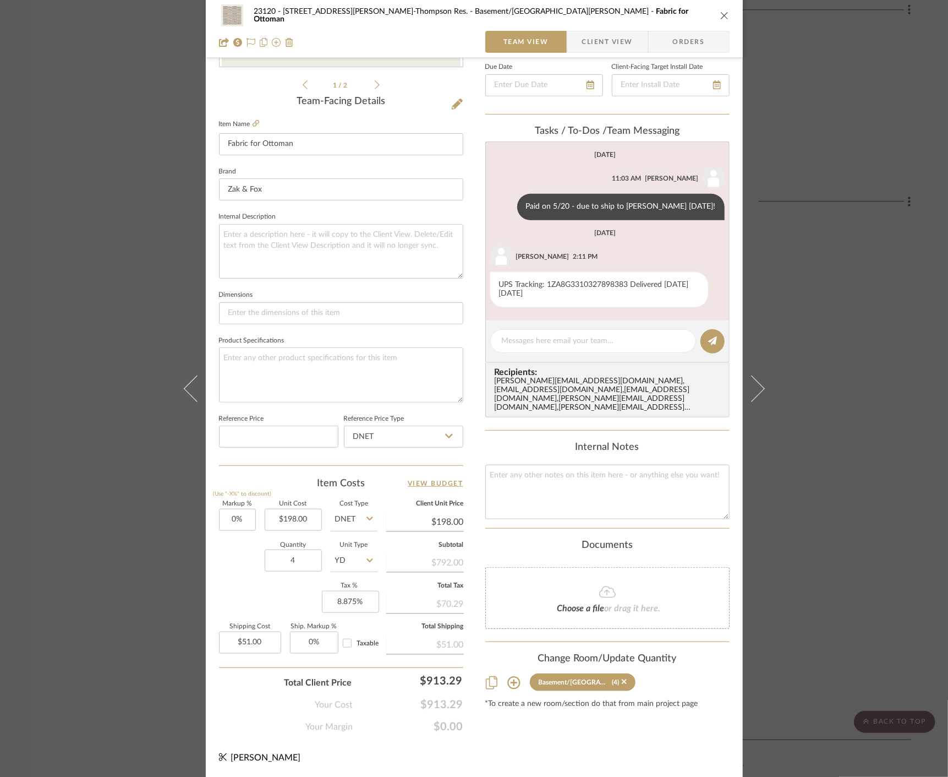
click at [105, 440] on div "23120 - 239 Dean St, Unwin-Thompson Res. Basement/Fort Greene House Fabric for …" at bounding box center [474, 388] width 948 height 777
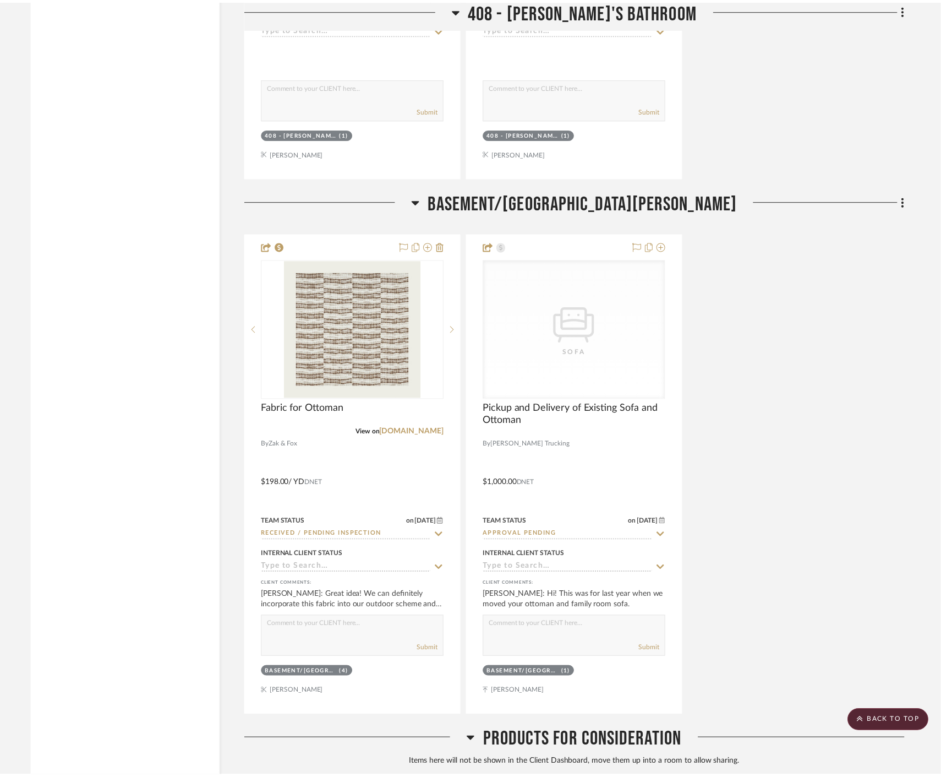
scroll to position [34634, 0]
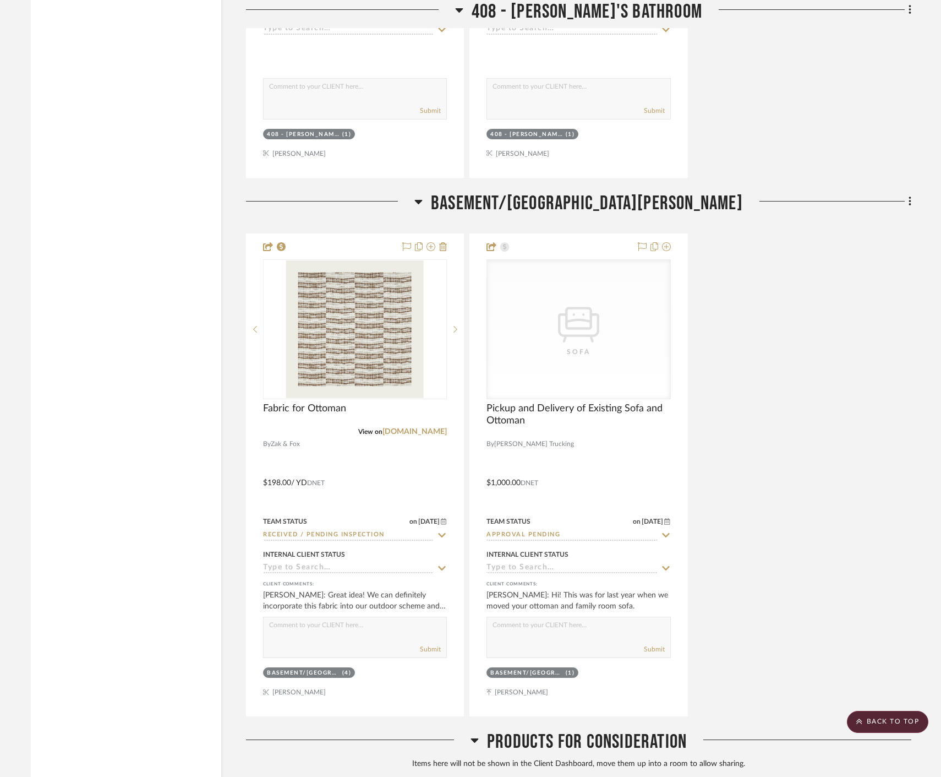
click at [784, 371] on div "Fabric for Ottoman View on zakandfox.com By Zak & Fox $198.00 / YD DNET Team St…" at bounding box center [578, 474] width 665 height 483
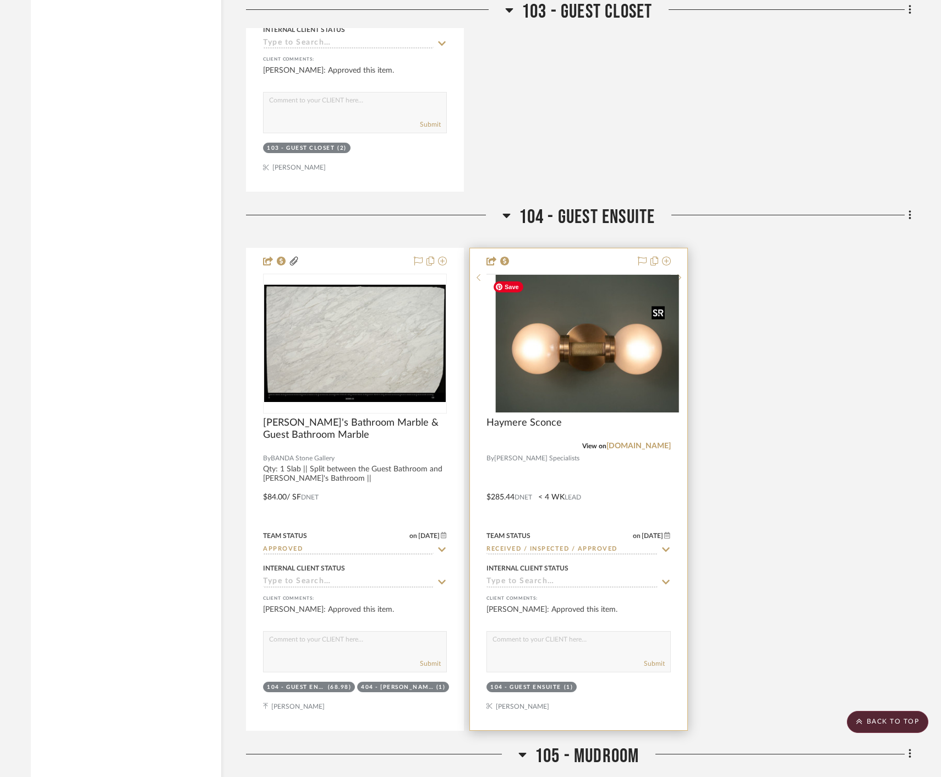
scroll to position [5993, 0]
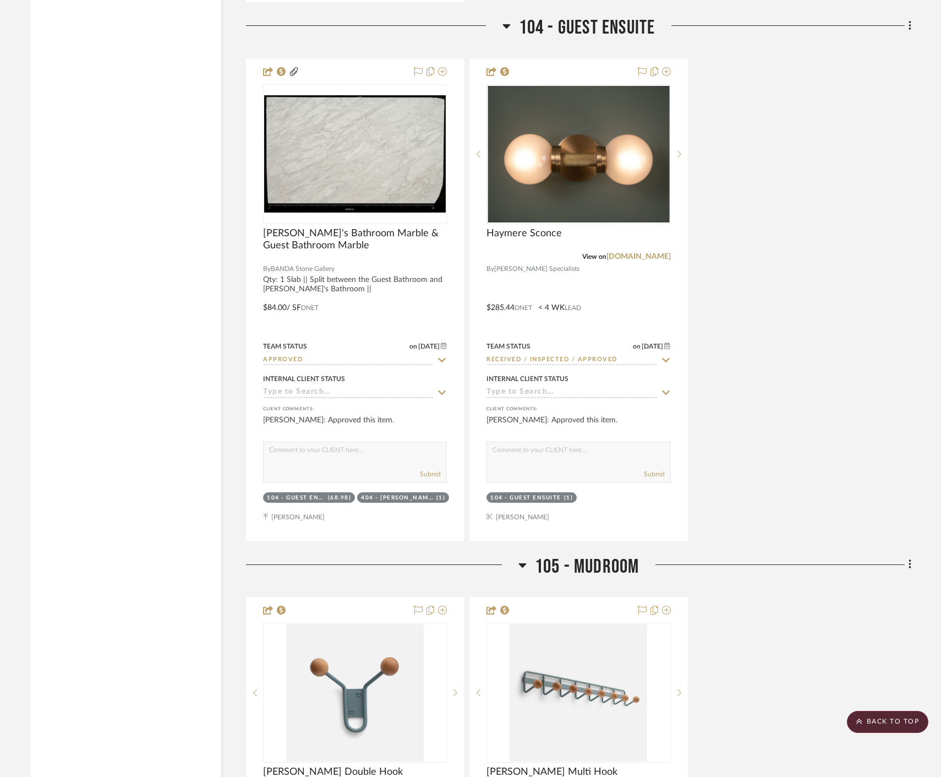
click at [899, 210] on div "Annabelle's Bathroom Marble & Guest Bathroom Marble By BANDA Stone Gallery Qty:…" at bounding box center [578, 299] width 665 height 483
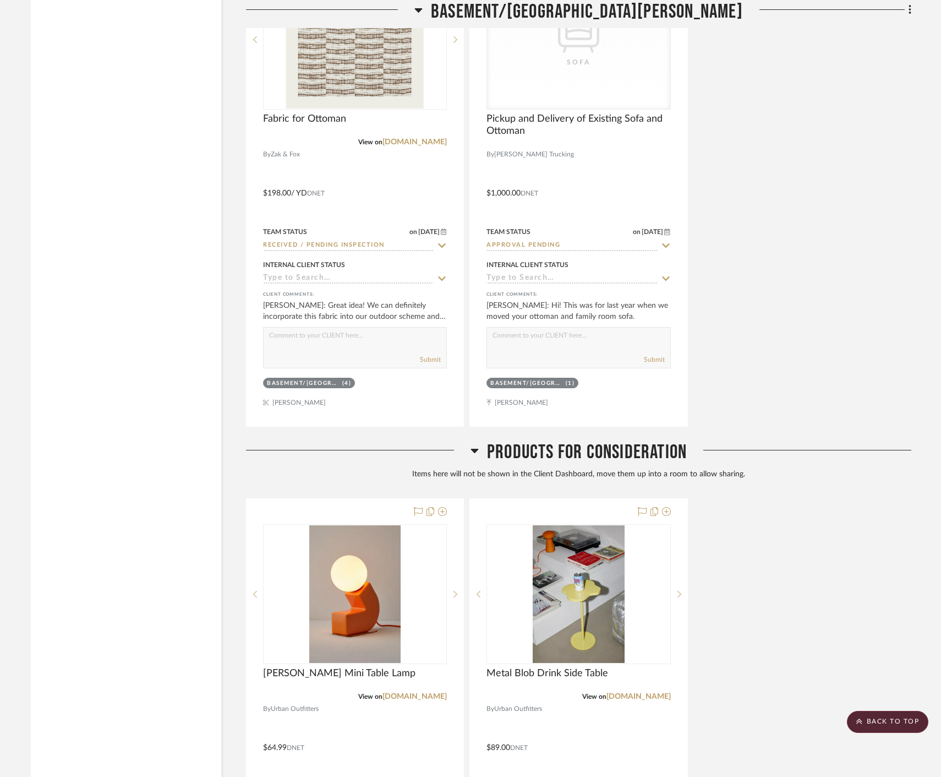
scroll to position [35442, 0]
